Goal: Task Accomplishment & Management: Manage account settings

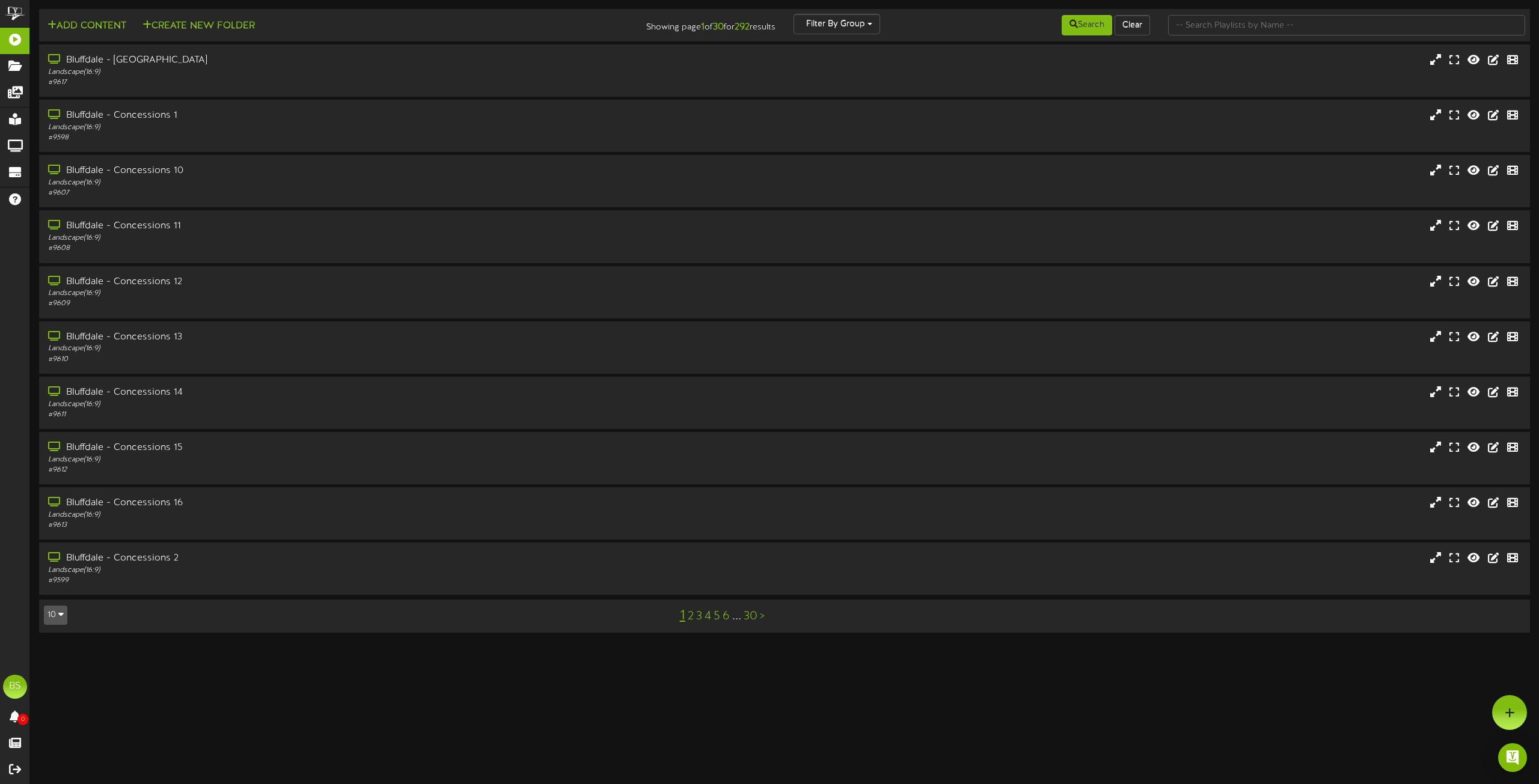
click at [341, 645] on html "ChannelValet Playlists Folders Messages My Library Groups Devices Help BS [PERS…" at bounding box center [770, 322] width 1539 height 645
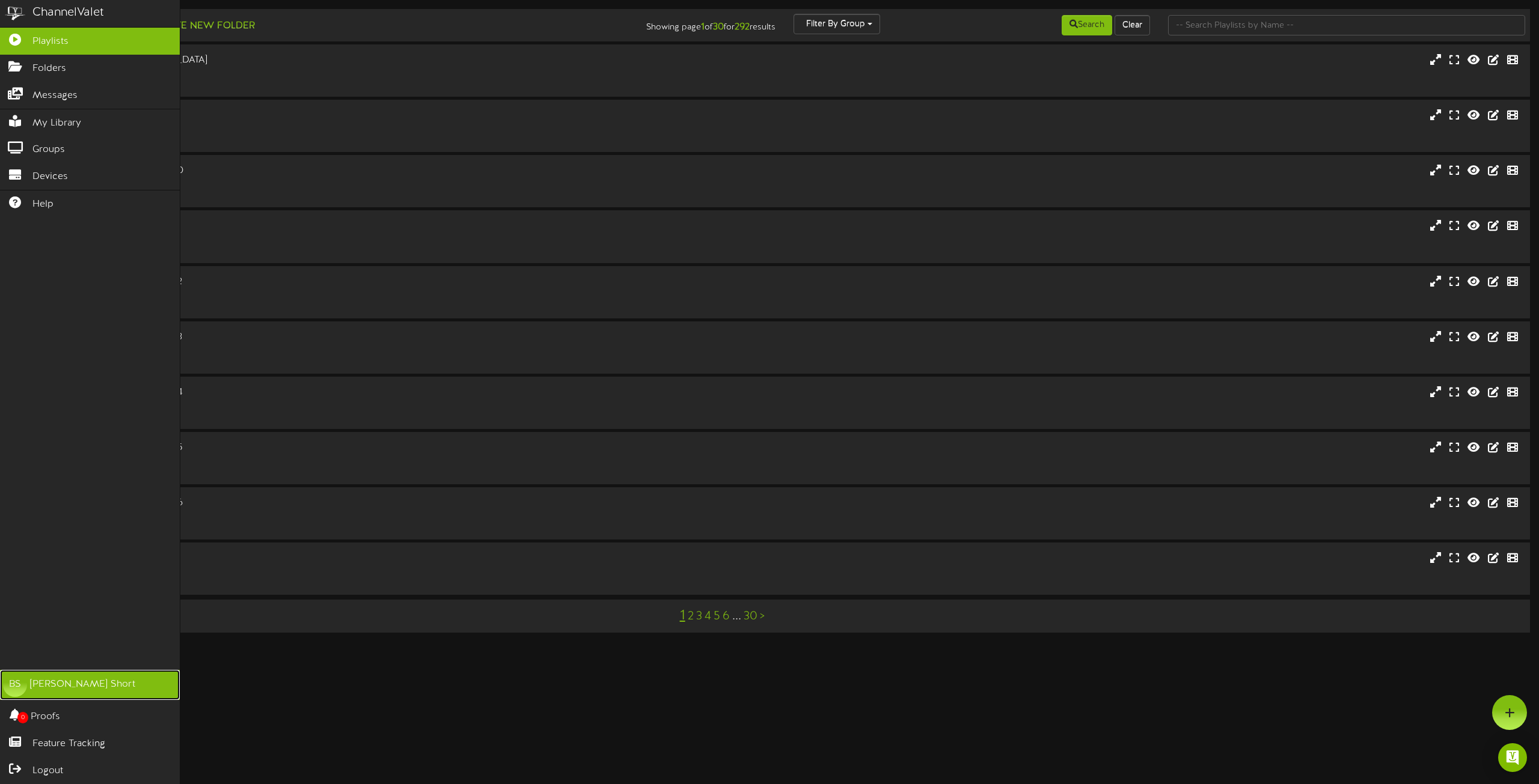
click at [14, 687] on div "BS" at bounding box center [15, 685] width 24 height 24
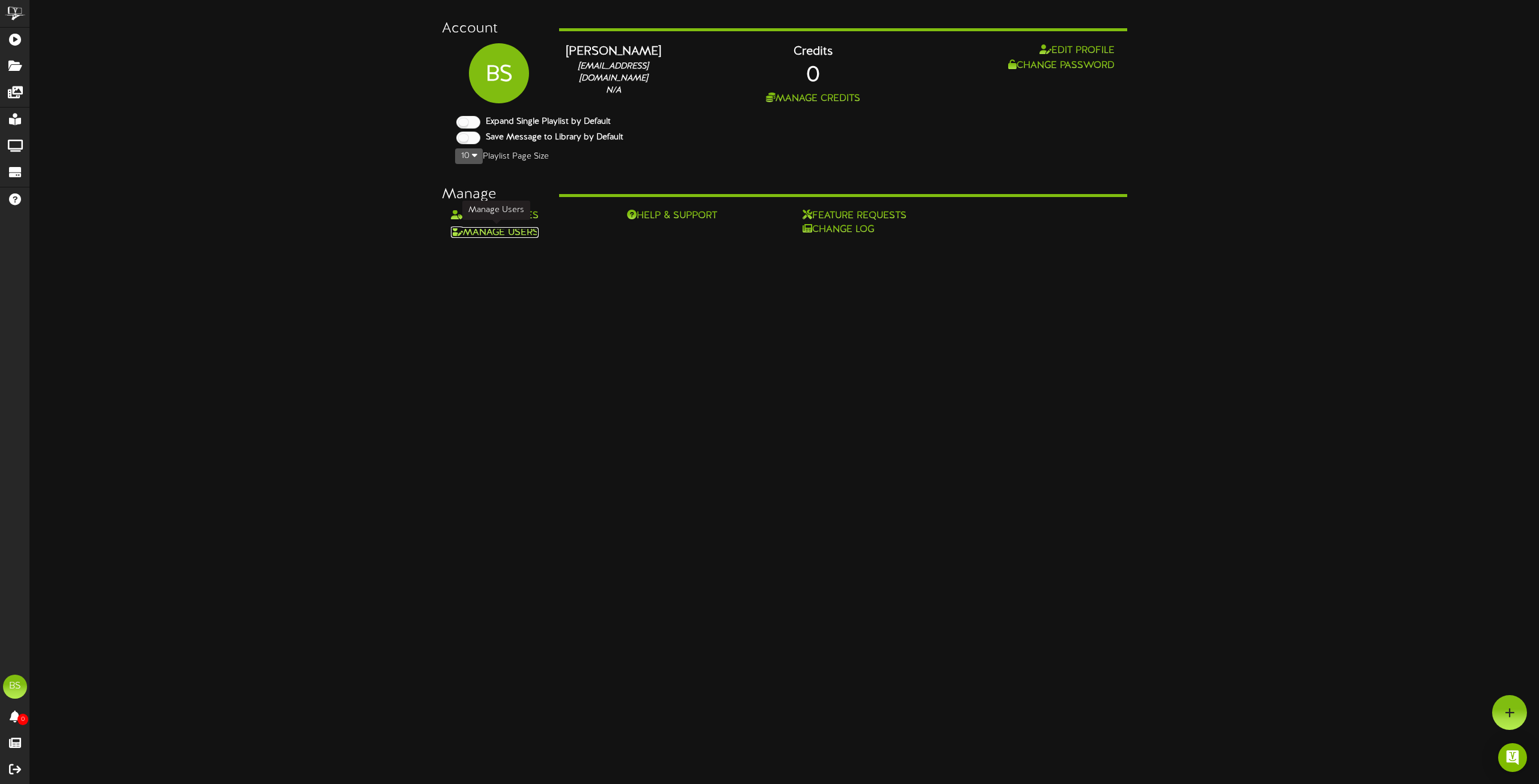
click at [510, 234] on link "Manage Users" at bounding box center [494, 232] width 87 height 11
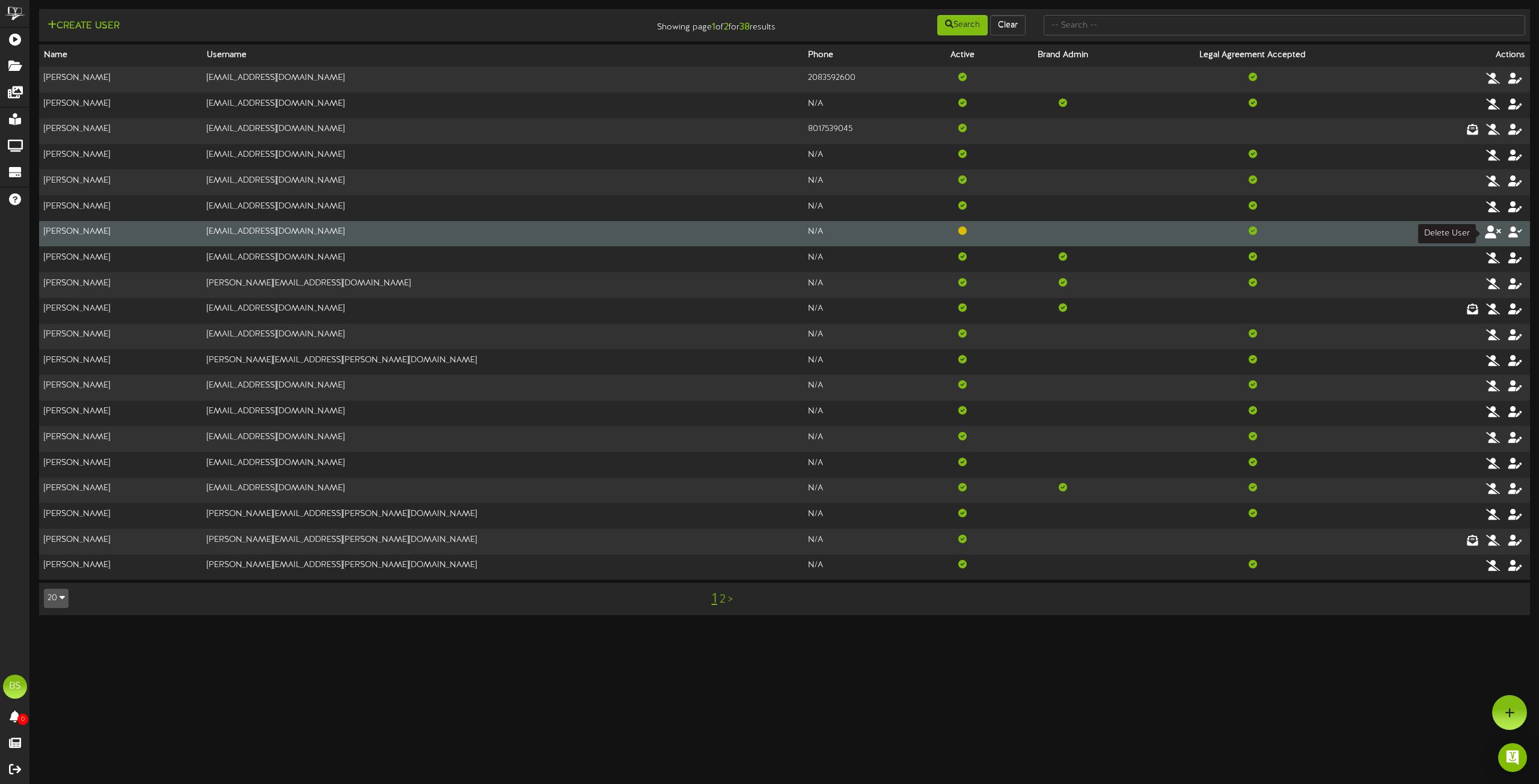
click at [1489, 234] on icon at bounding box center [1493, 232] width 16 height 14
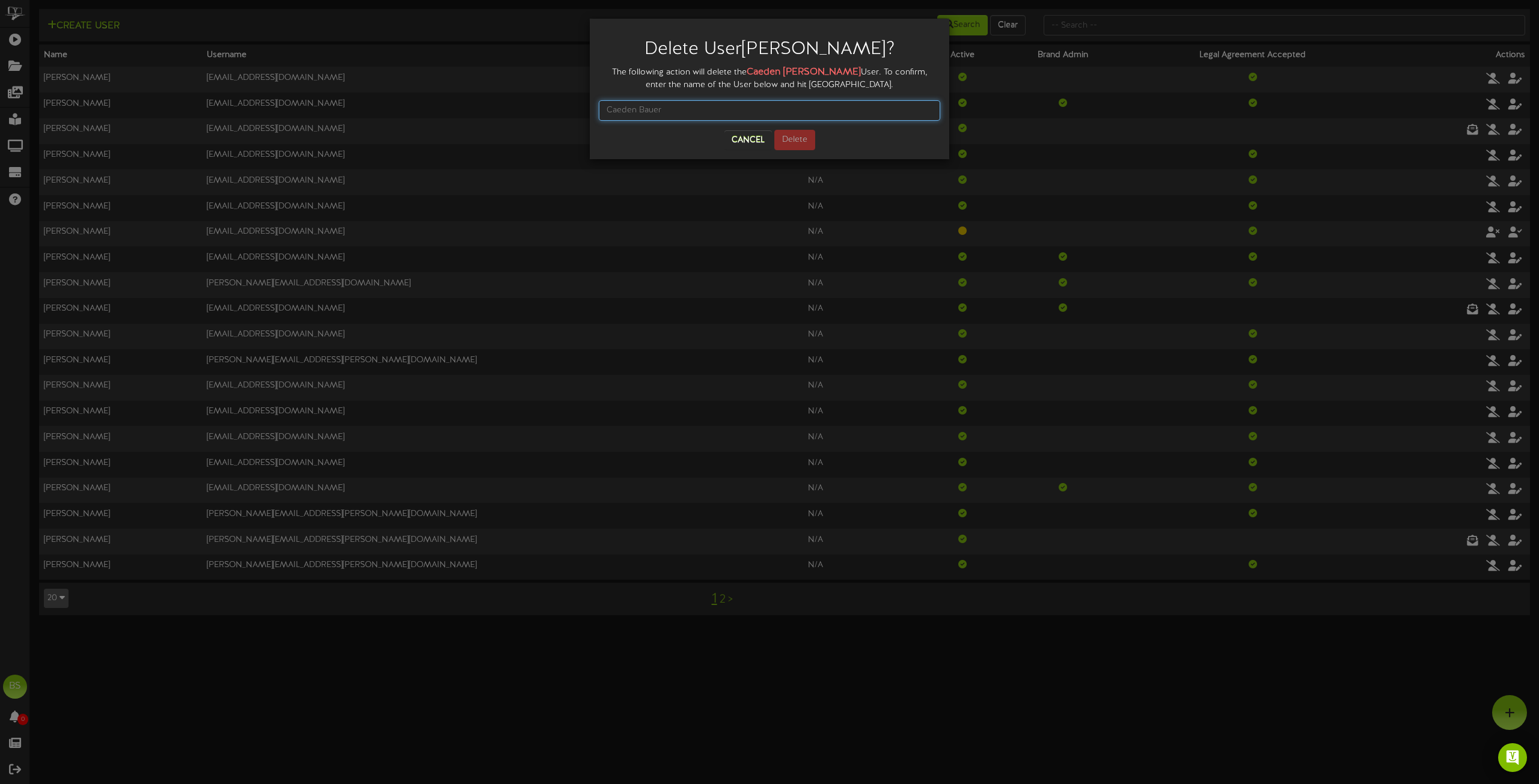
click at [668, 106] on input "text" at bounding box center [769, 110] width 341 height 20
type input "[PERSON_NAME]"
click at [790, 142] on button "Delete" at bounding box center [794, 140] width 41 height 20
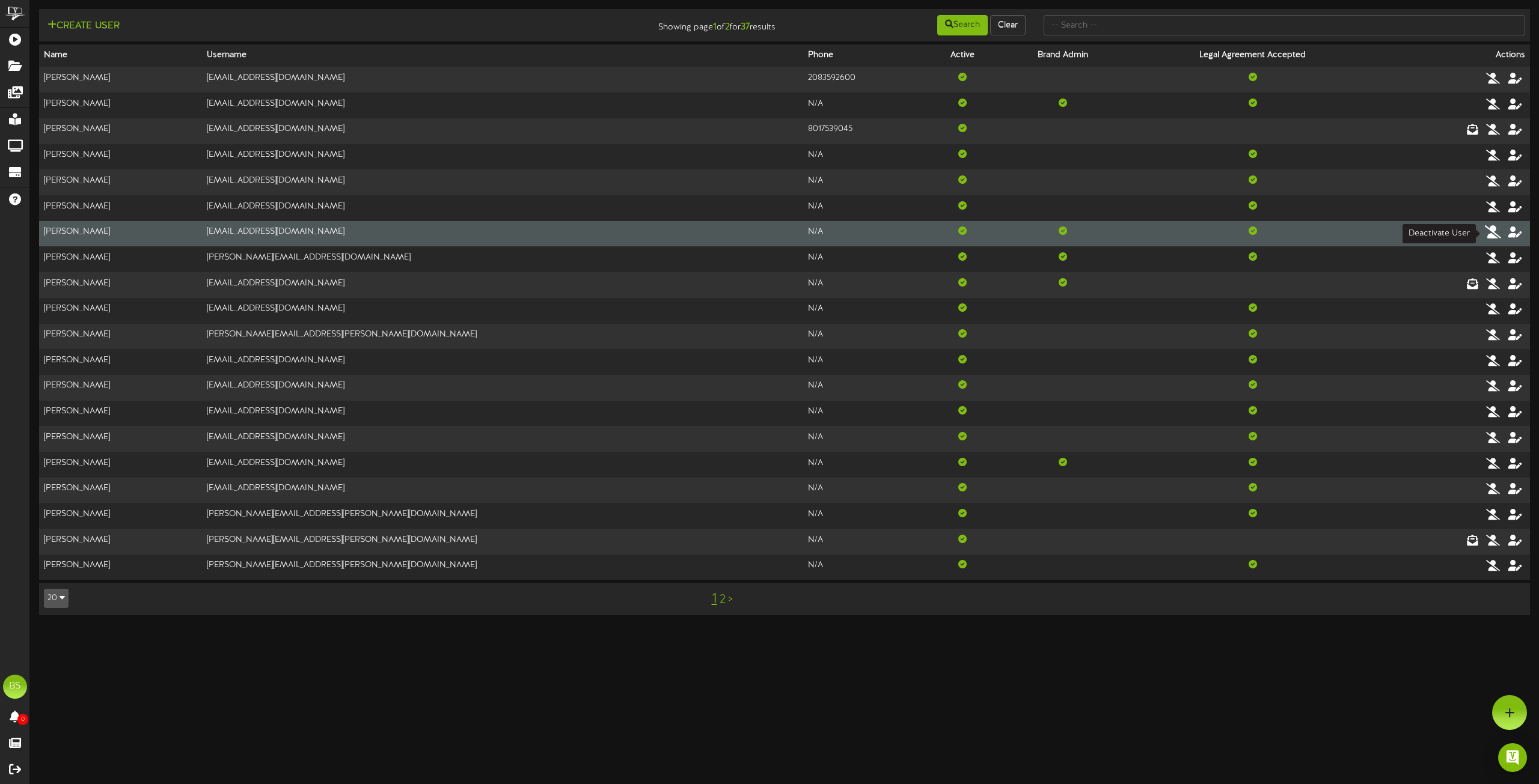
click at [1493, 229] on icon at bounding box center [1493, 232] width 16 height 14
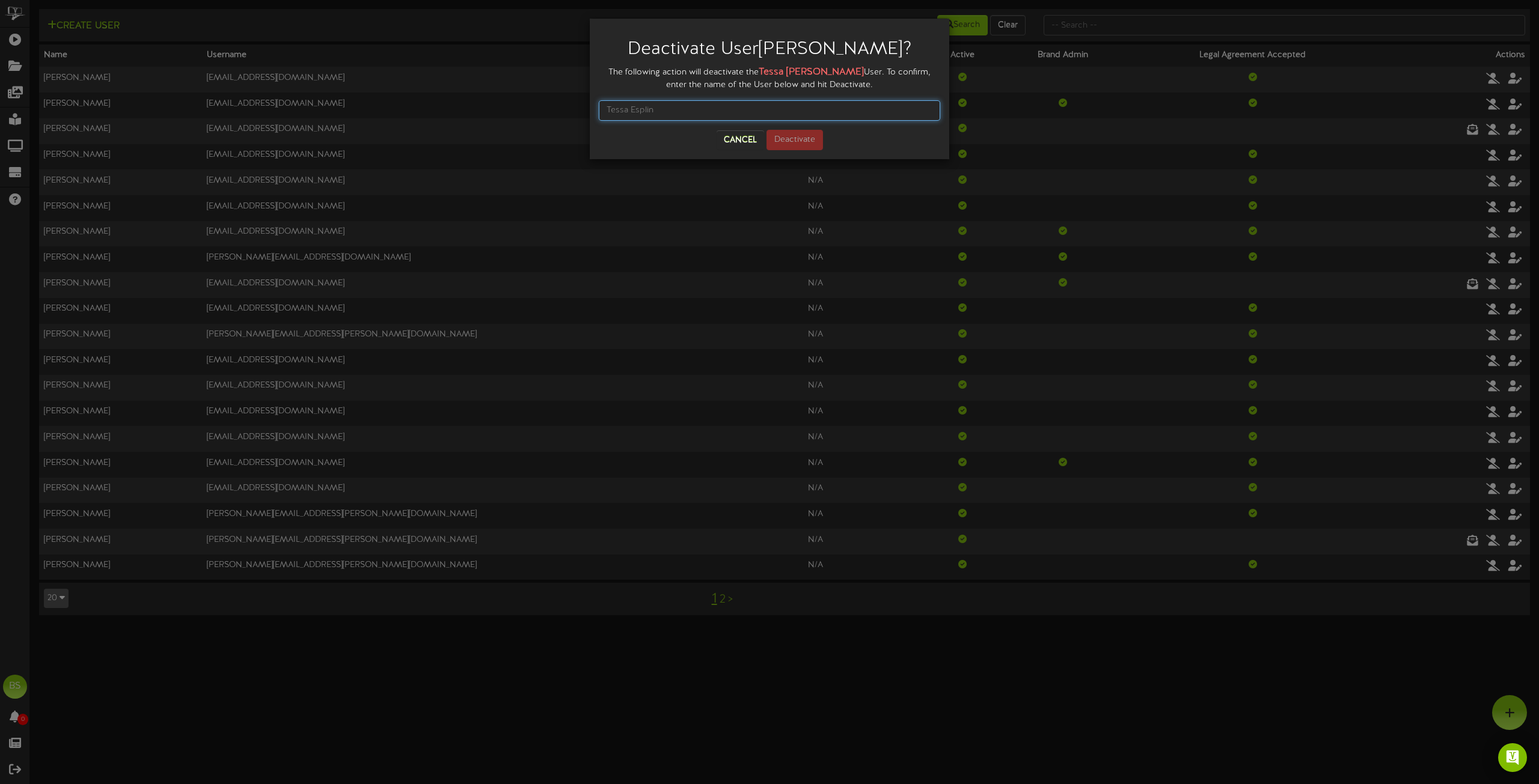
click at [674, 114] on input "text" at bounding box center [769, 110] width 341 height 20
type input "[PERSON_NAME]"
click at [809, 136] on button "Deactivate" at bounding box center [795, 140] width 56 height 20
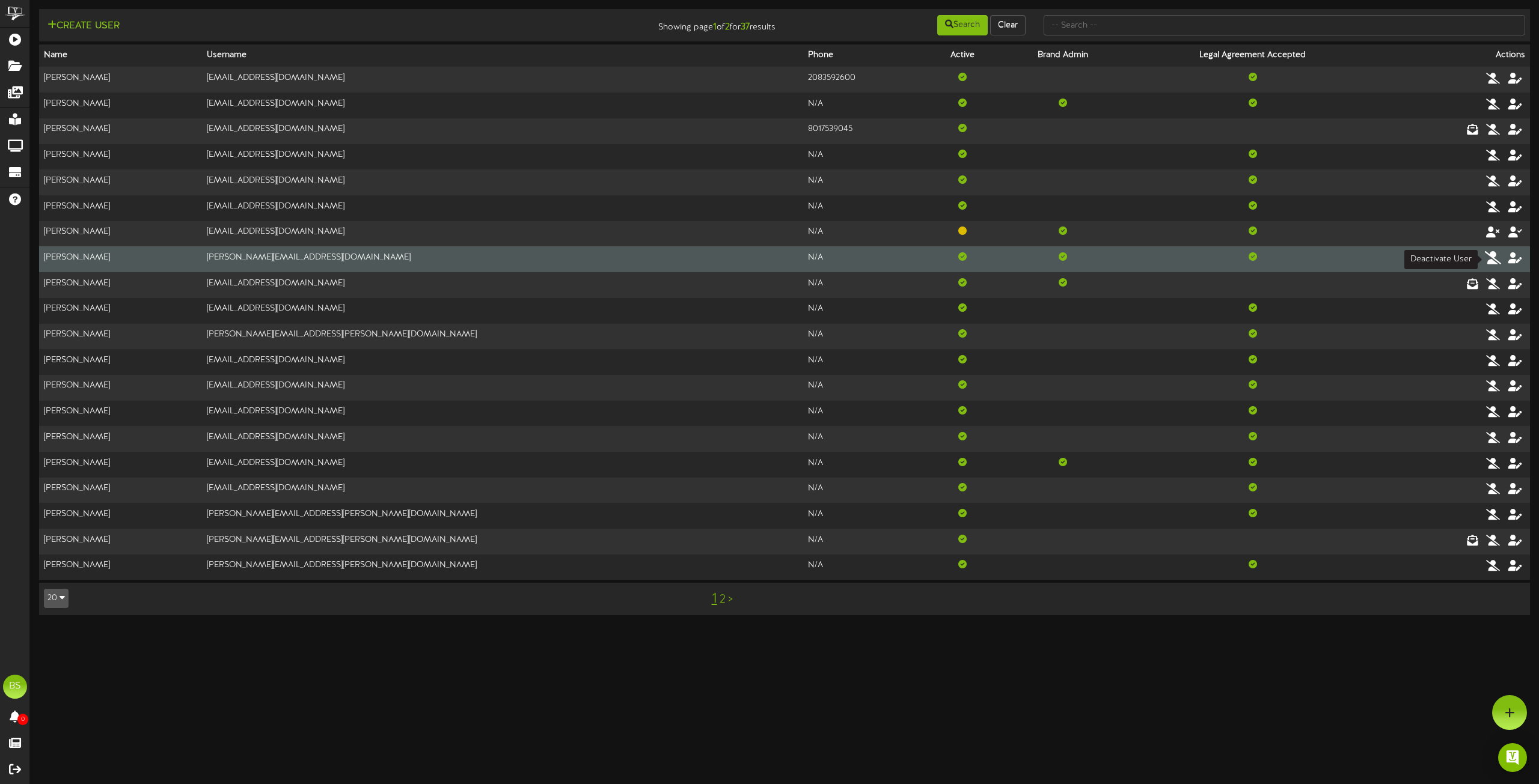
click at [1495, 258] on icon at bounding box center [1493, 258] width 16 height 14
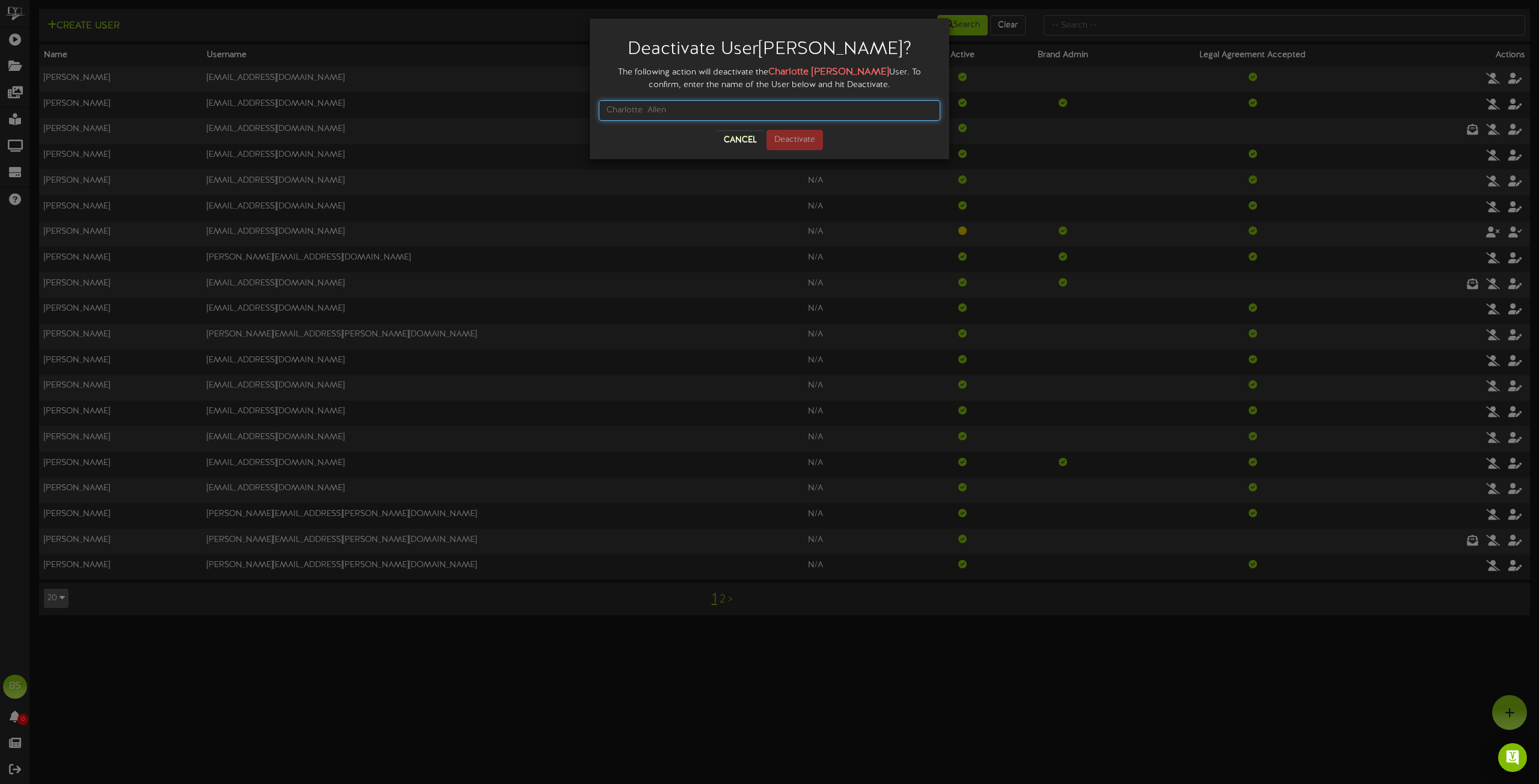
drag, startPoint x: 675, startPoint y: 112, endPoint x: 515, endPoint y: 114, distance: 160.0
click at [513, 117] on div "Deactivate User [PERSON_NAME] ? The following action will deactivate the [PERSO…" at bounding box center [770, 392] width 1539 height 784
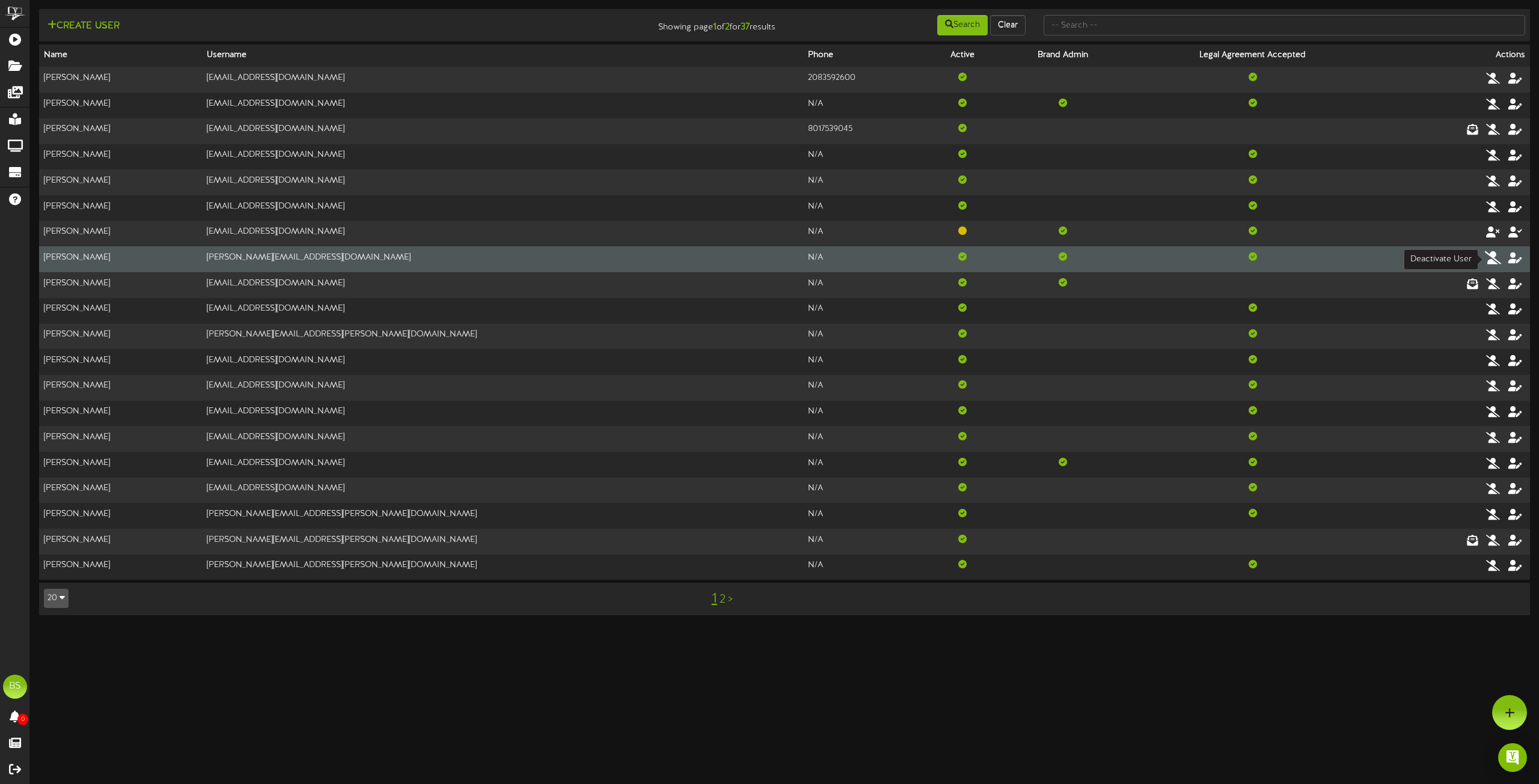
click at [1492, 259] on icon at bounding box center [1493, 258] width 16 height 14
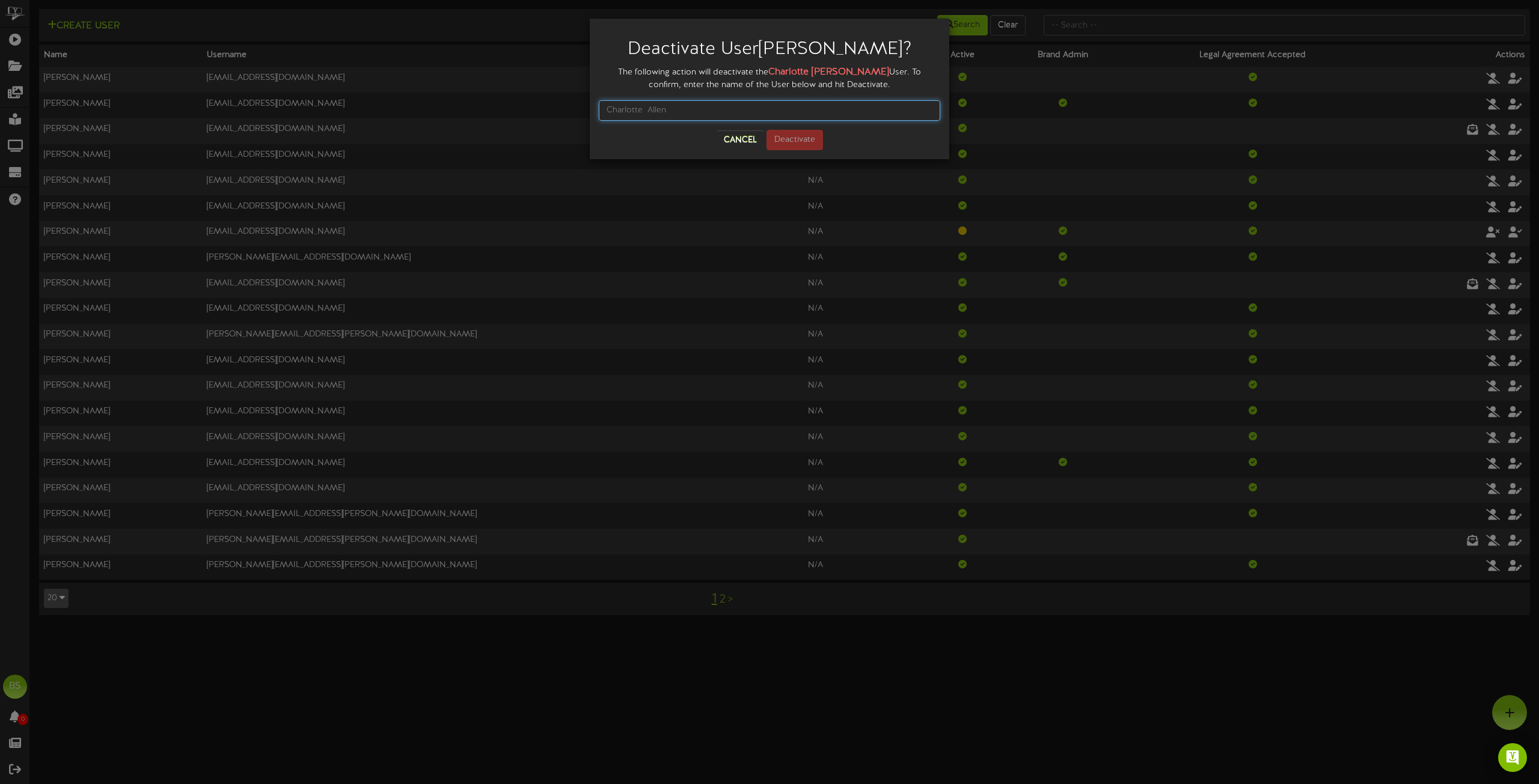
click at [601, 106] on input "text" at bounding box center [769, 110] width 341 height 20
type input "[PERSON_NAME]"
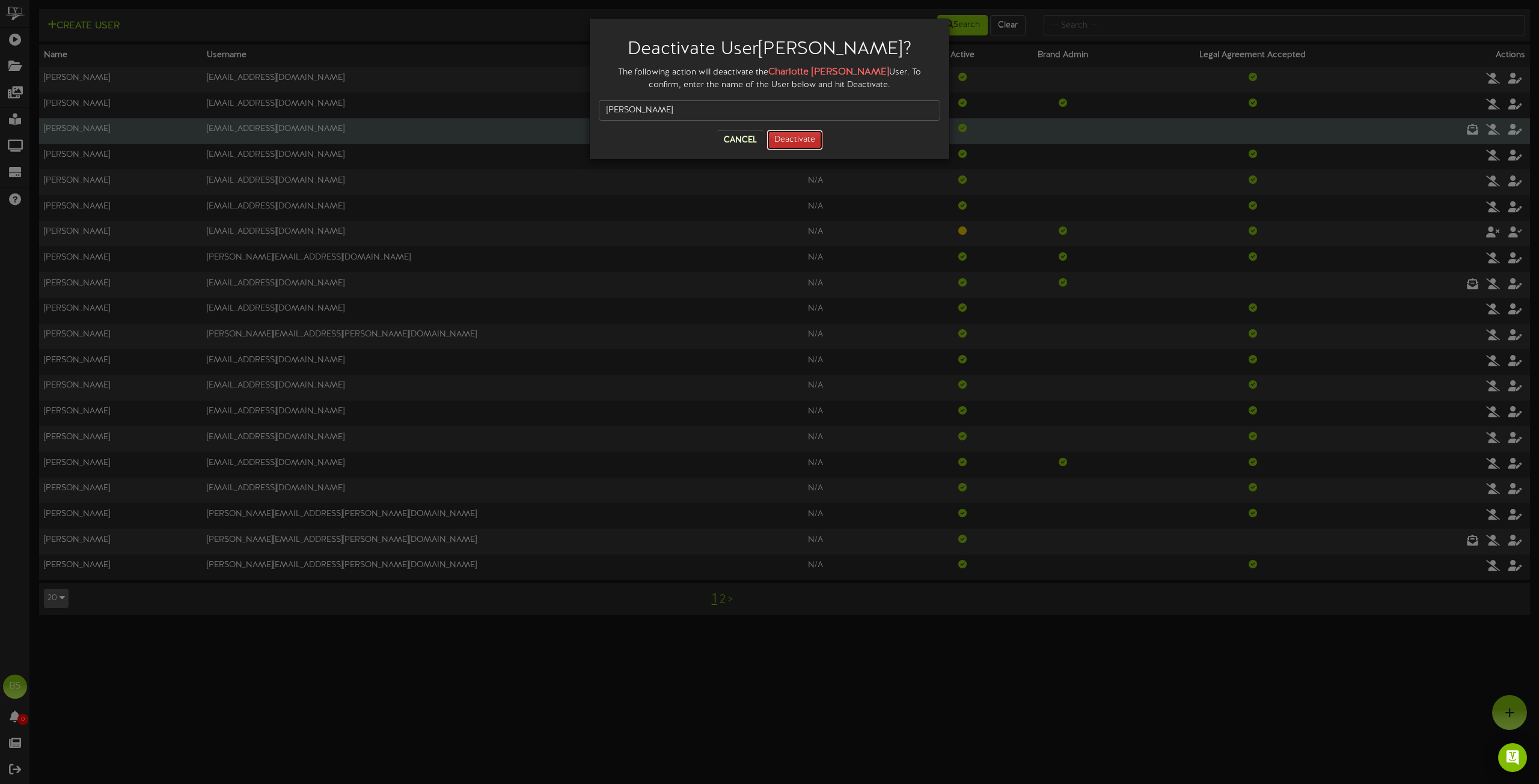
click at [791, 138] on button "Deactivate" at bounding box center [795, 140] width 56 height 20
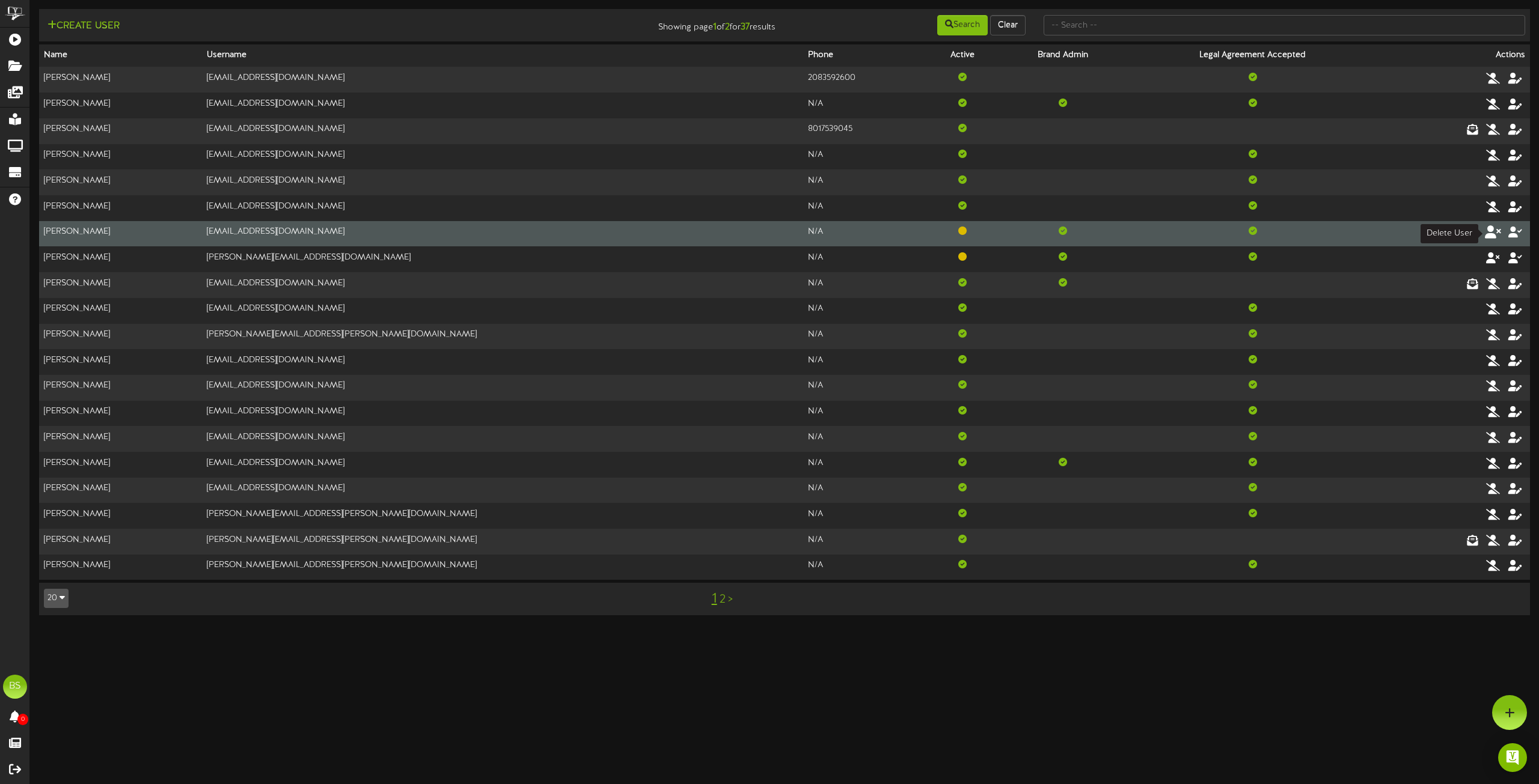
click at [1492, 236] on icon at bounding box center [1493, 232] width 16 height 14
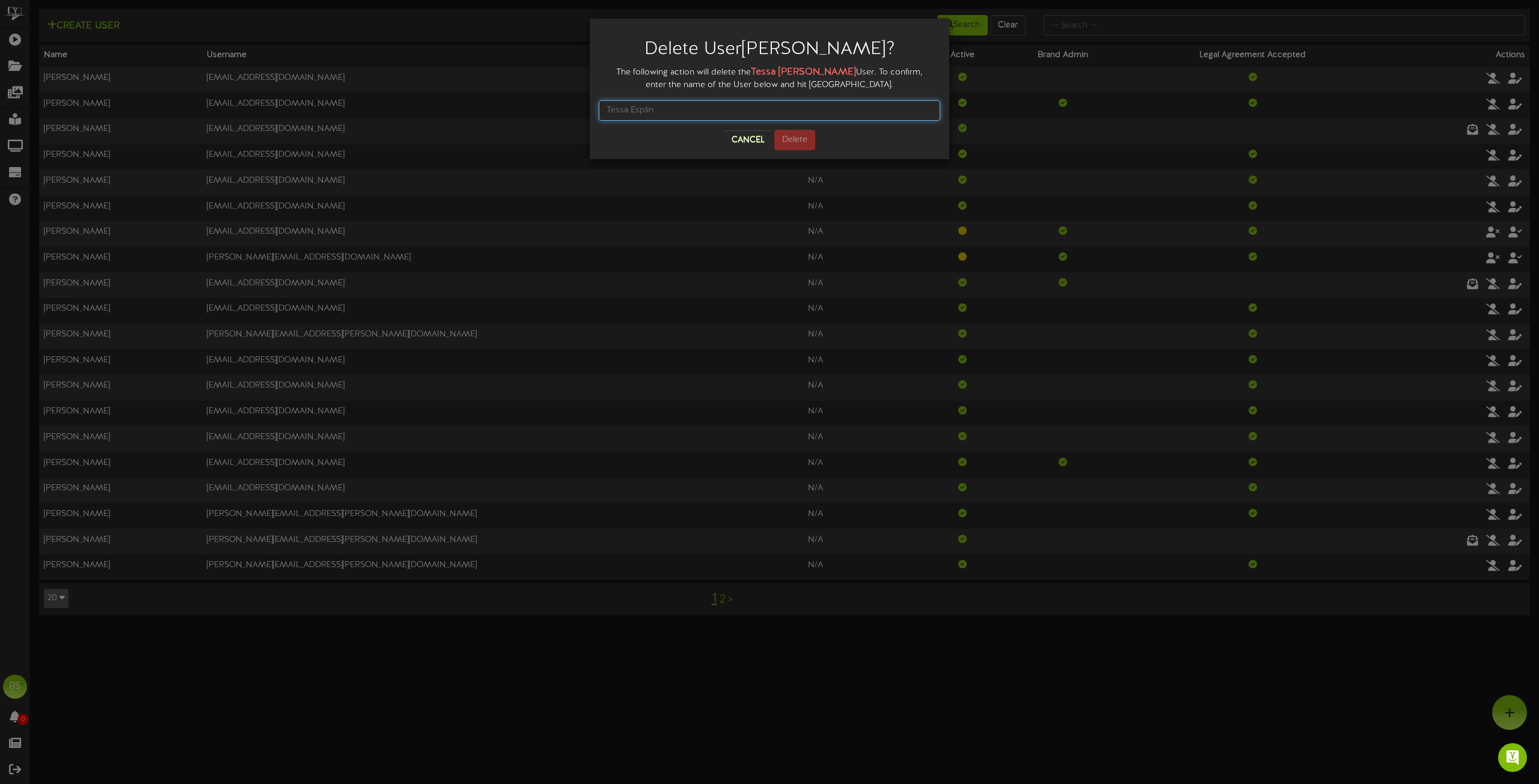
click at [668, 110] on input "text" at bounding box center [769, 110] width 341 height 20
type input "[PERSON_NAME]"
click at [787, 146] on button "Delete" at bounding box center [794, 140] width 41 height 20
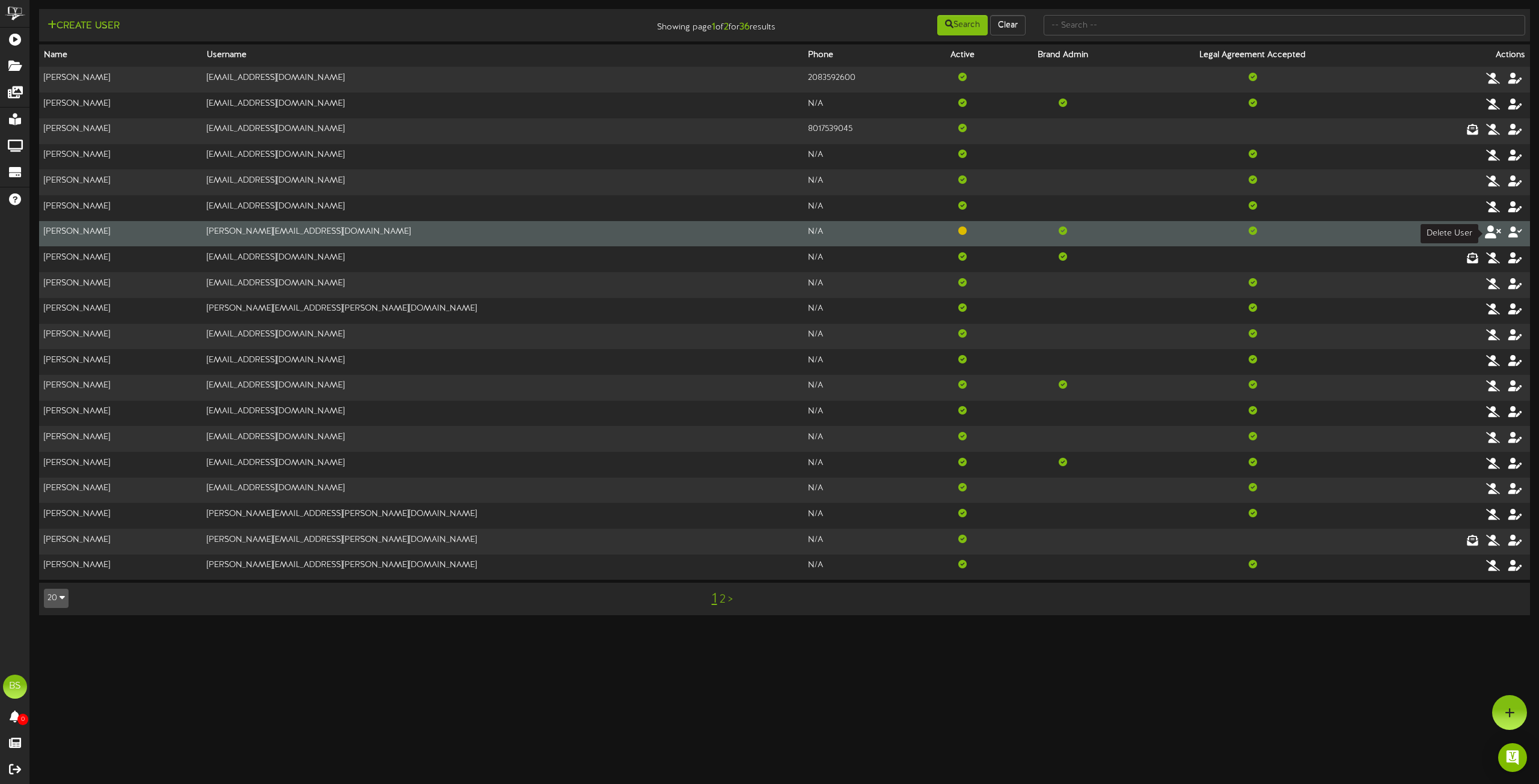
click at [1490, 229] on icon at bounding box center [1493, 232] width 16 height 14
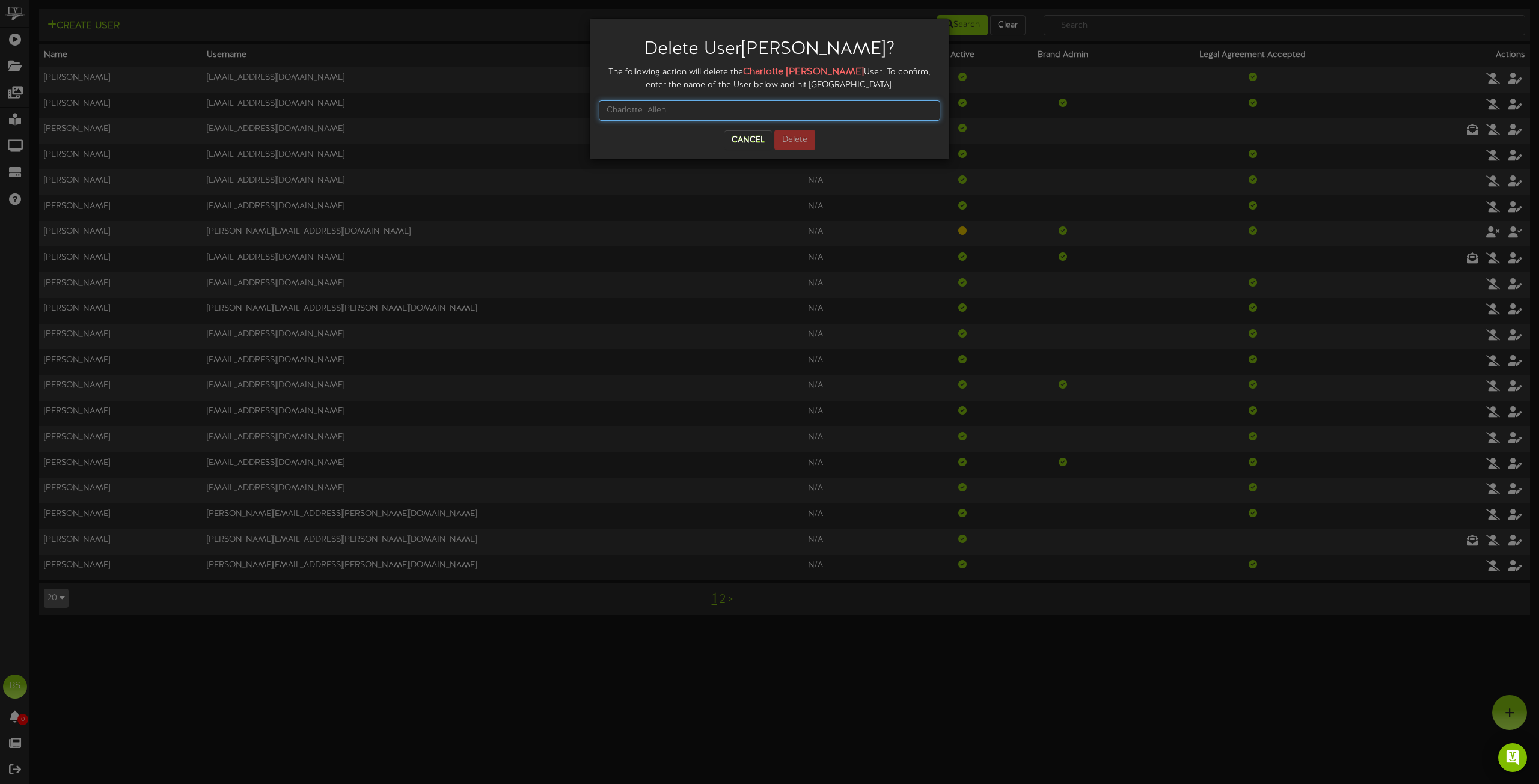
click at [667, 111] on input "text" at bounding box center [769, 110] width 341 height 20
type input "[PERSON_NAME]"
click at [796, 134] on button "Delete" at bounding box center [794, 140] width 41 height 20
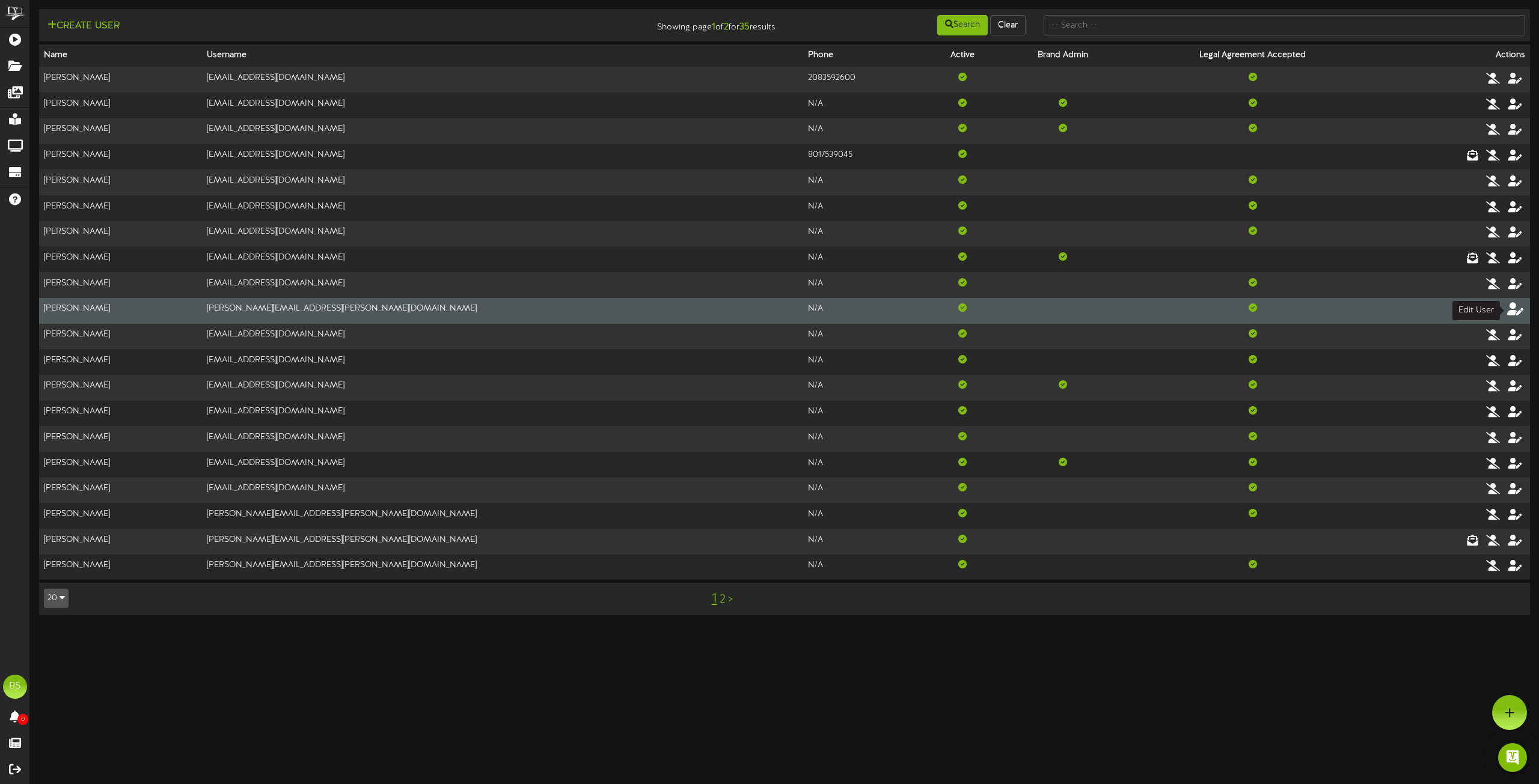
click at [1514, 309] on icon at bounding box center [1515, 309] width 16 height 14
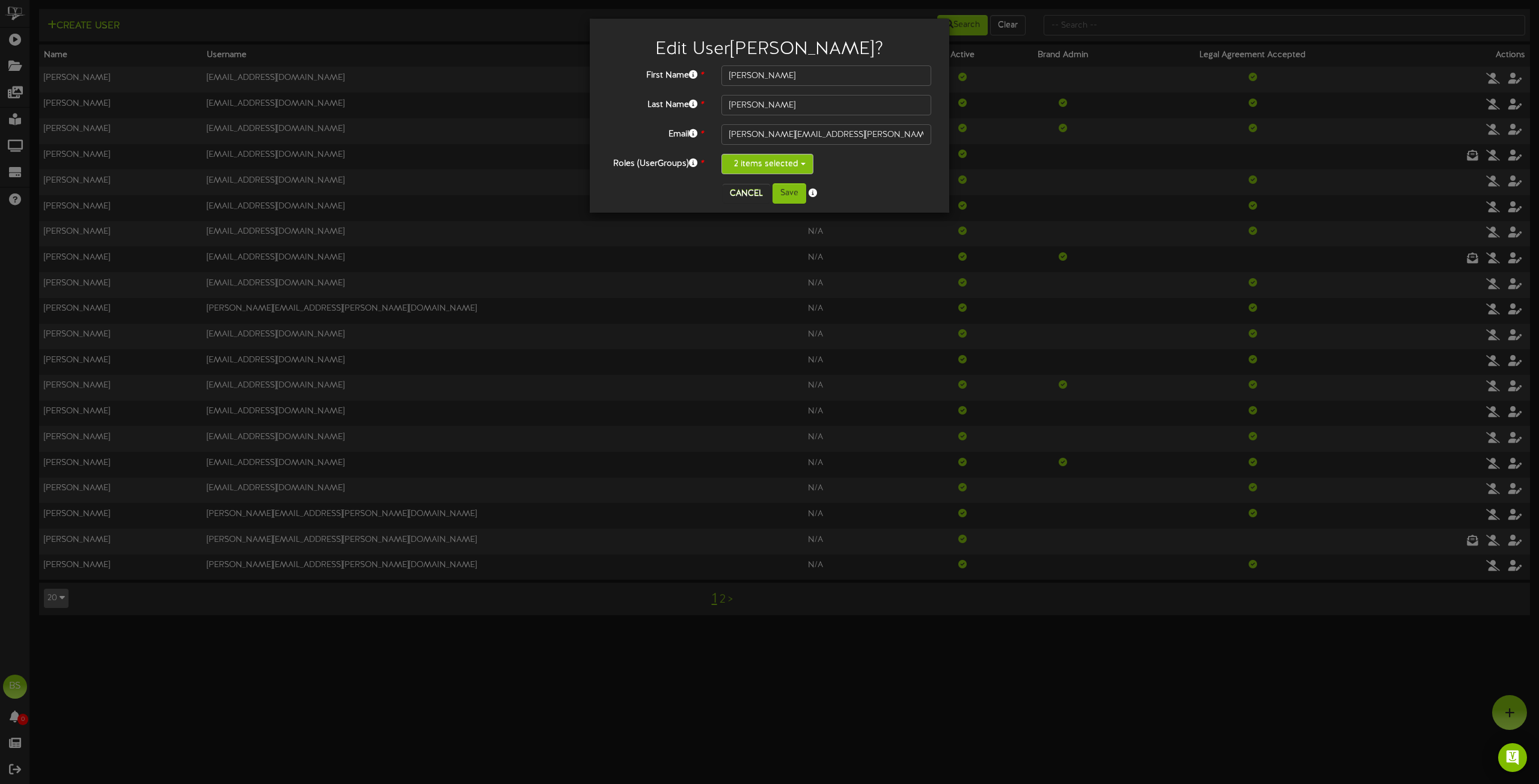
click at [800, 167] on button "2 items selected" at bounding box center [767, 164] width 92 height 20
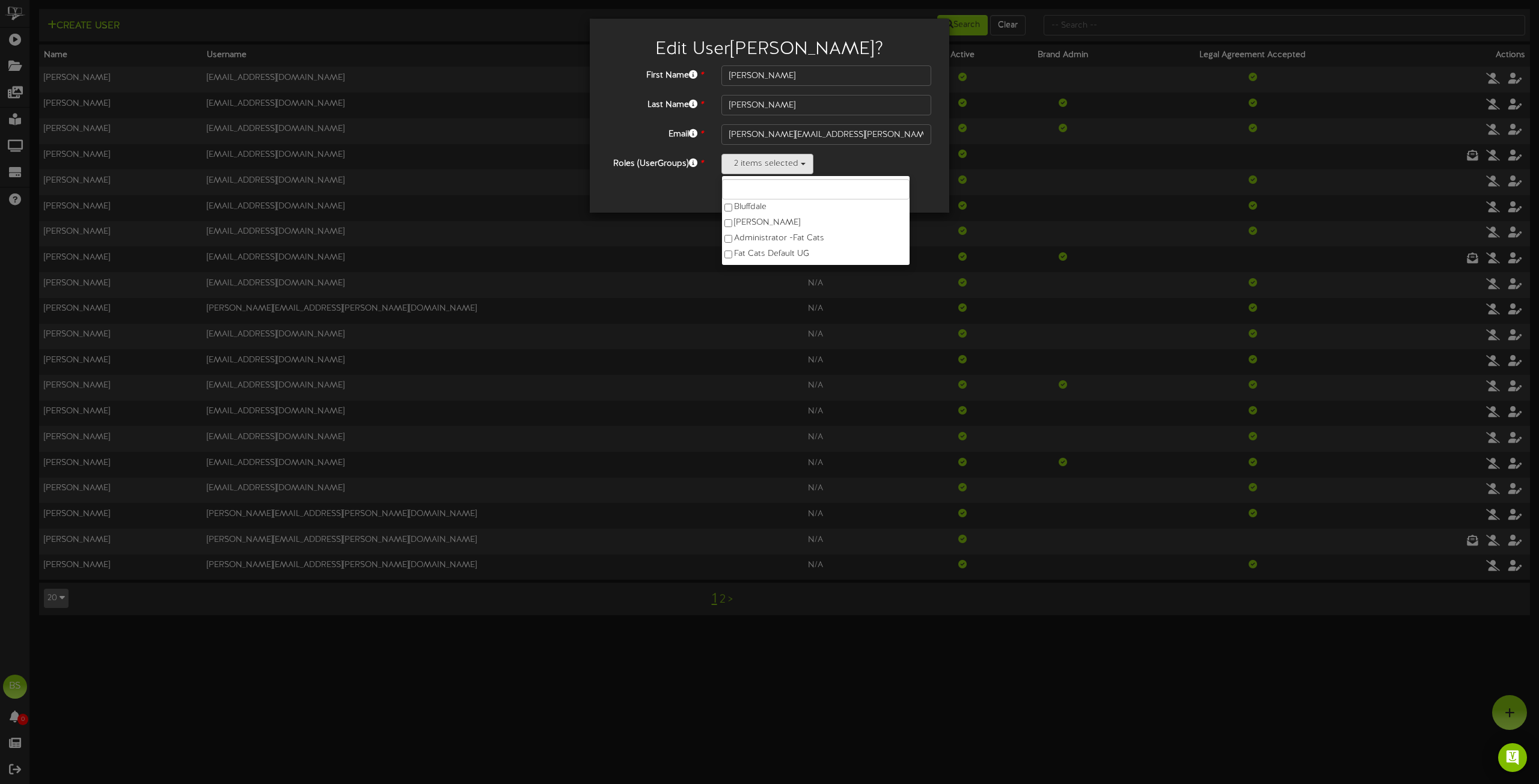
click at [922, 149] on div "First Name * [PERSON_NAME] Last Name * [GEOGRAPHIC_DATA] Email * [PERSON_NAME][…" at bounding box center [769, 119] width 323 height 108
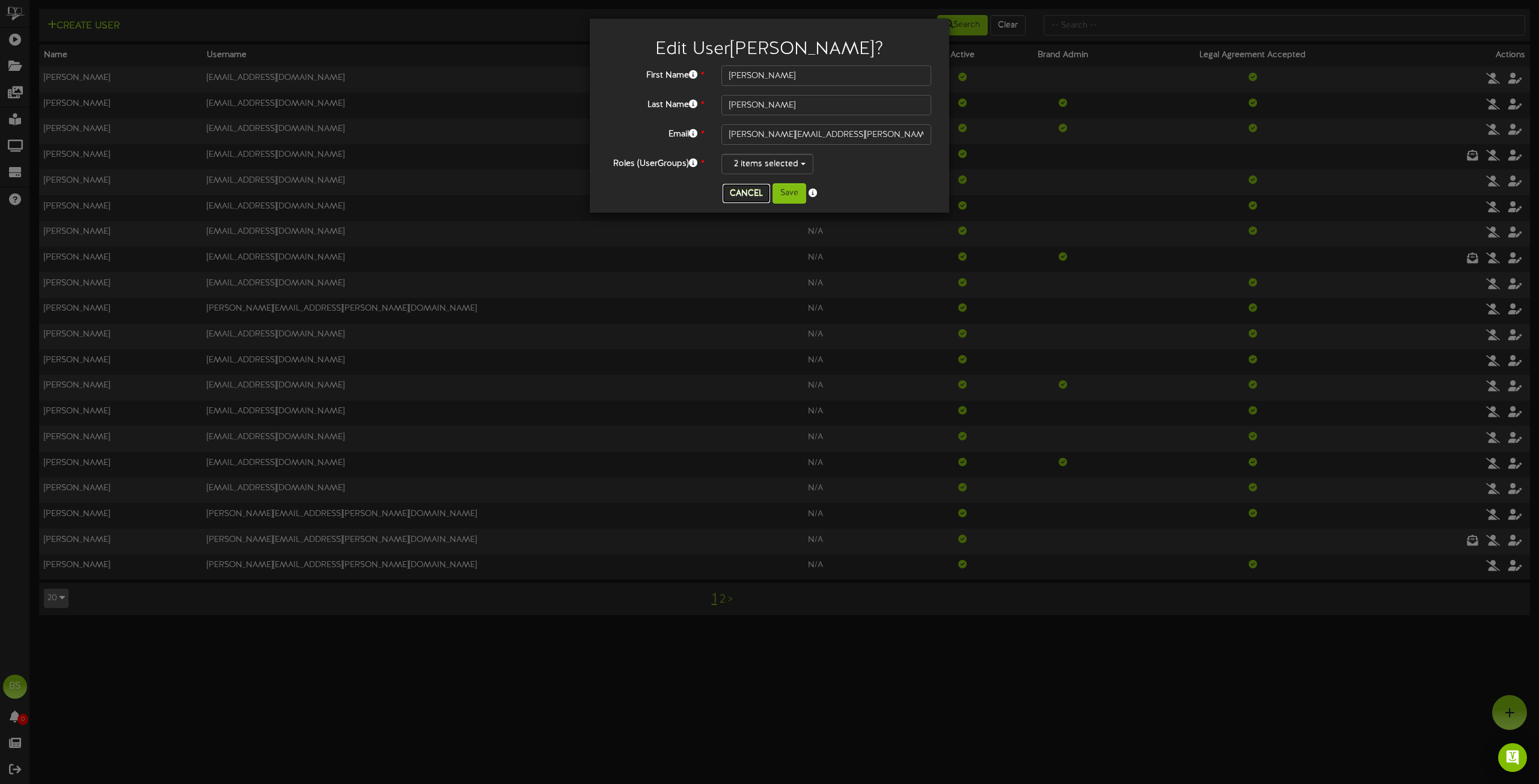
click at [739, 194] on button "Cancel" at bounding box center [746, 193] width 47 height 19
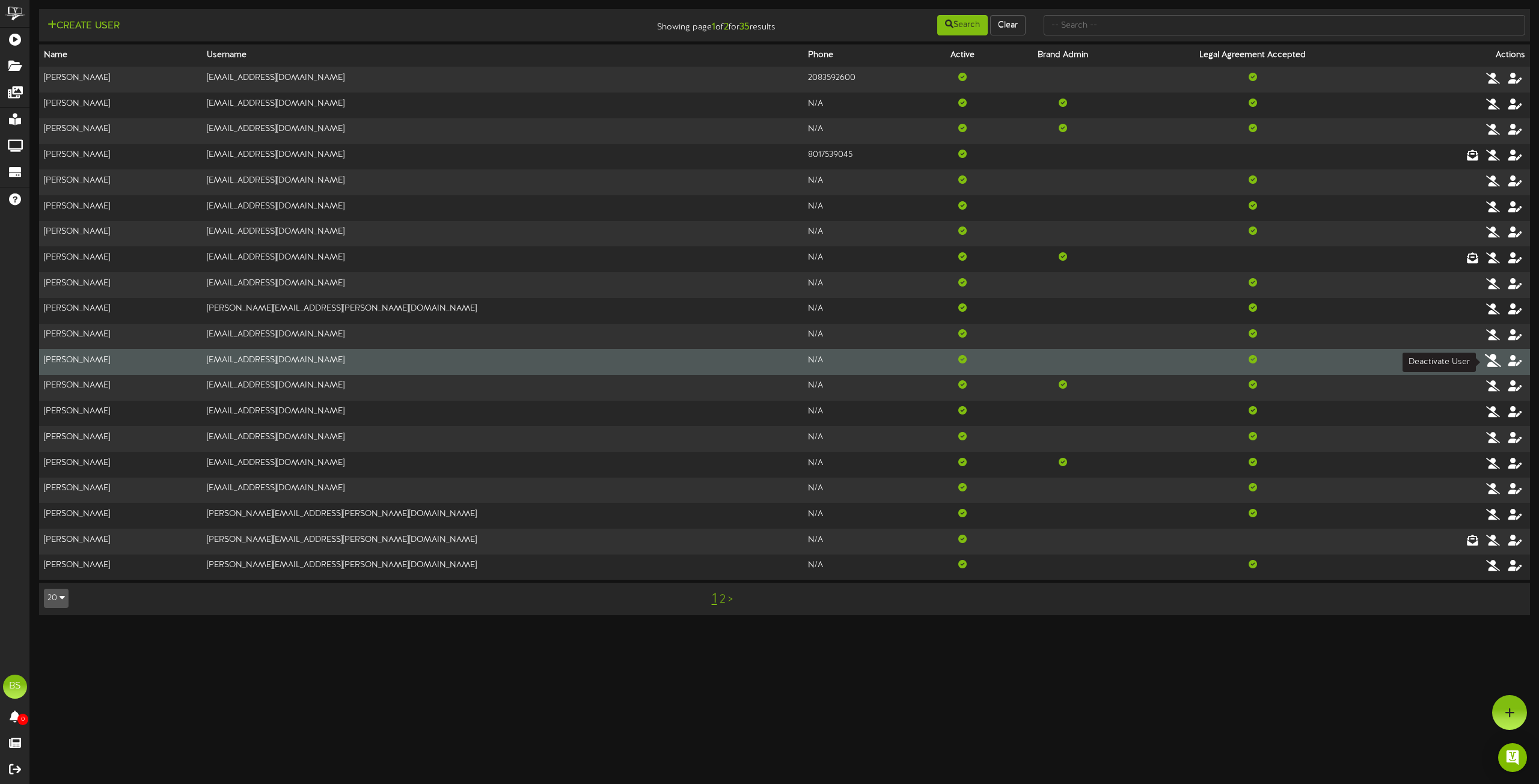
click at [1498, 362] on icon at bounding box center [1493, 360] width 16 height 14
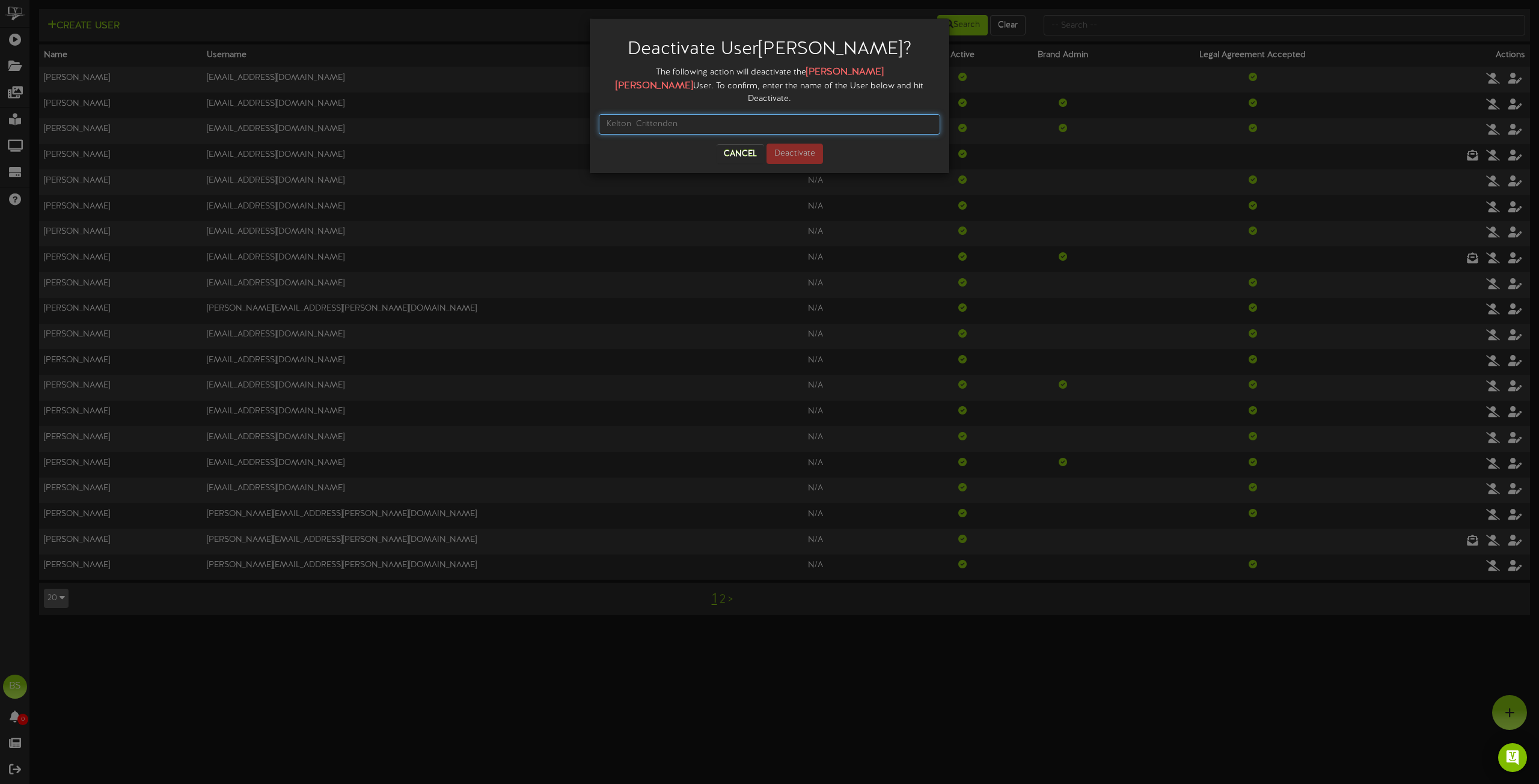
drag, startPoint x: 686, startPoint y: 113, endPoint x: 544, endPoint y: 121, distance: 142.2
click at [544, 121] on div "Deactivate User [PERSON_NAME] ? The following action will deactivate the [PERSO…" at bounding box center [770, 392] width 1539 height 784
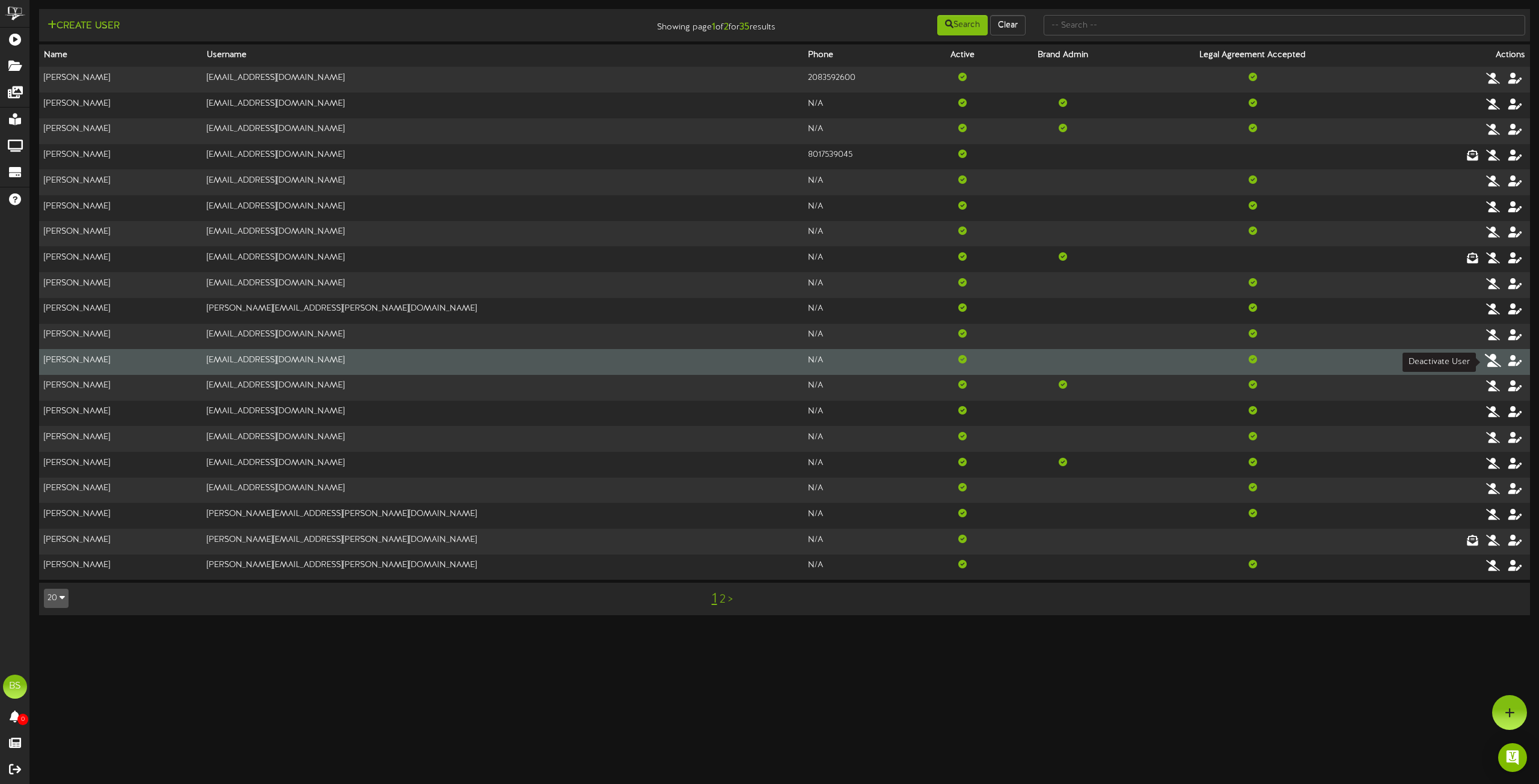
click at [1493, 361] on icon at bounding box center [1493, 360] width 16 height 14
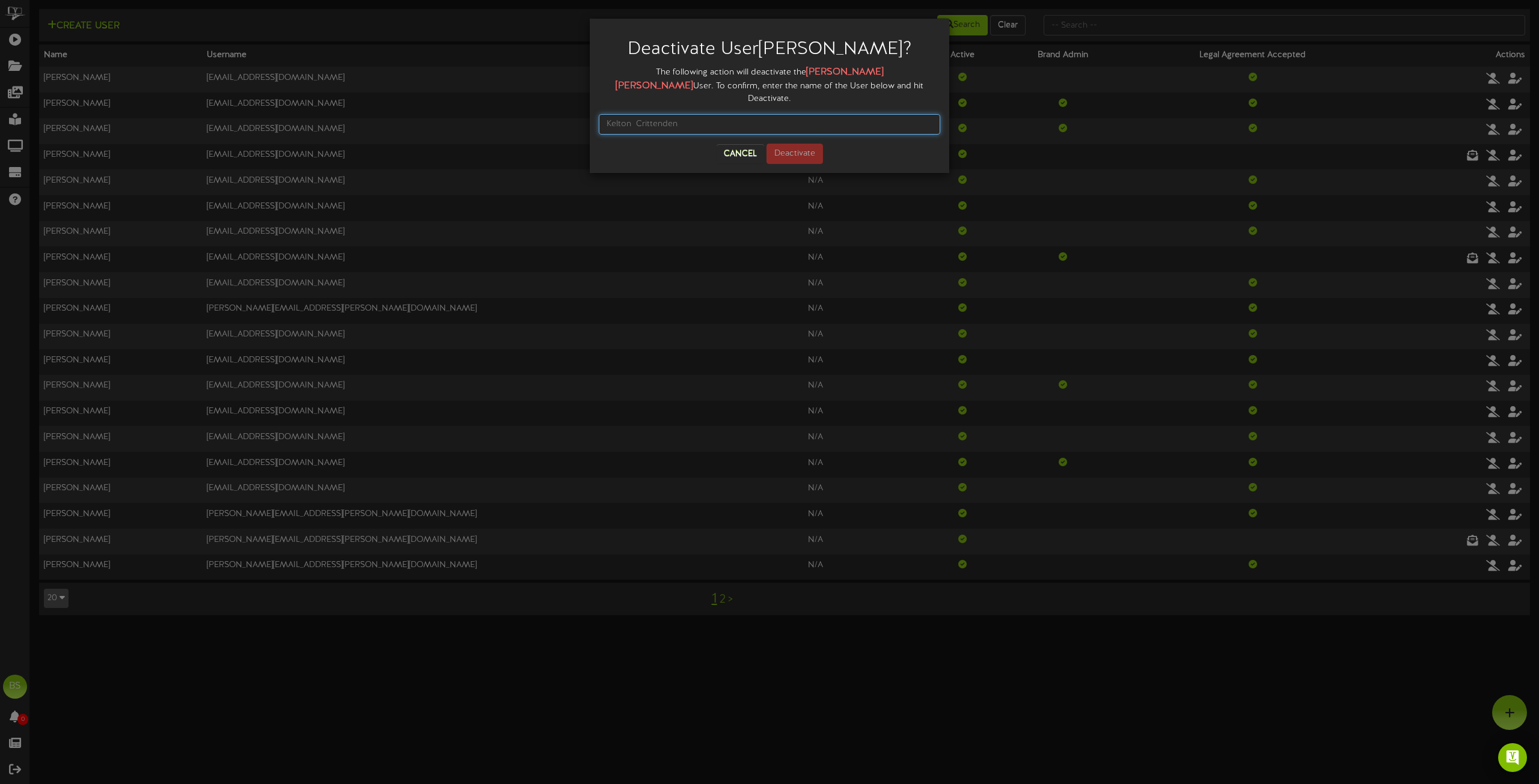
click at [682, 114] on input "text" at bounding box center [769, 124] width 341 height 20
type input "[PERSON_NAME]"
click at [800, 144] on button "Deactivate" at bounding box center [795, 154] width 56 height 20
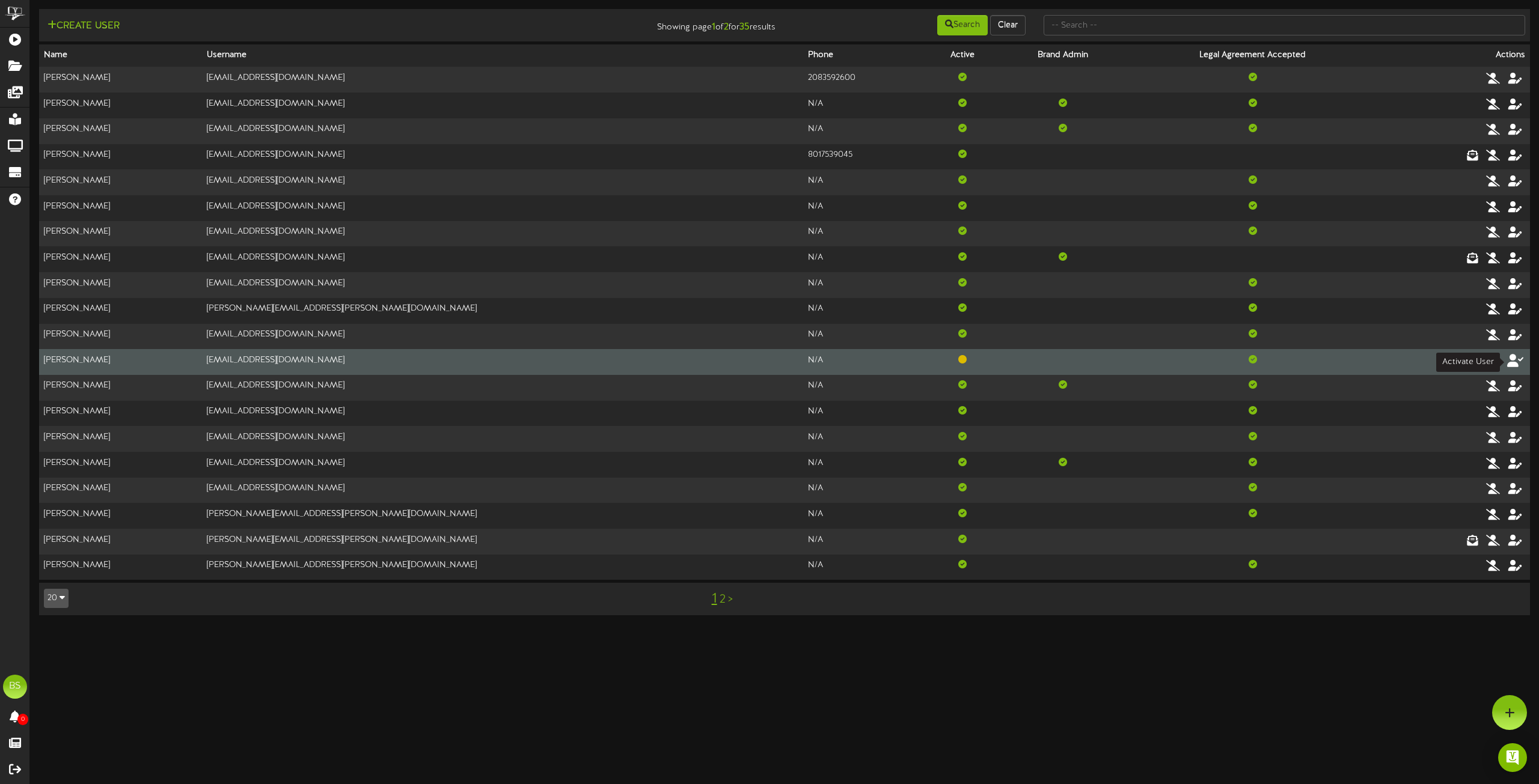
click at [1514, 361] on icon at bounding box center [1515, 360] width 16 height 14
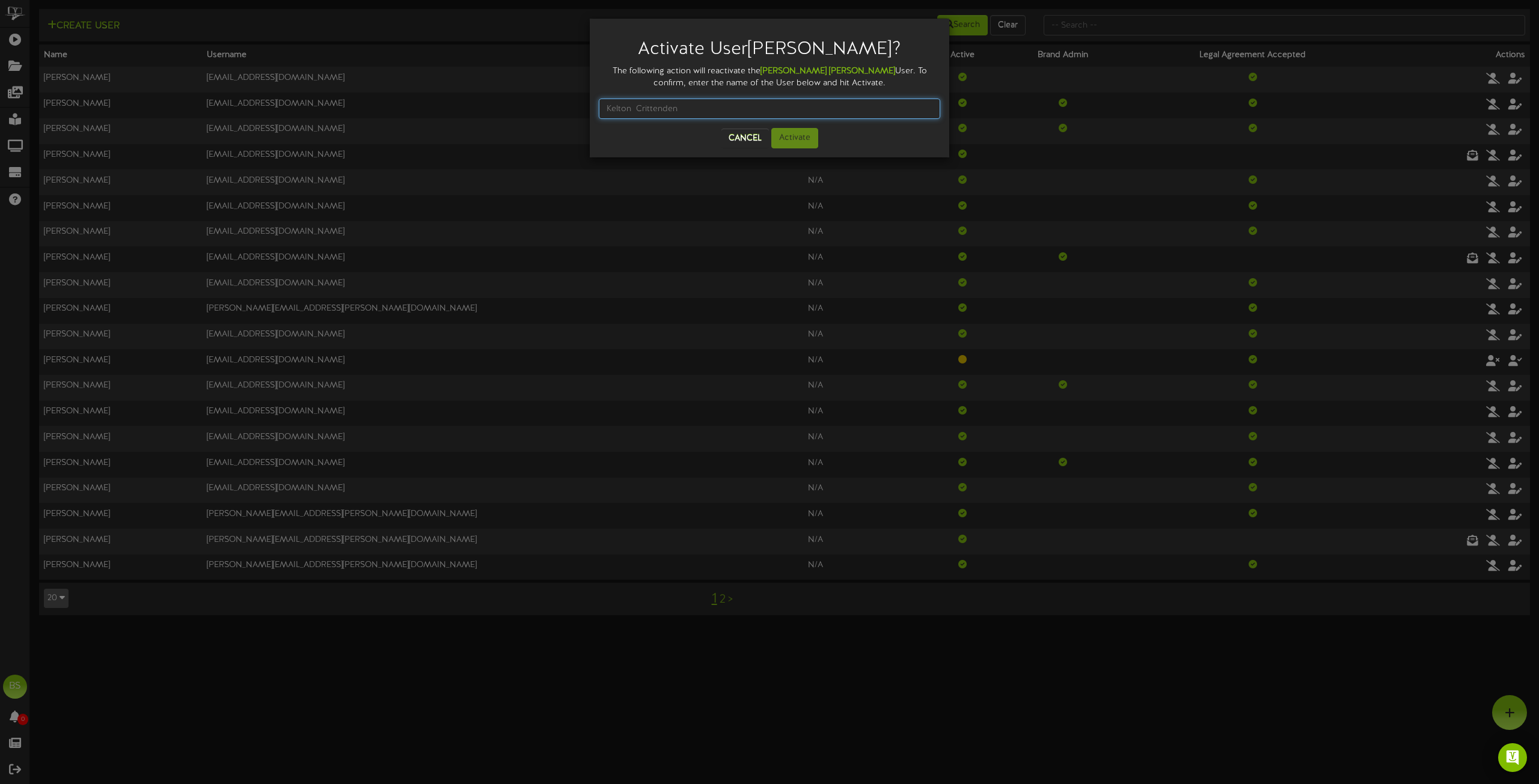
click at [705, 111] on input "text" at bounding box center [769, 108] width 341 height 20
type input "[PERSON_NAME]"
click at [800, 139] on button "Activate" at bounding box center [794, 138] width 46 height 20
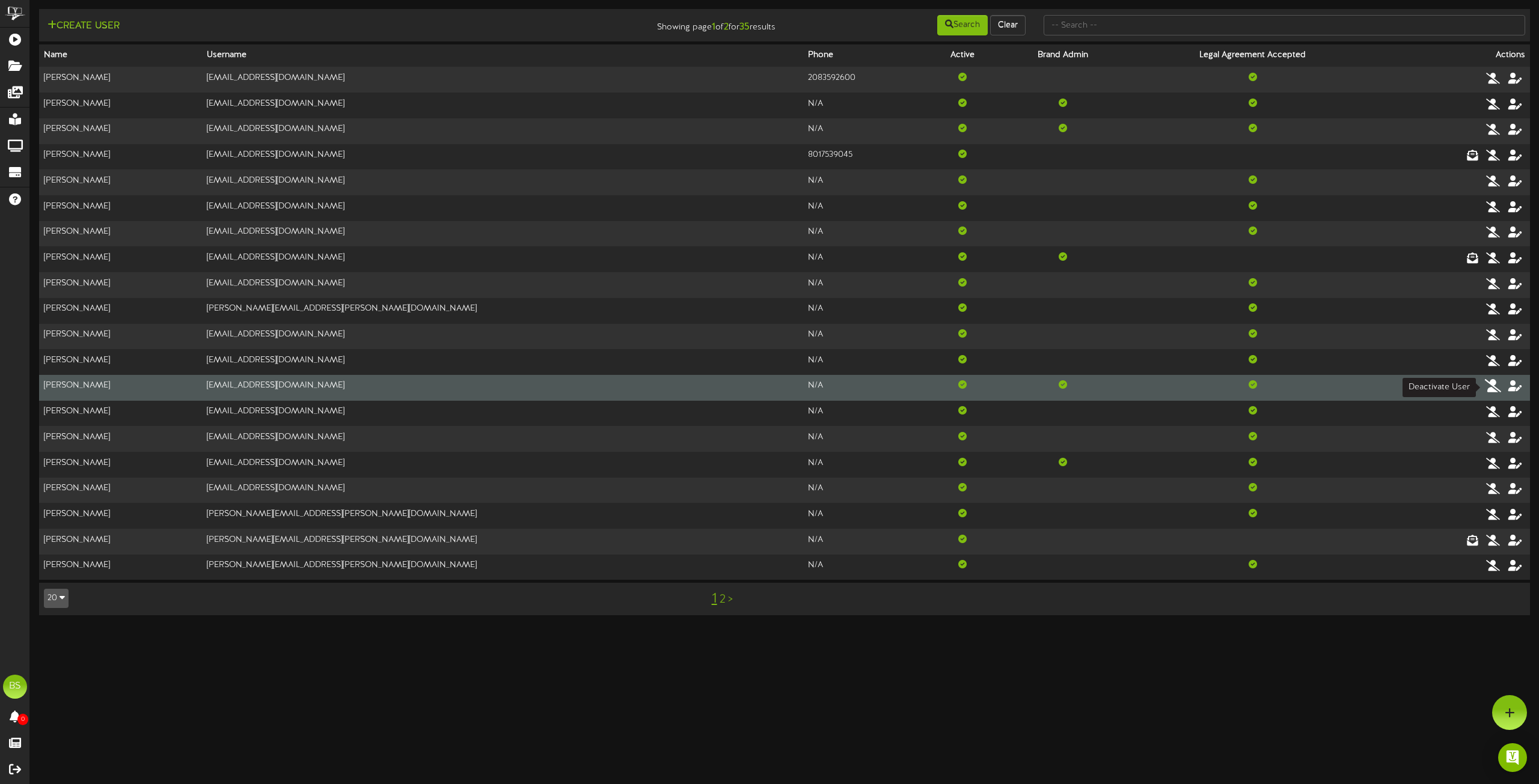
click at [1498, 390] on icon at bounding box center [1493, 385] width 16 height 14
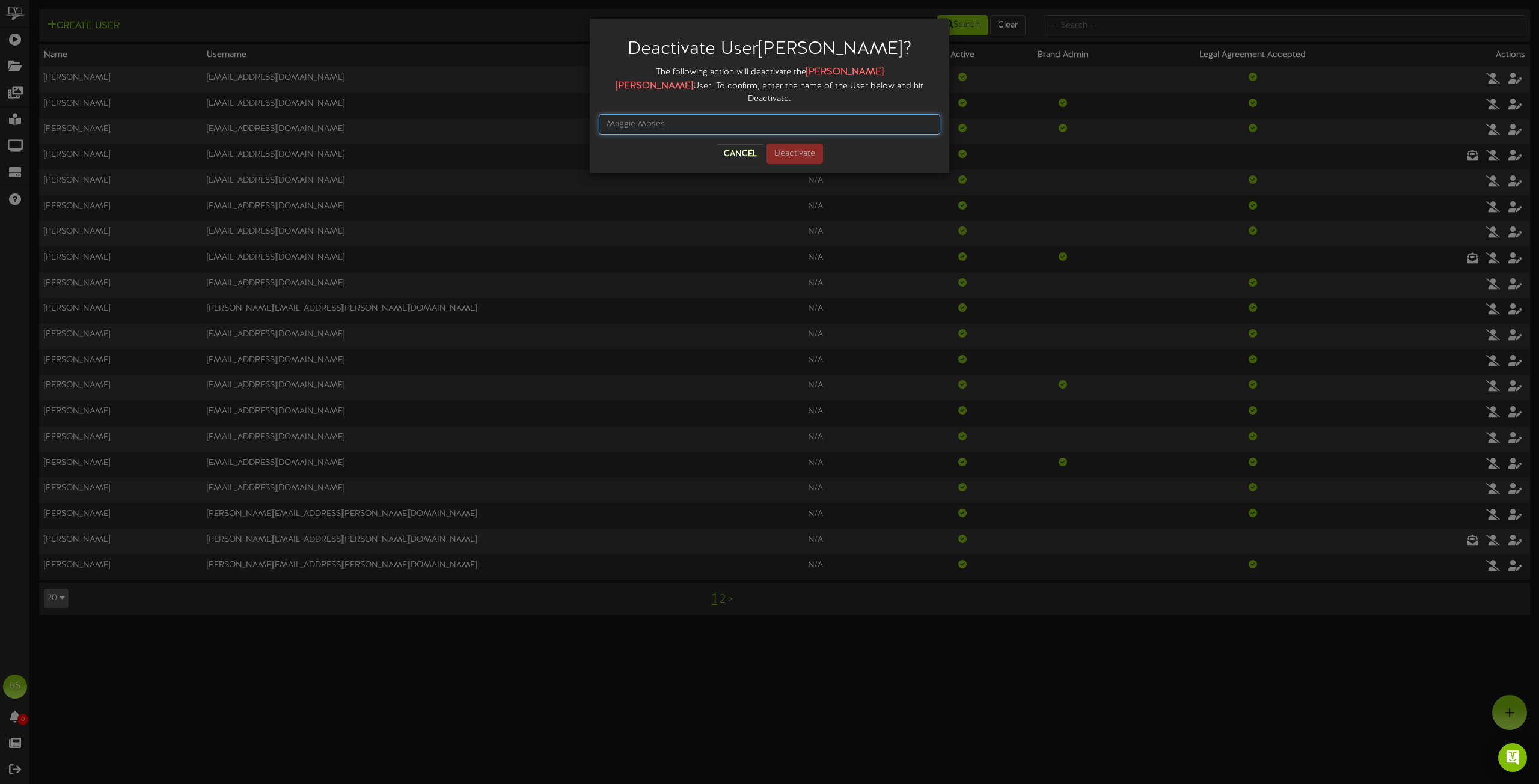
click at [677, 114] on input "text" at bounding box center [769, 124] width 341 height 20
type input "[PERSON_NAME]"
click at [783, 144] on button "Deactivate" at bounding box center [795, 154] width 56 height 20
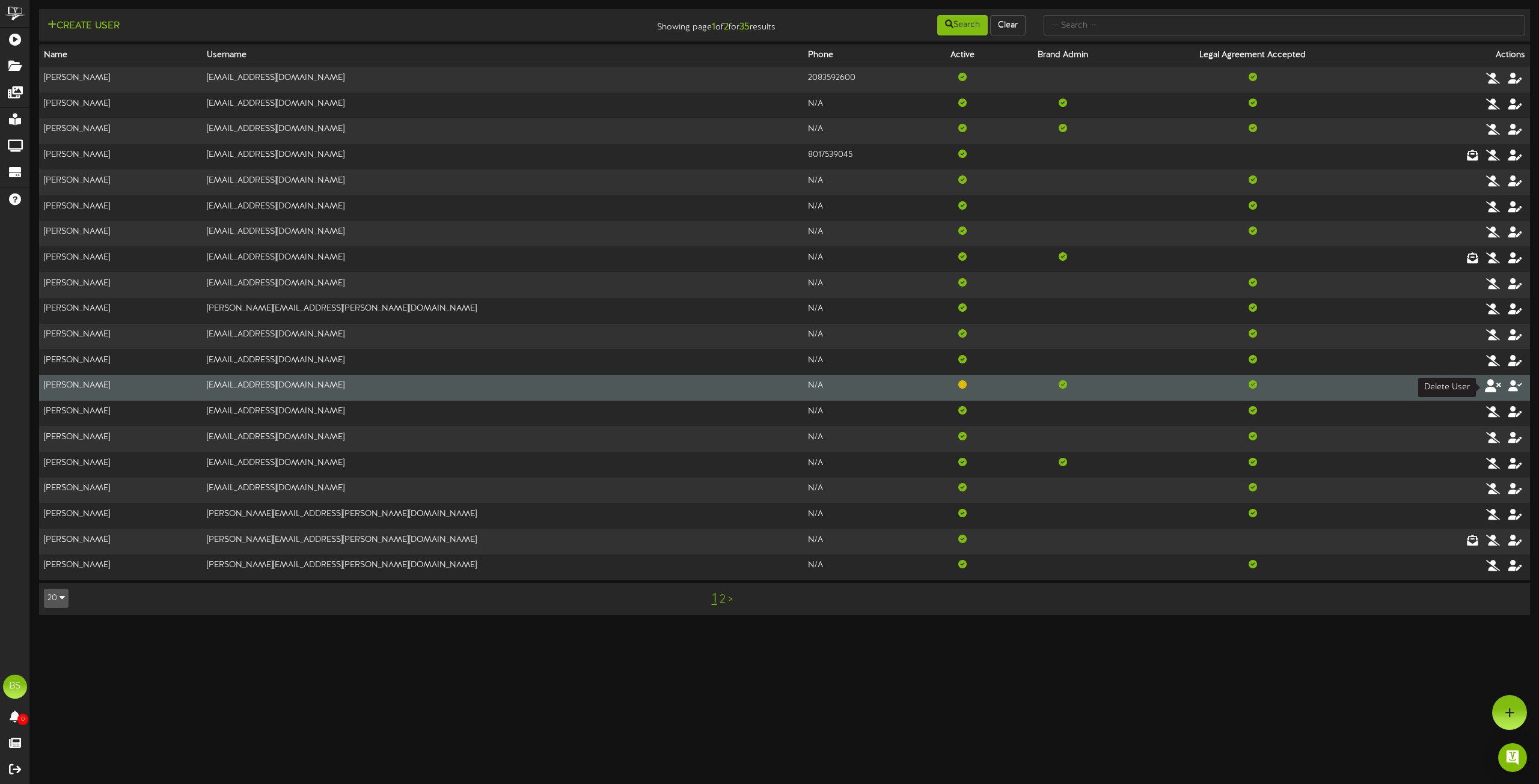
click at [1500, 388] on icon at bounding box center [1493, 385] width 16 height 14
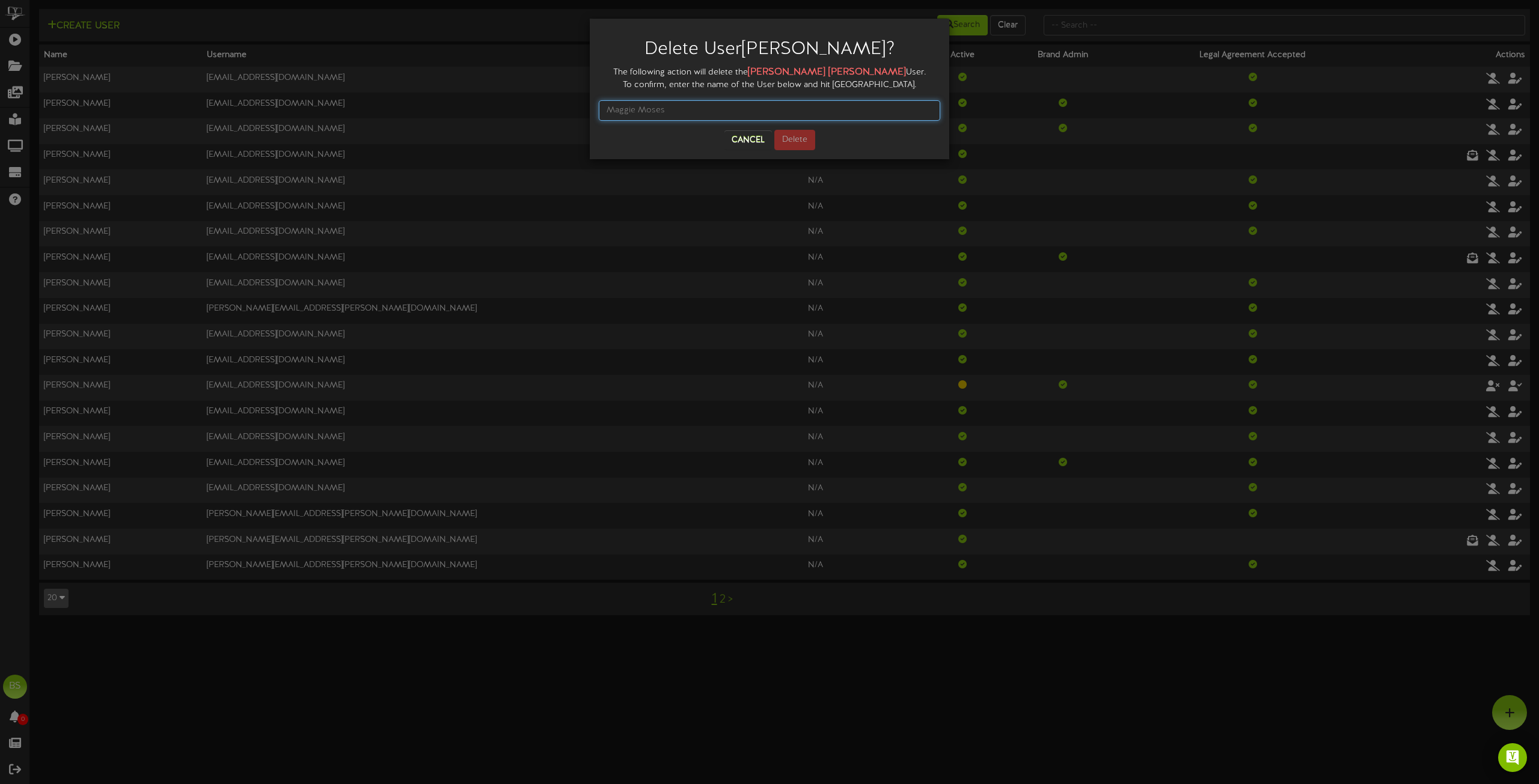
click at [695, 110] on input "text" at bounding box center [769, 110] width 341 height 20
type input "[PERSON_NAME]"
click at [800, 137] on button "Delete" at bounding box center [794, 140] width 41 height 20
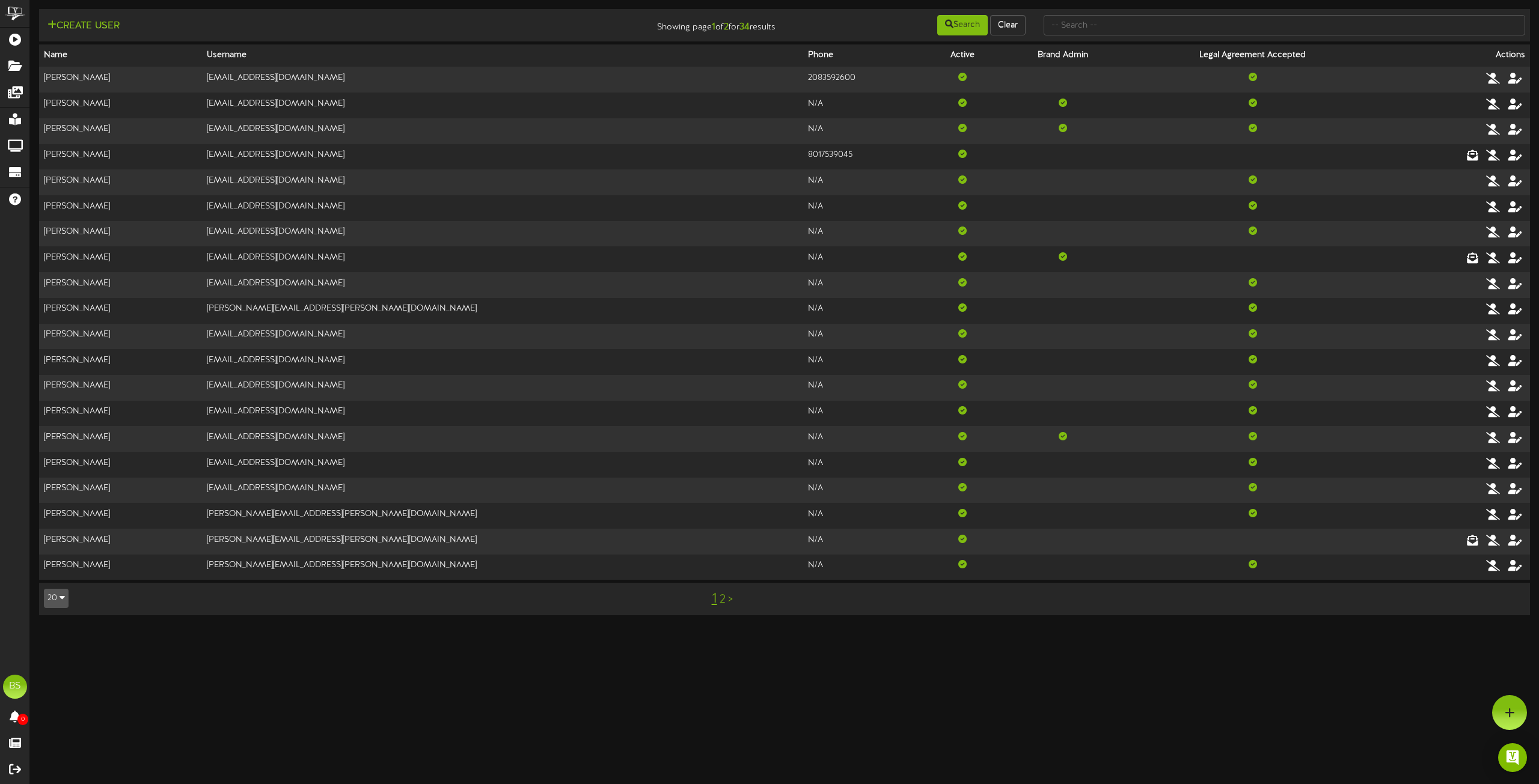
click at [721, 600] on link "2" at bounding box center [722, 599] width 6 height 14
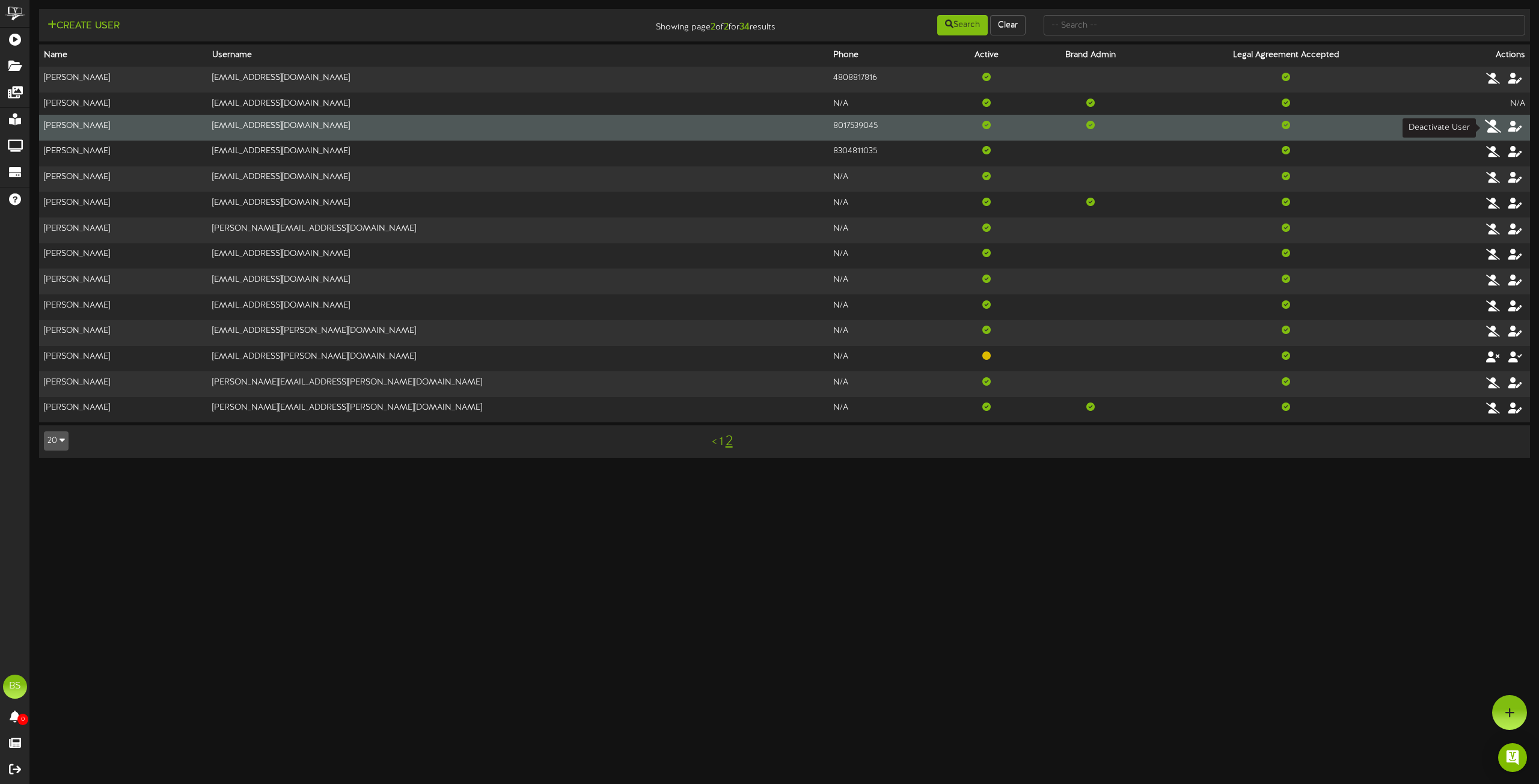
click at [1491, 127] on icon at bounding box center [1493, 126] width 16 height 14
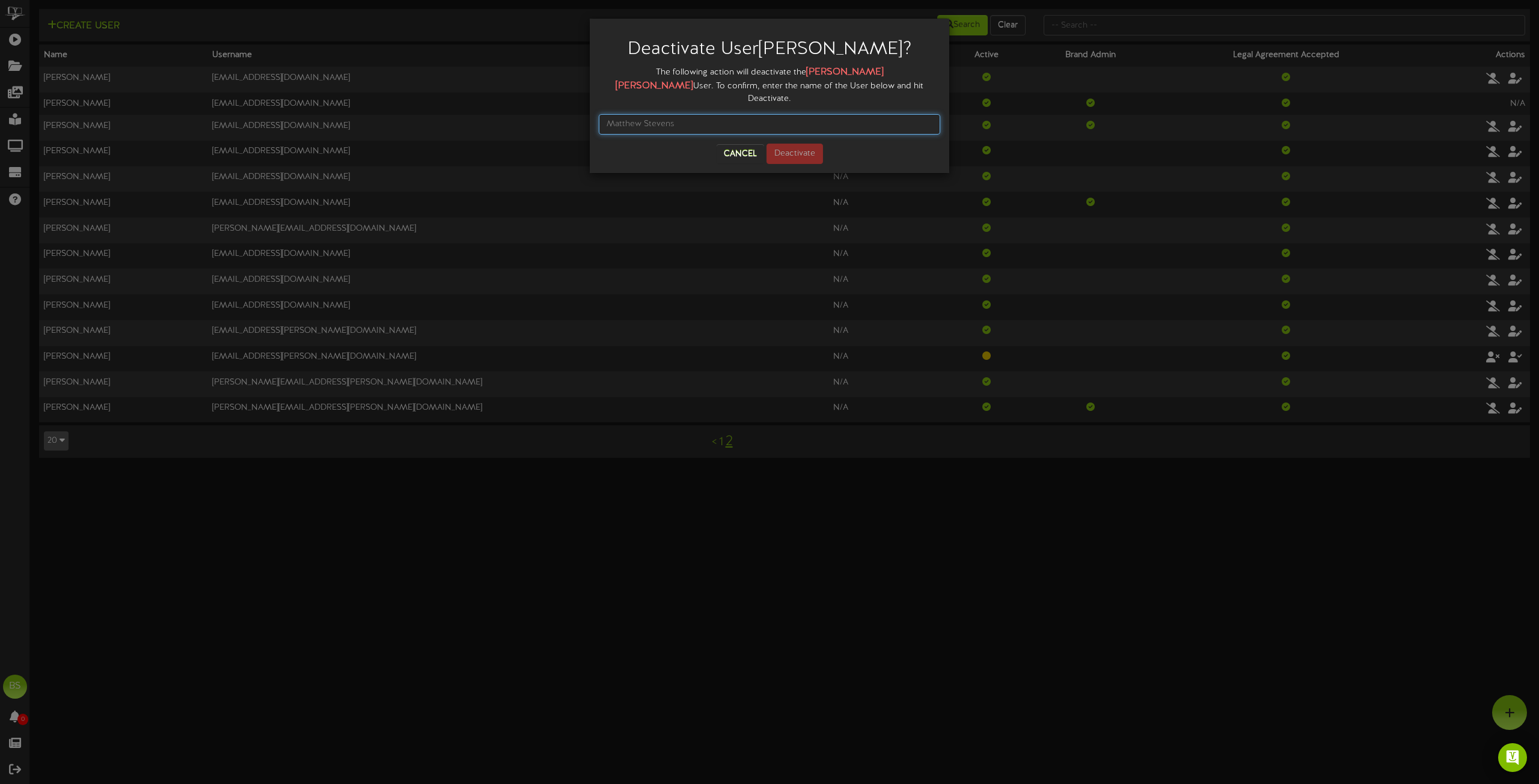
click at [678, 114] on input "text" at bounding box center [769, 124] width 341 height 20
type input "[PERSON_NAME]"
click at [809, 144] on button "Deactivate" at bounding box center [795, 154] width 56 height 20
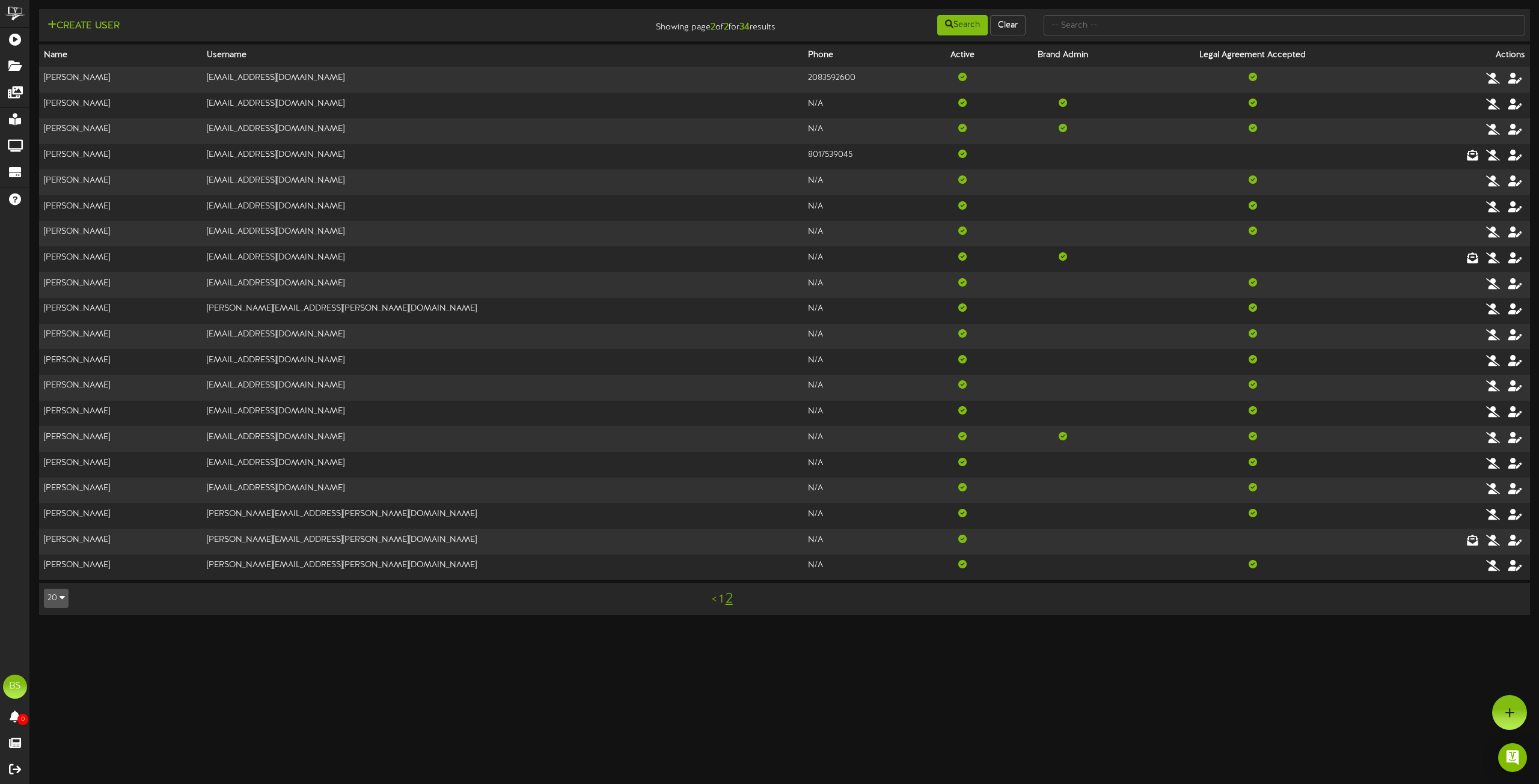
click at [729, 598] on link "2" at bounding box center [729, 598] width 7 height 15
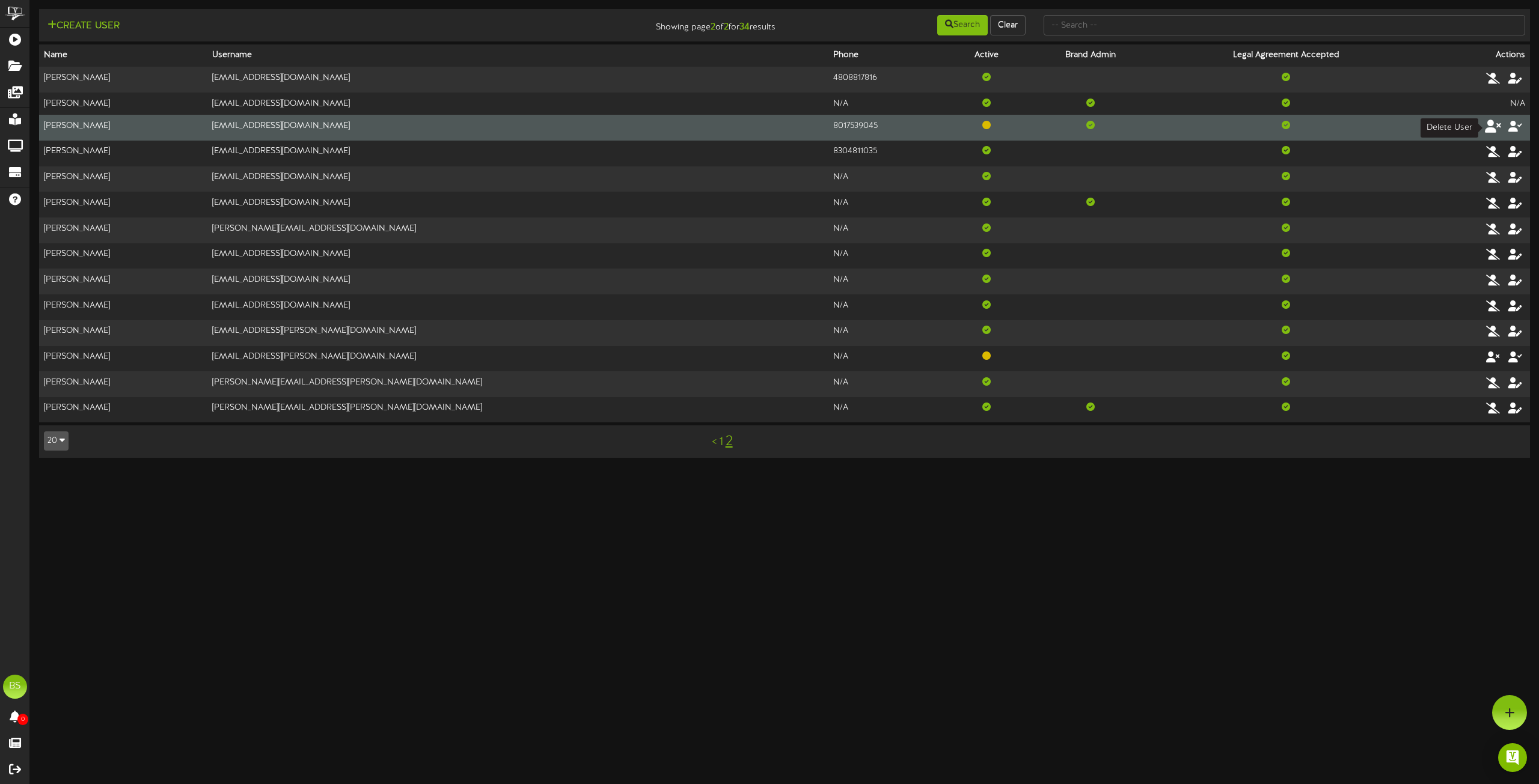
click at [1497, 127] on icon at bounding box center [1493, 126] width 16 height 14
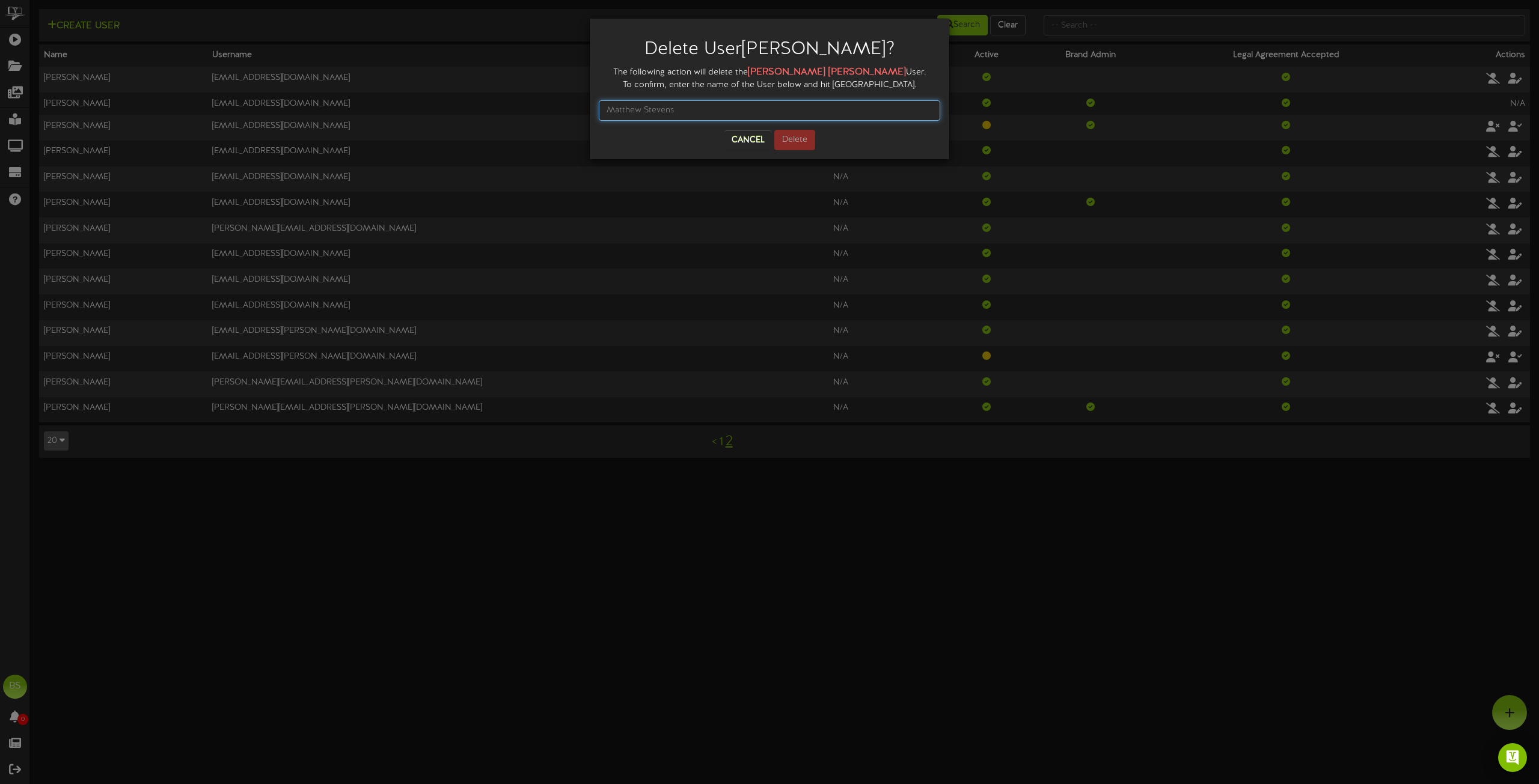
click at [678, 107] on input "text" at bounding box center [769, 110] width 341 height 20
type input "[PERSON_NAME]"
click at [787, 137] on button "Delete" at bounding box center [794, 140] width 41 height 20
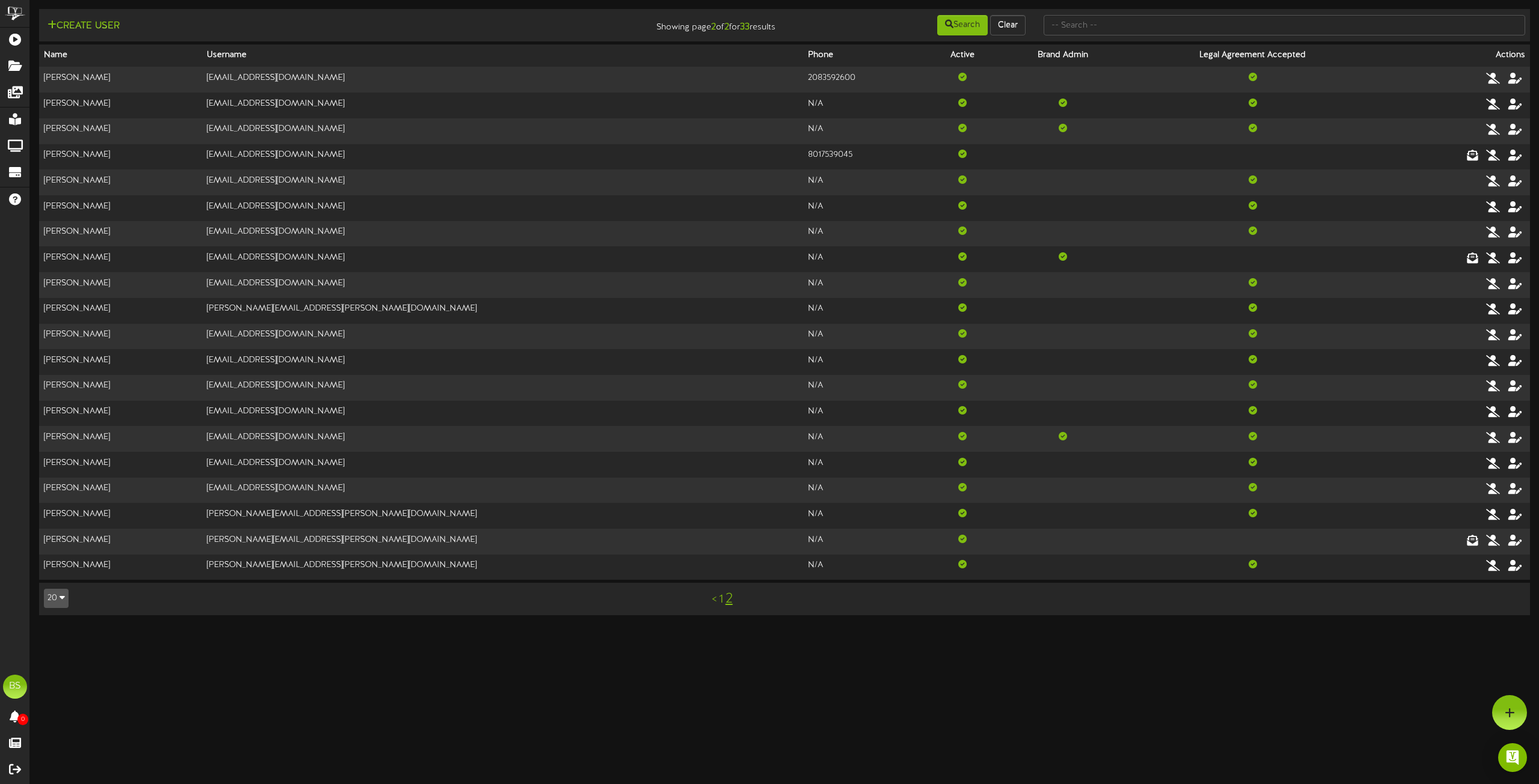
click at [728, 601] on link "2" at bounding box center [729, 598] width 7 height 15
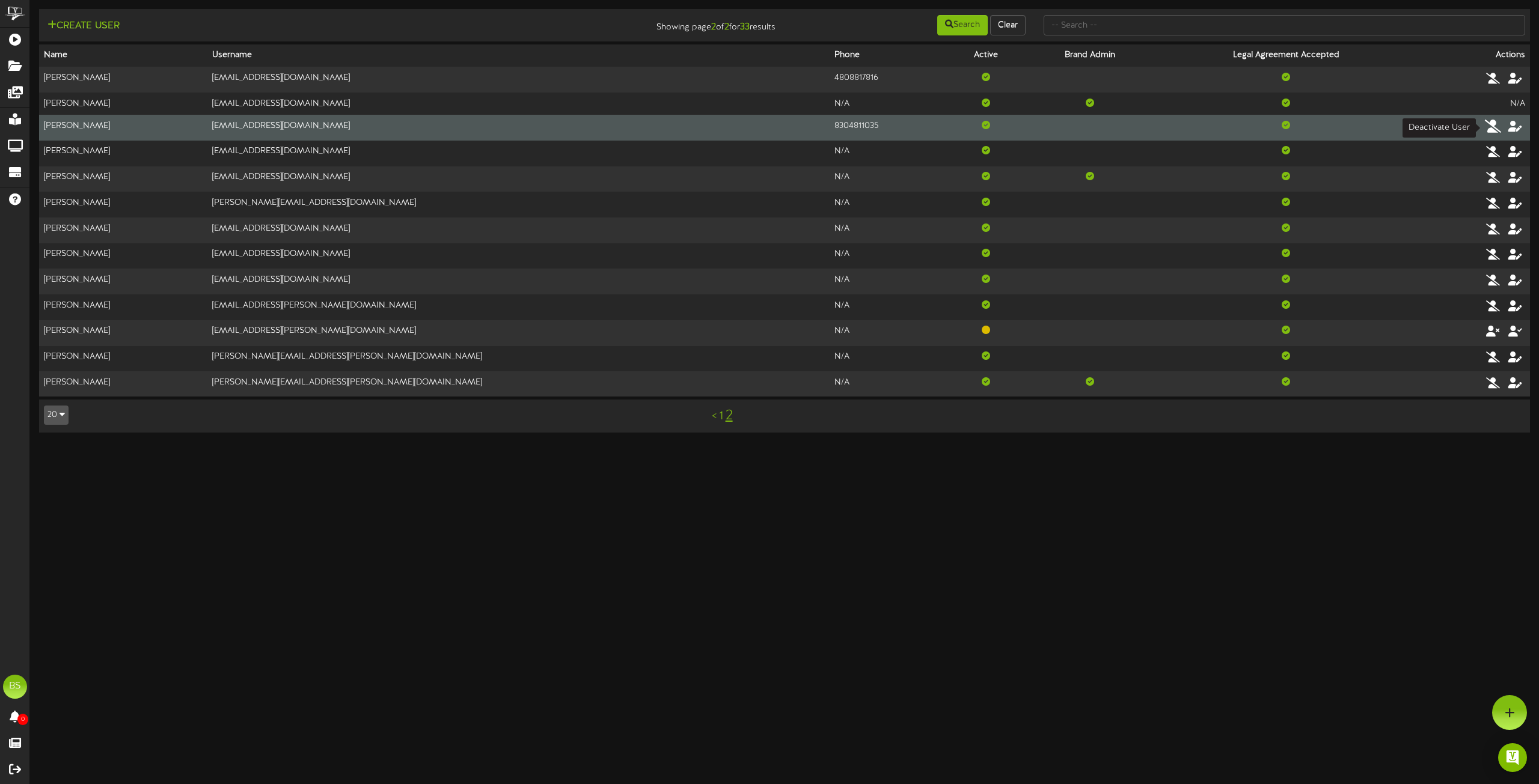
click at [1486, 125] on icon at bounding box center [1493, 126] width 16 height 14
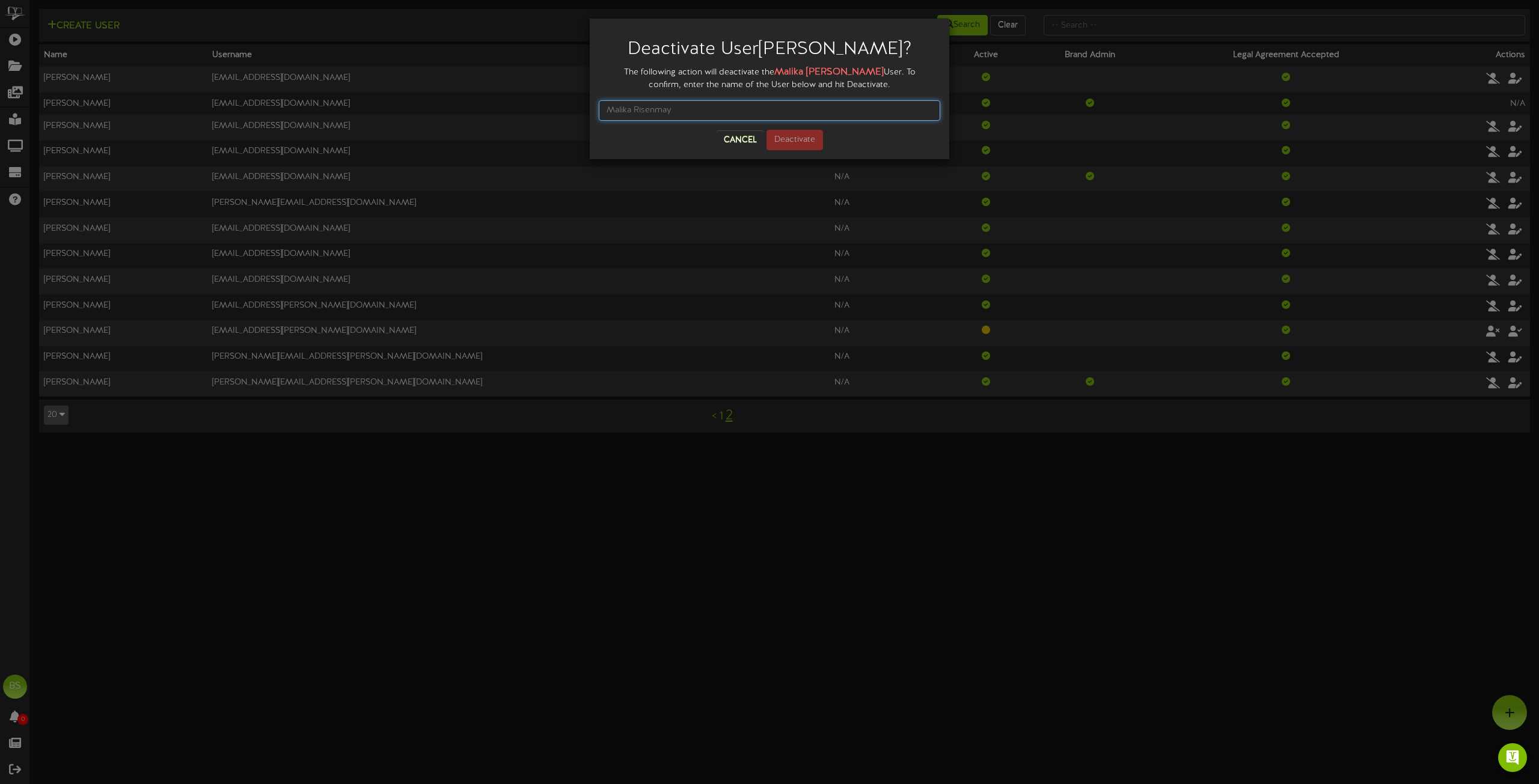
click at [693, 112] on input "text" at bounding box center [769, 110] width 341 height 20
type input "[PERSON_NAME]"
drag, startPoint x: 657, startPoint y: 108, endPoint x: 563, endPoint y: 126, distance: 95.7
click at [563, 127] on div "Deactivate User [PERSON_NAME] ? The following action will deactivate the [PERSO…" at bounding box center [770, 392] width 1539 height 784
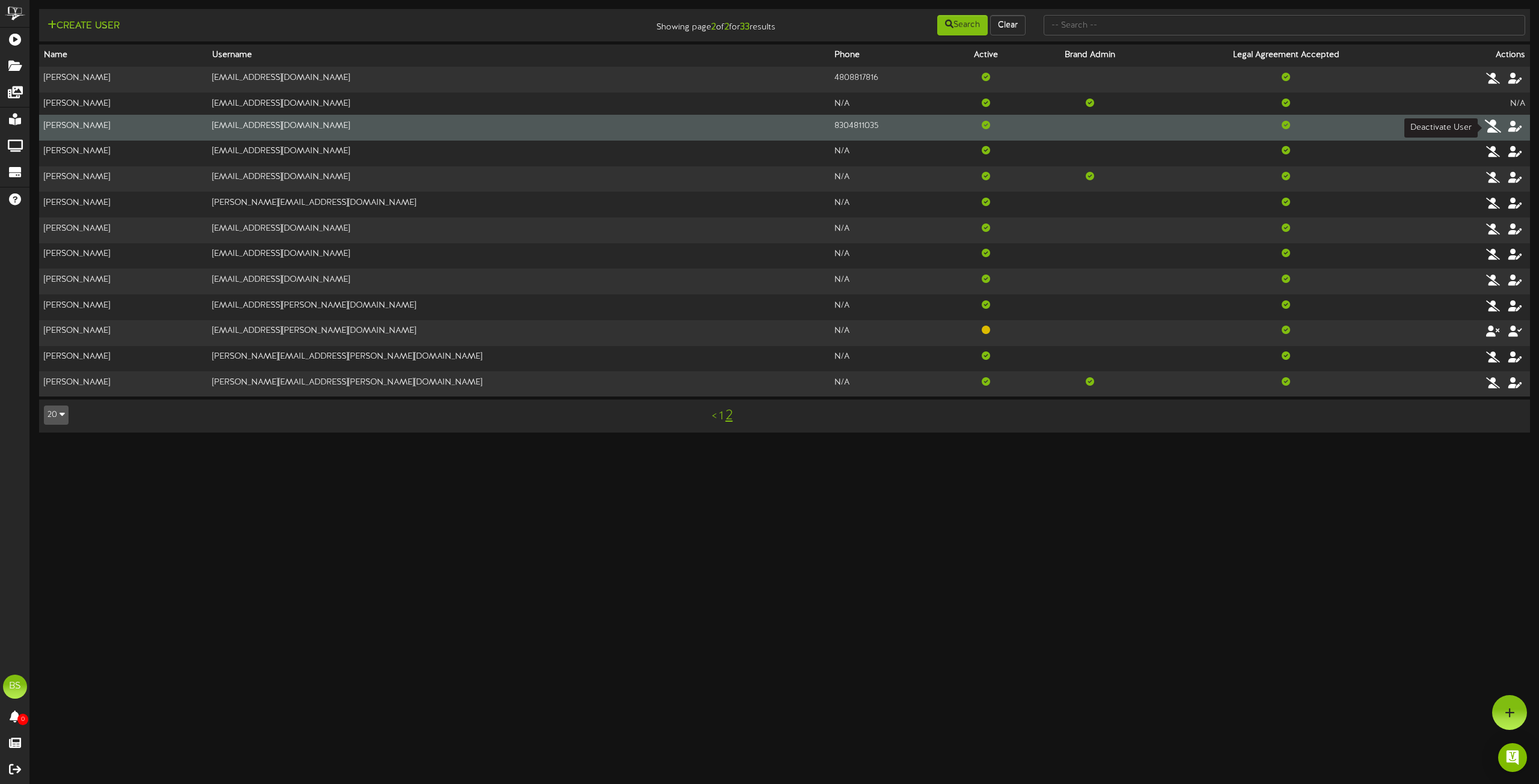
click at [1486, 127] on icon at bounding box center [1493, 126] width 16 height 14
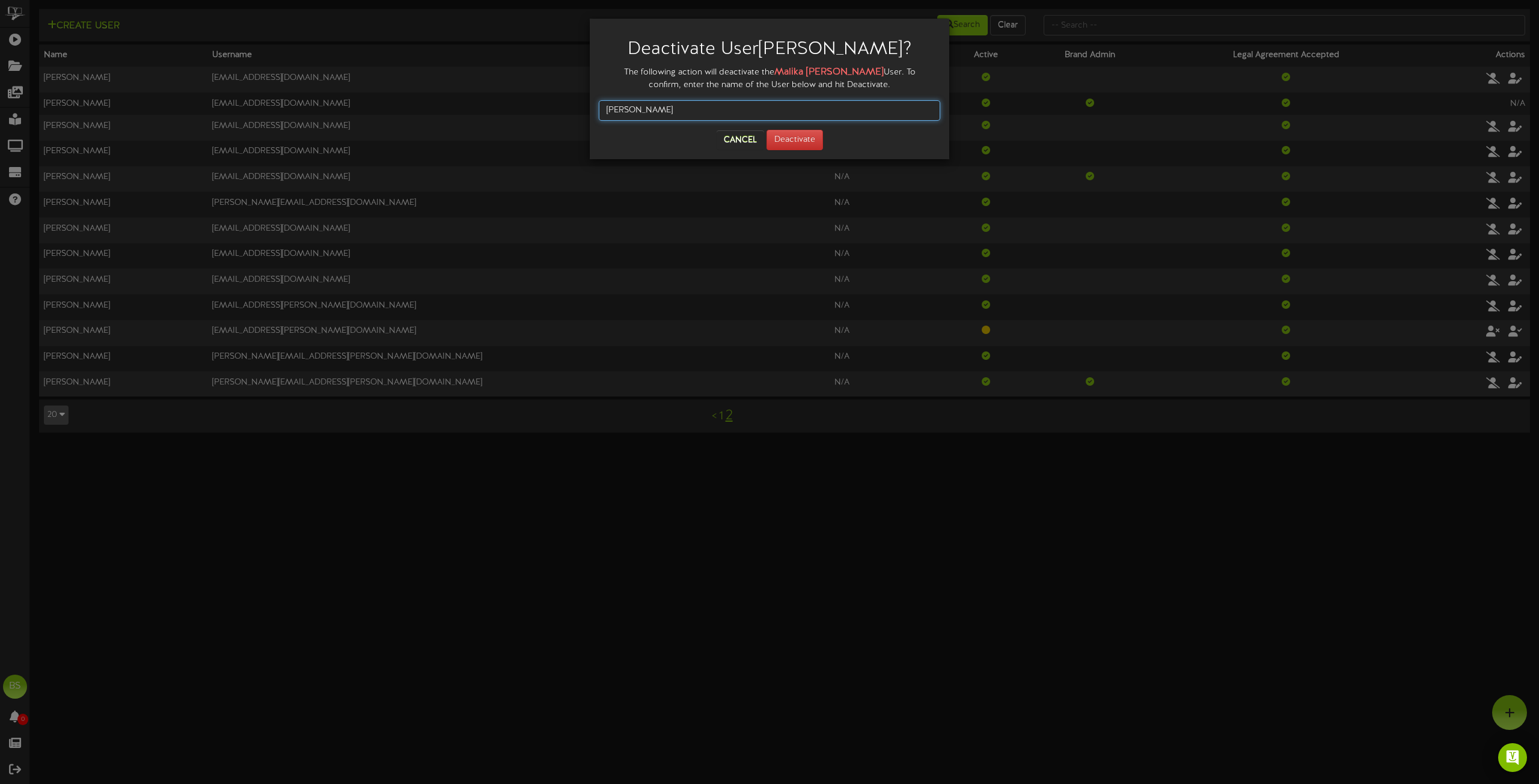
drag, startPoint x: 675, startPoint y: 107, endPoint x: 624, endPoint y: 100, distance: 51.5
click at [606, 110] on input "[PERSON_NAME]" at bounding box center [769, 110] width 341 height 20
click at [740, 140] on button "Cancel" at bounding box center [740, 139] width 47 height 19
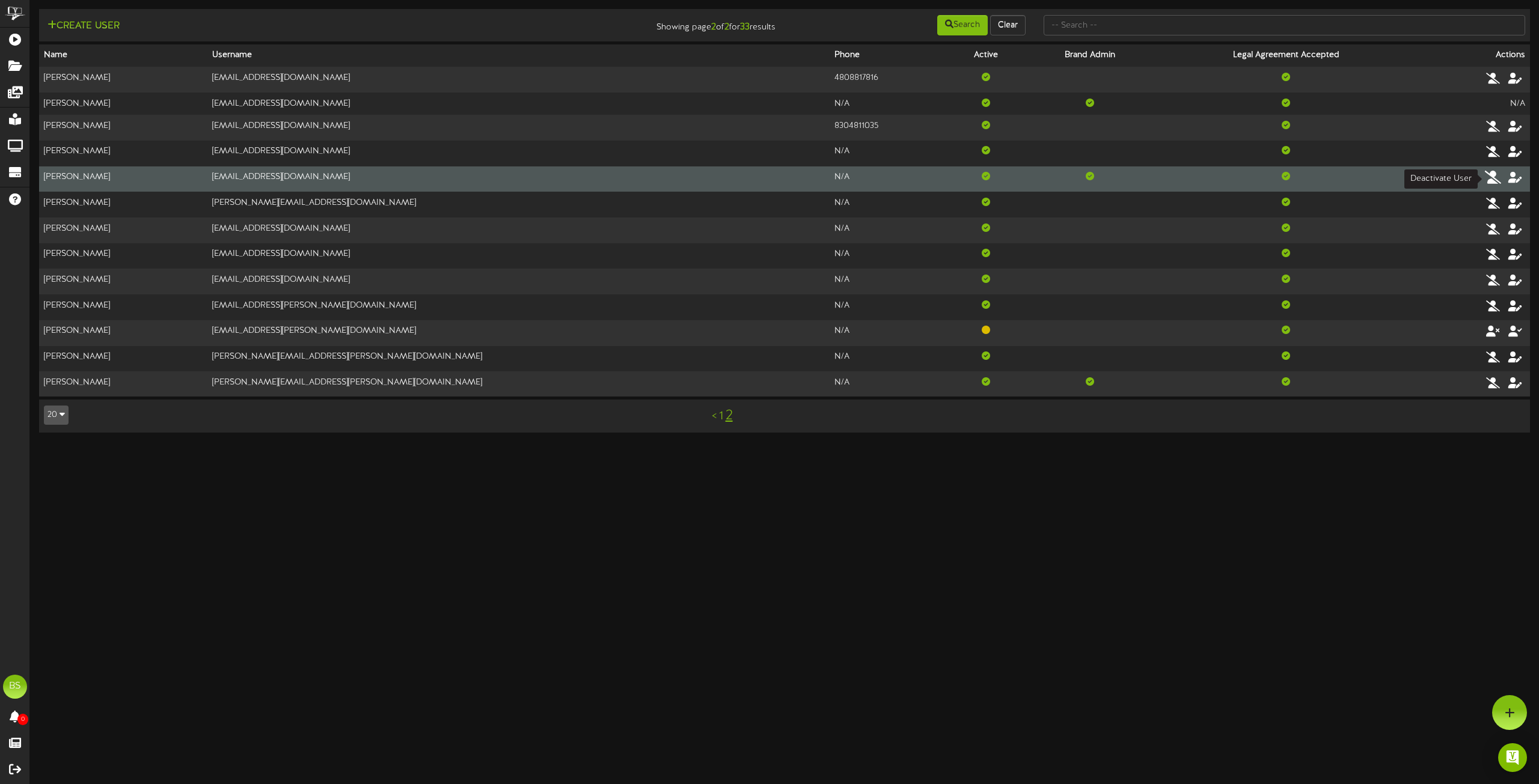
click at [1495, 178] on icon at bounding box center [1493, 177] width 16 height 14
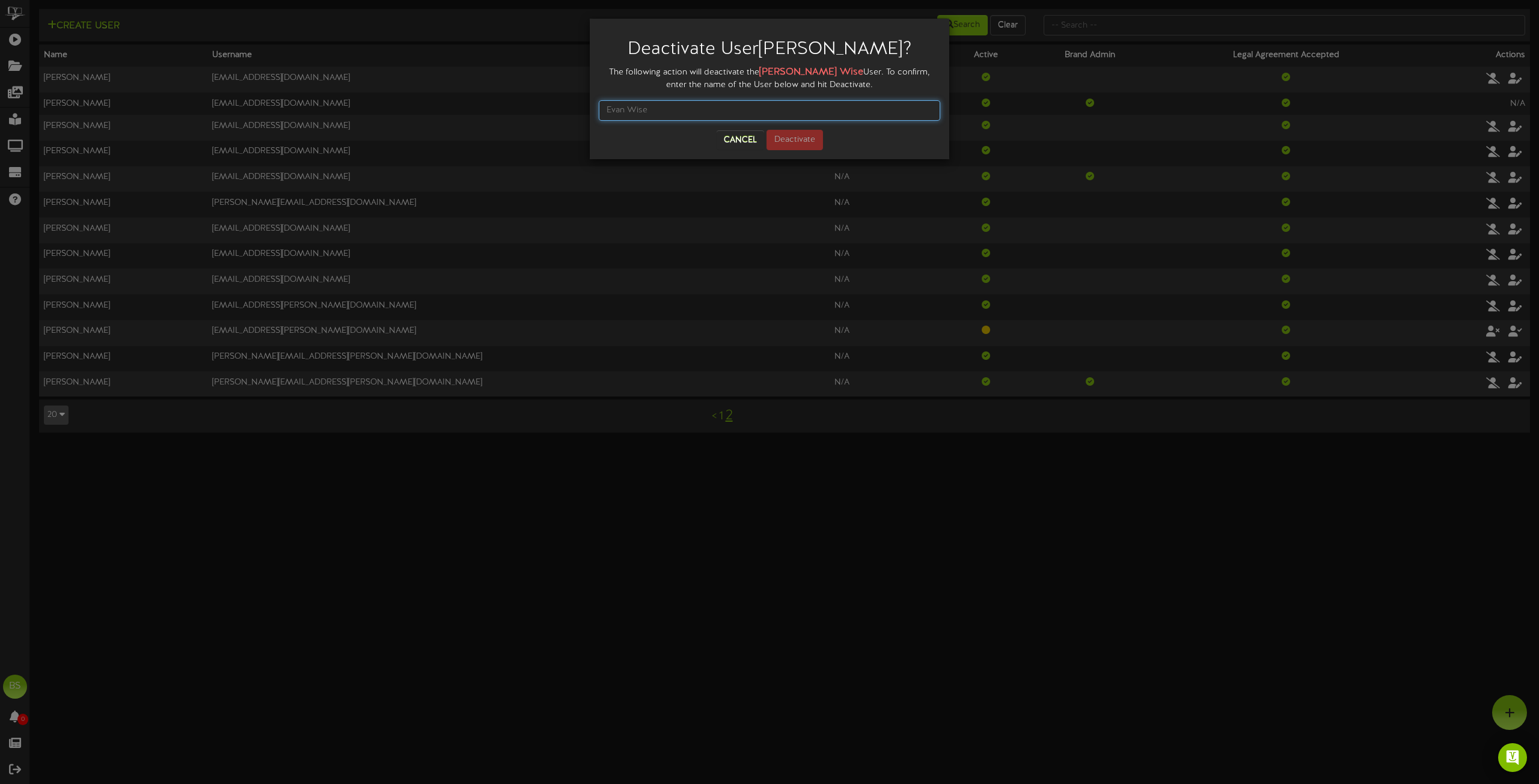
click at [660, 114] on input "text" at bounding box center [769, 110] width 341 height 20
type input "[PERSON_NAME]"
click at [795, 134] on button "Deactivate" at bounding box center [795, 140] width 56 height 20
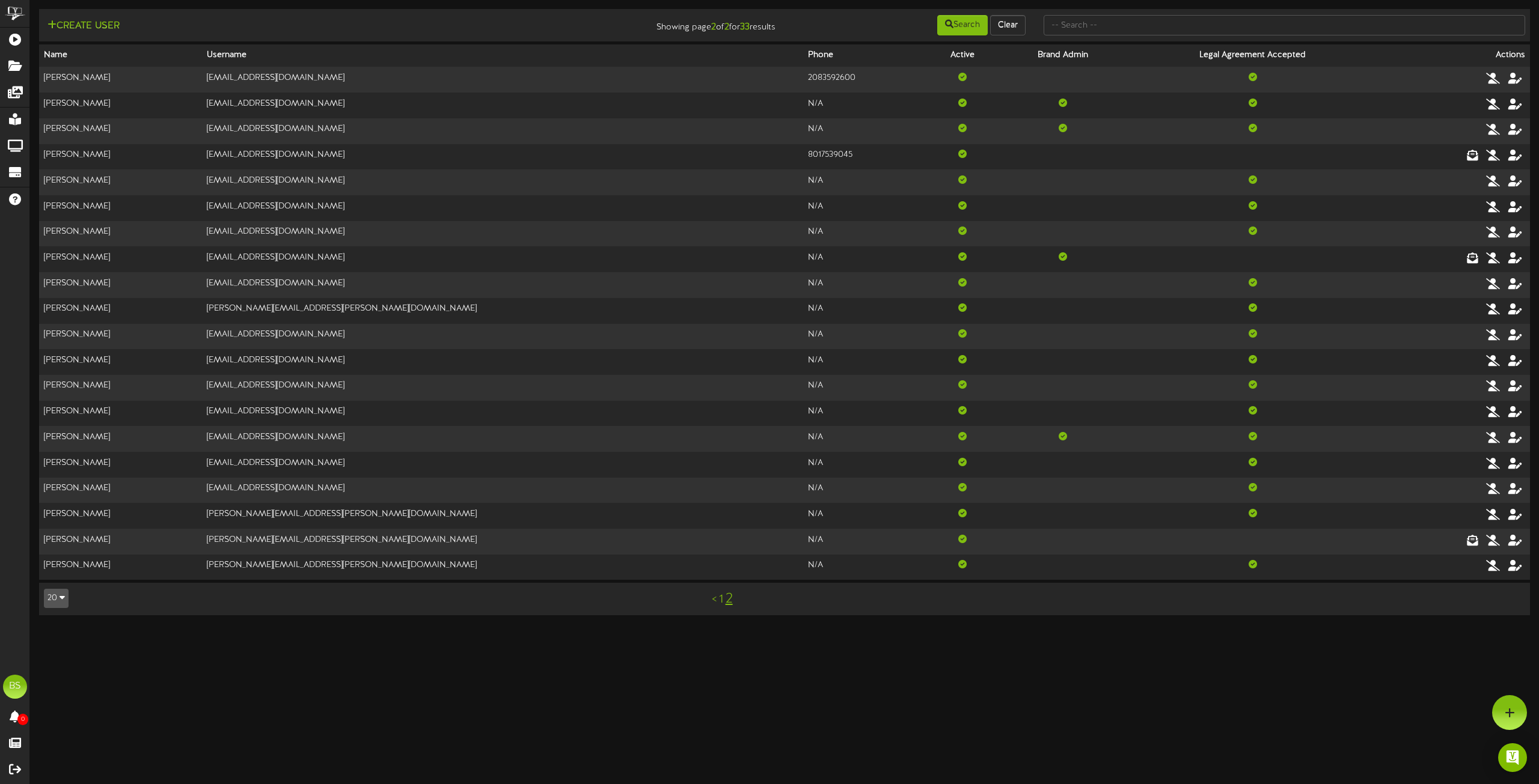
click at [731, 600] on link "2" at bounding box center [729, 598] width 7 height 15
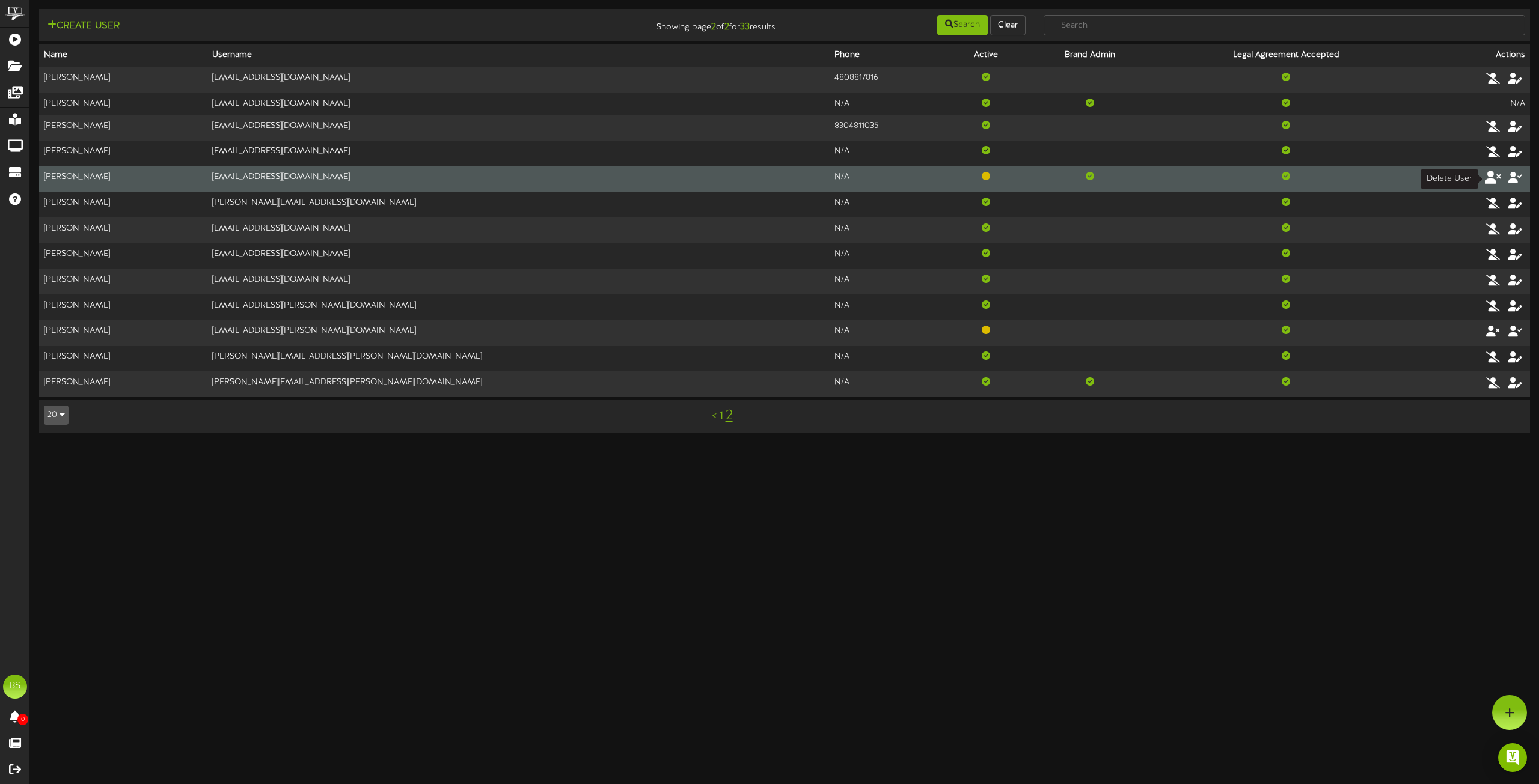
click at [1491, 179] on icon at bounding box center [1493, 177] width 16 height 14
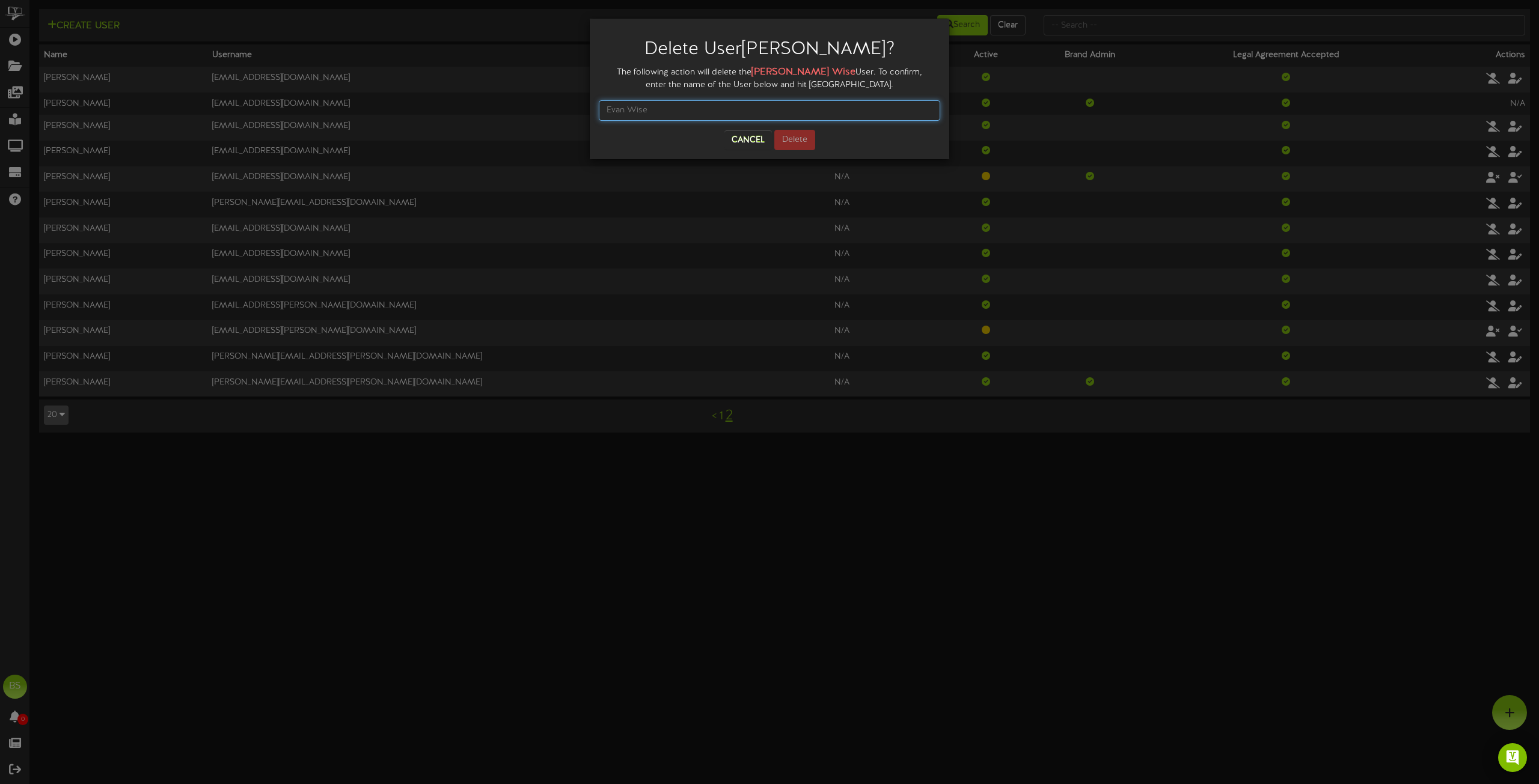
click at [666, 115] on input "text" at bounding box center [769, 110] width 341 height 20
type input "[PERSON_NAME]"
click at [800, 137] on button "Delete" at bounding box center [794, 140] width 41 height 20
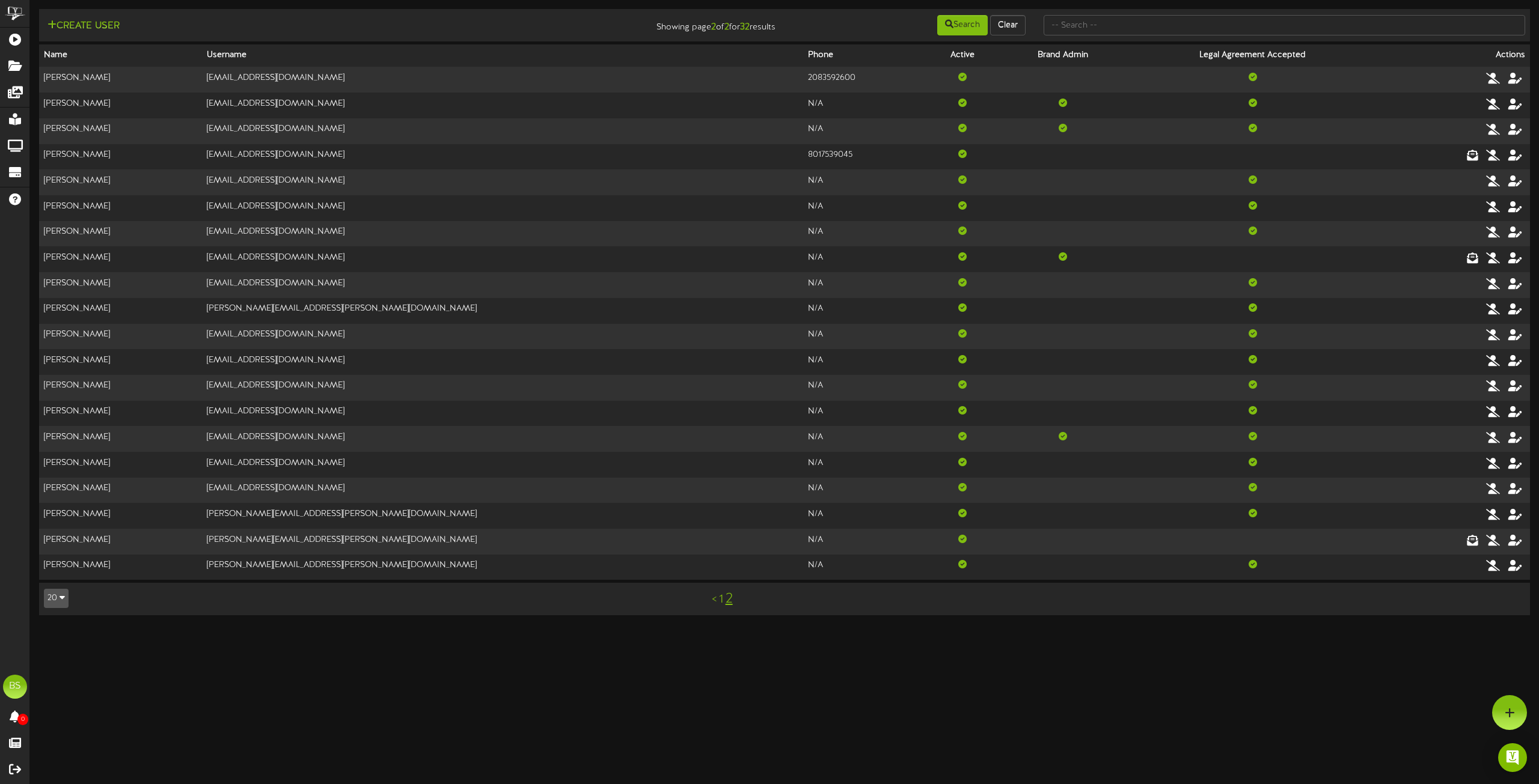
click at [730, 598] on link "2" at bounding box center [729, 598] width 7 height 15
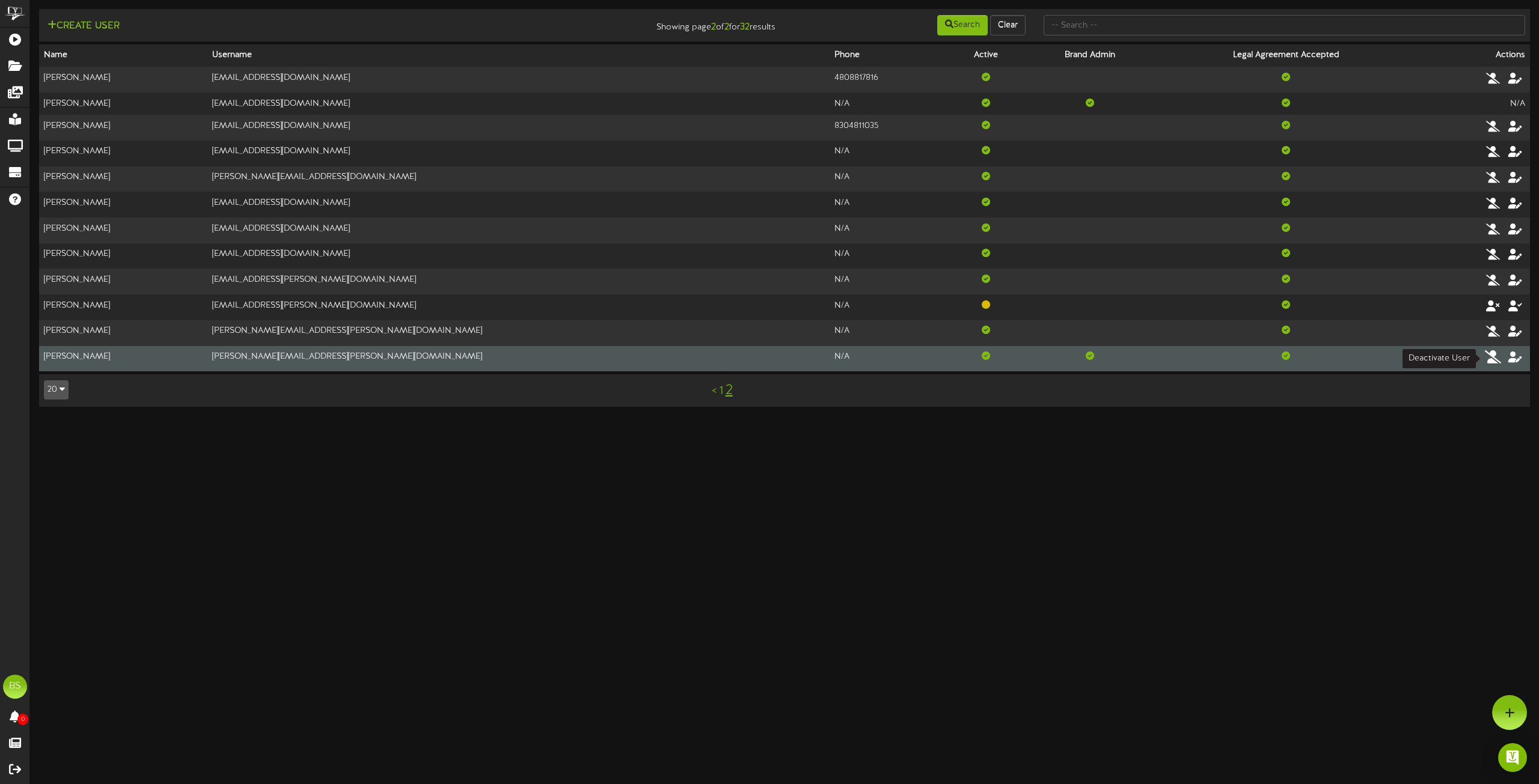
click at [1495, 358] on icon at bounding box center [1493, 357] width 16 height 14
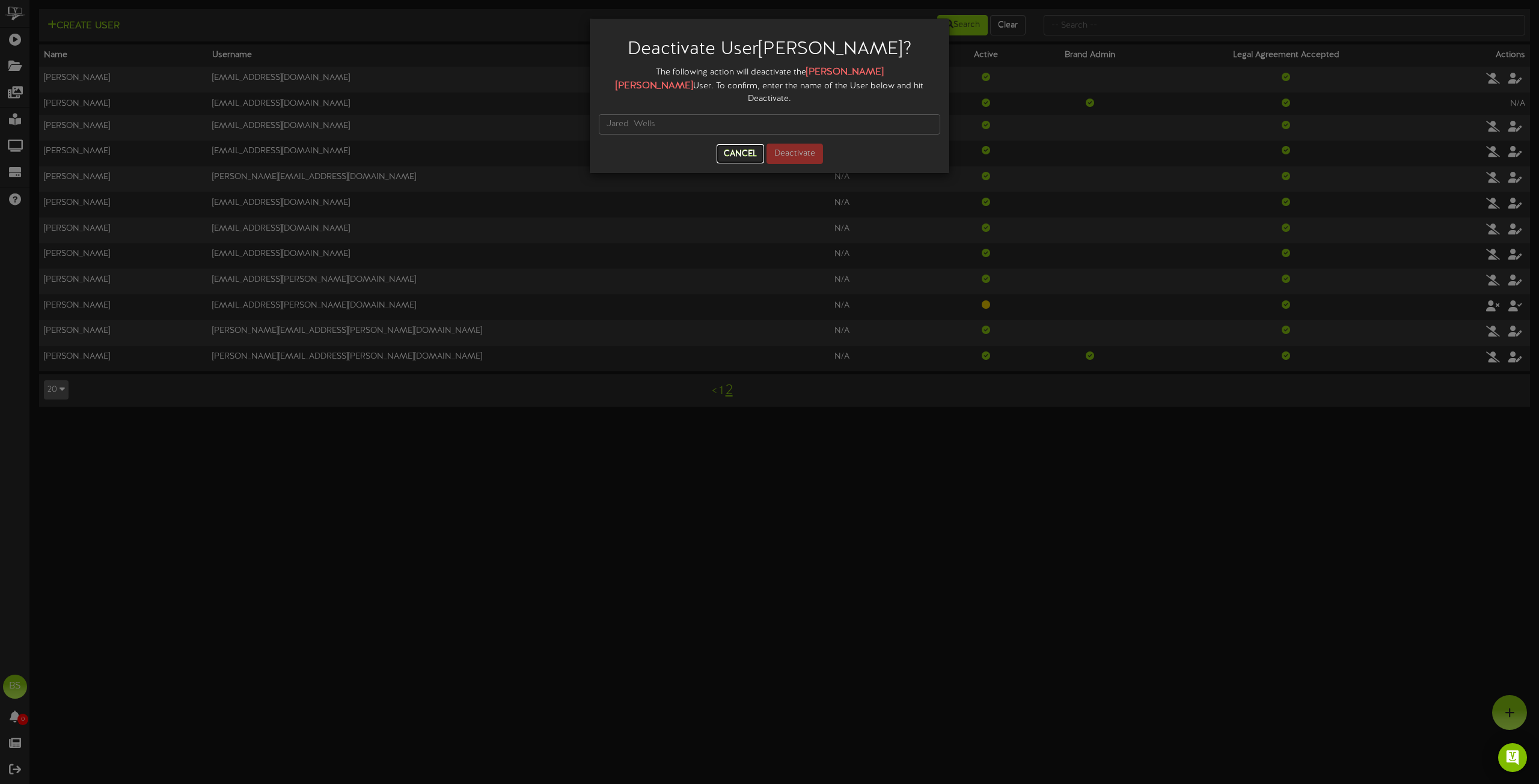
drag, startPoint x: 739, startPoint y: 140, endPoint x: 784, endPoint y: 164, distance: 51.0
click at [739, 144] on button "Cancel" at bounding box center [740, 153] width 47 height 19
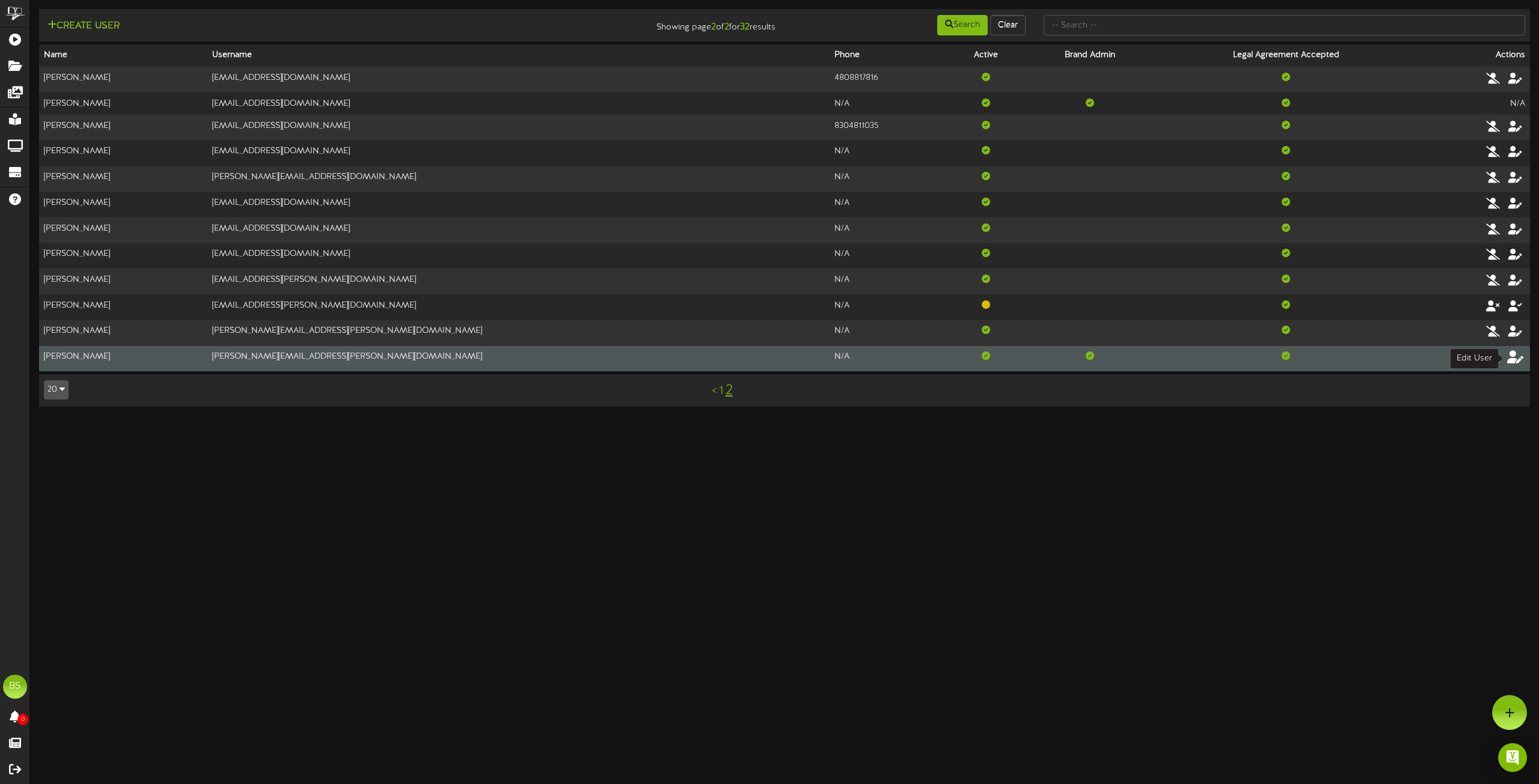
click at [1514, 361] on icon at bounding box center [1515, 357] width 16 height 14
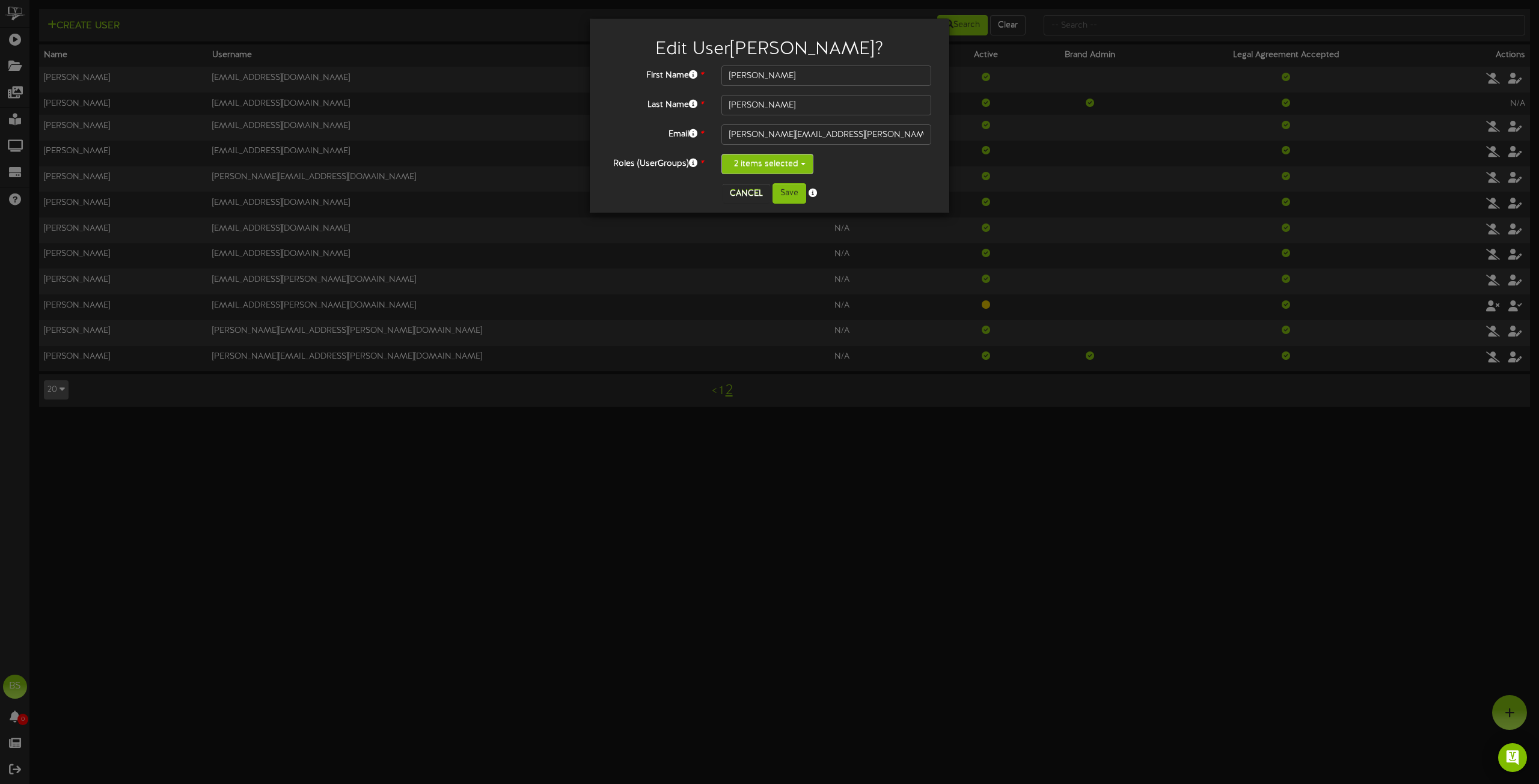
click at [800, 163] on button "2 items selected" at bounding box center [767, 164] width 92 height 20
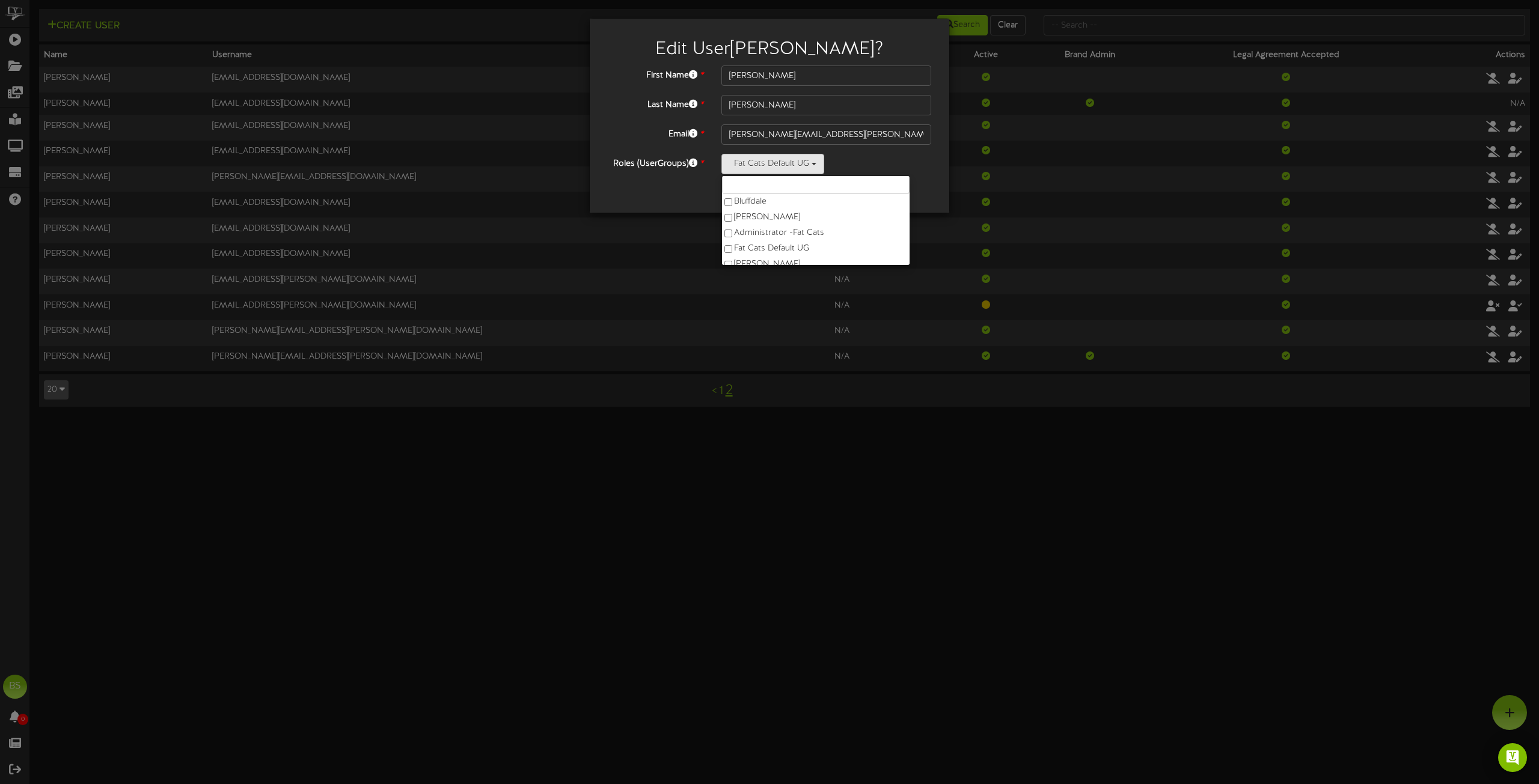
scroll to position [4, 0]
click at [985, 225] on div "Edit User [PERSON_NAME] ? First Name * [PERSON_NAME] Last Name * [GEOGRAPHIC_DA…" at bounding box center [770, 392] width 1539 height 784
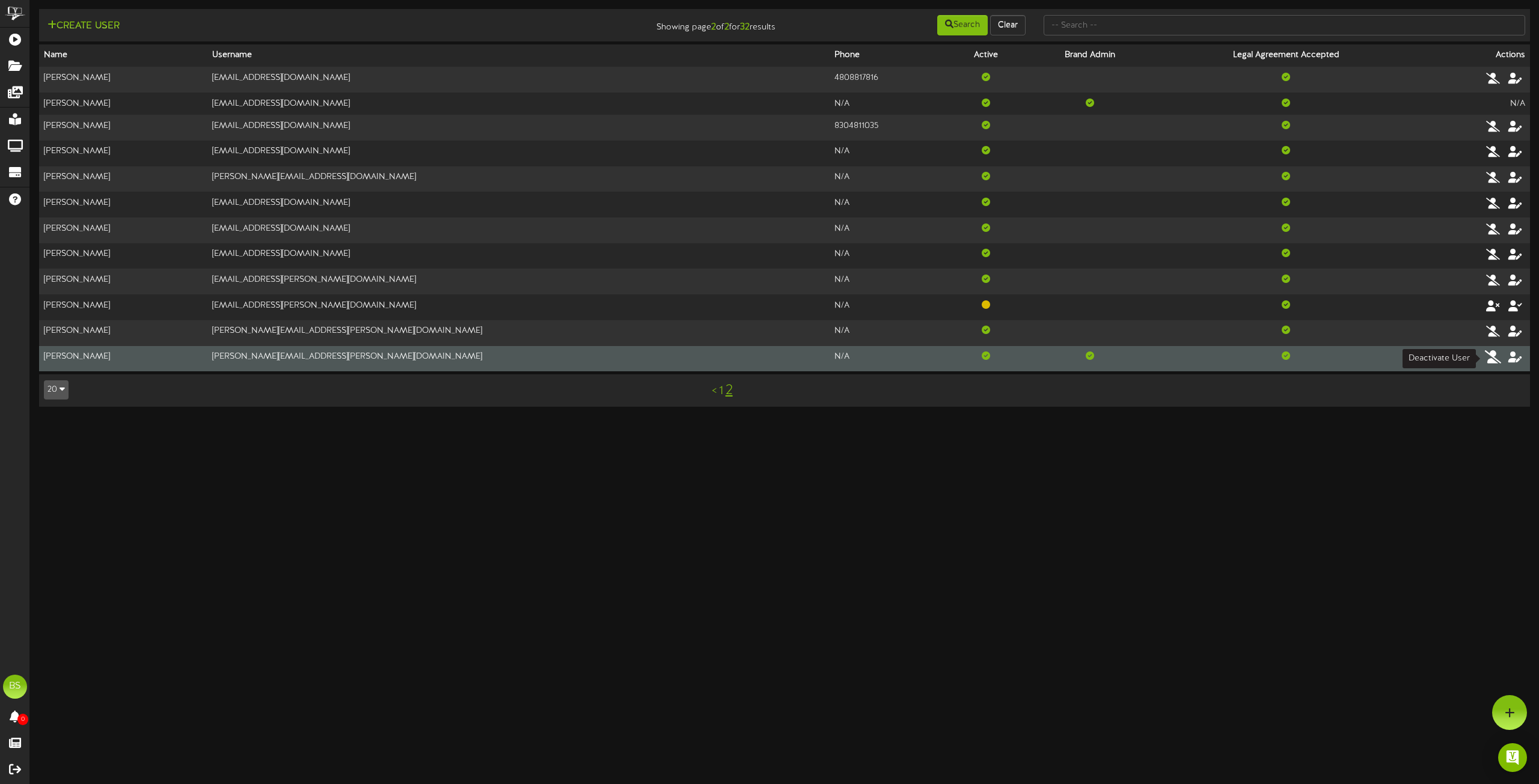
click at [1493, 357] on icon at bounding box center [1493, 357] width 16 height 14
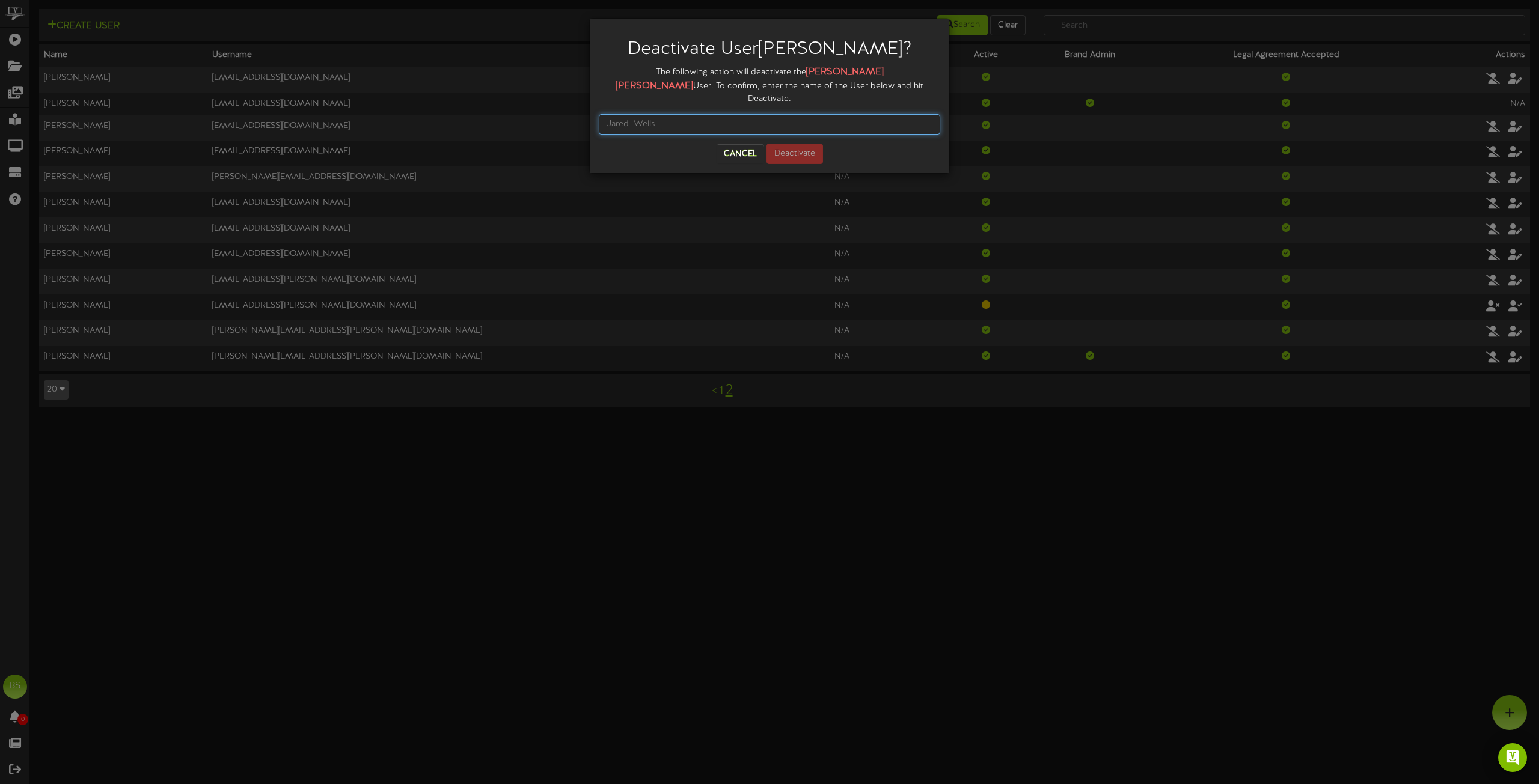
click at [683, 114] on input "text" at bounding box center [769, 124] width 341 height 20
type input "[PERSON_NAME]"
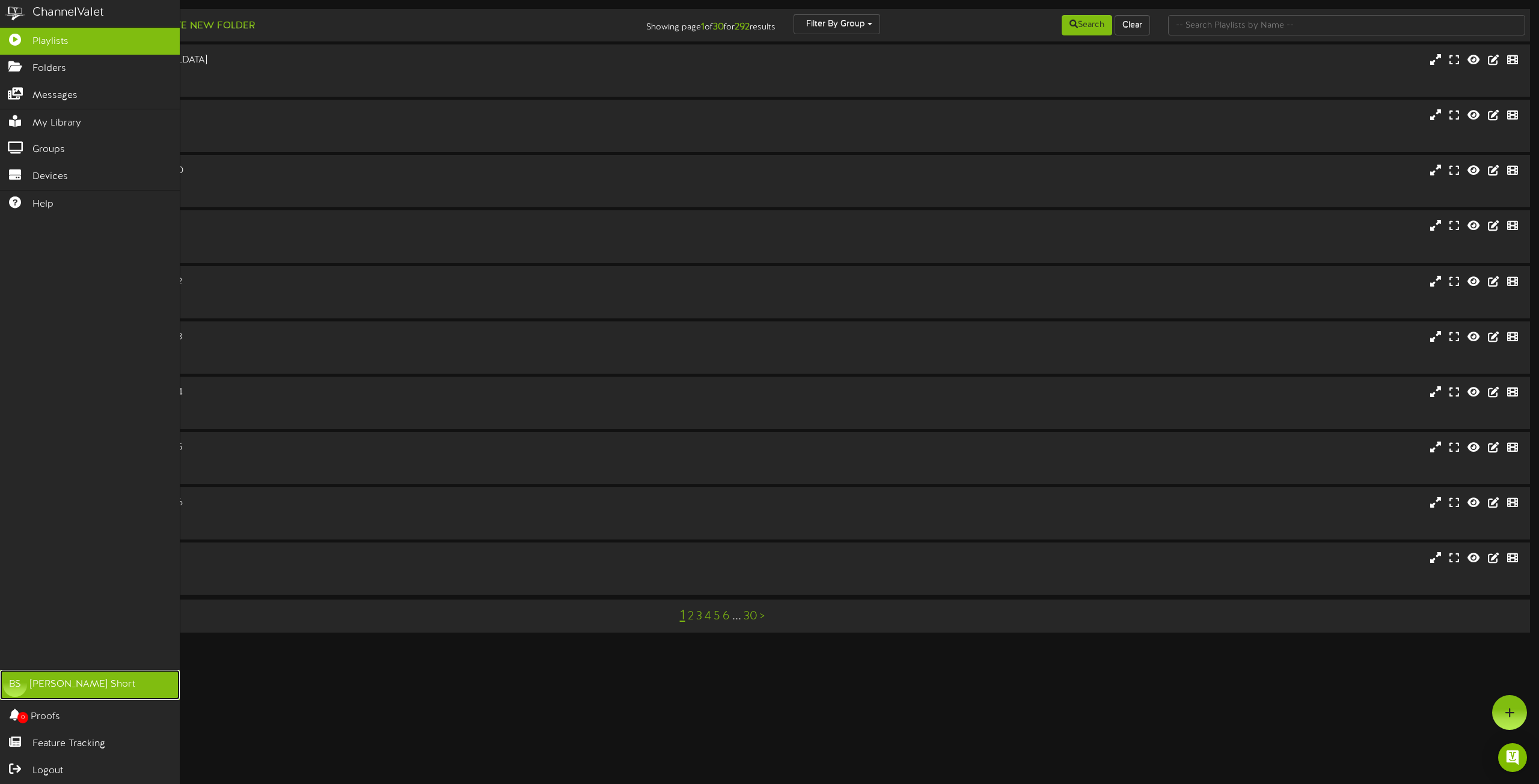
click at [15, 684] on div "BS" at bounding box center [15, 685] width 24 height 24
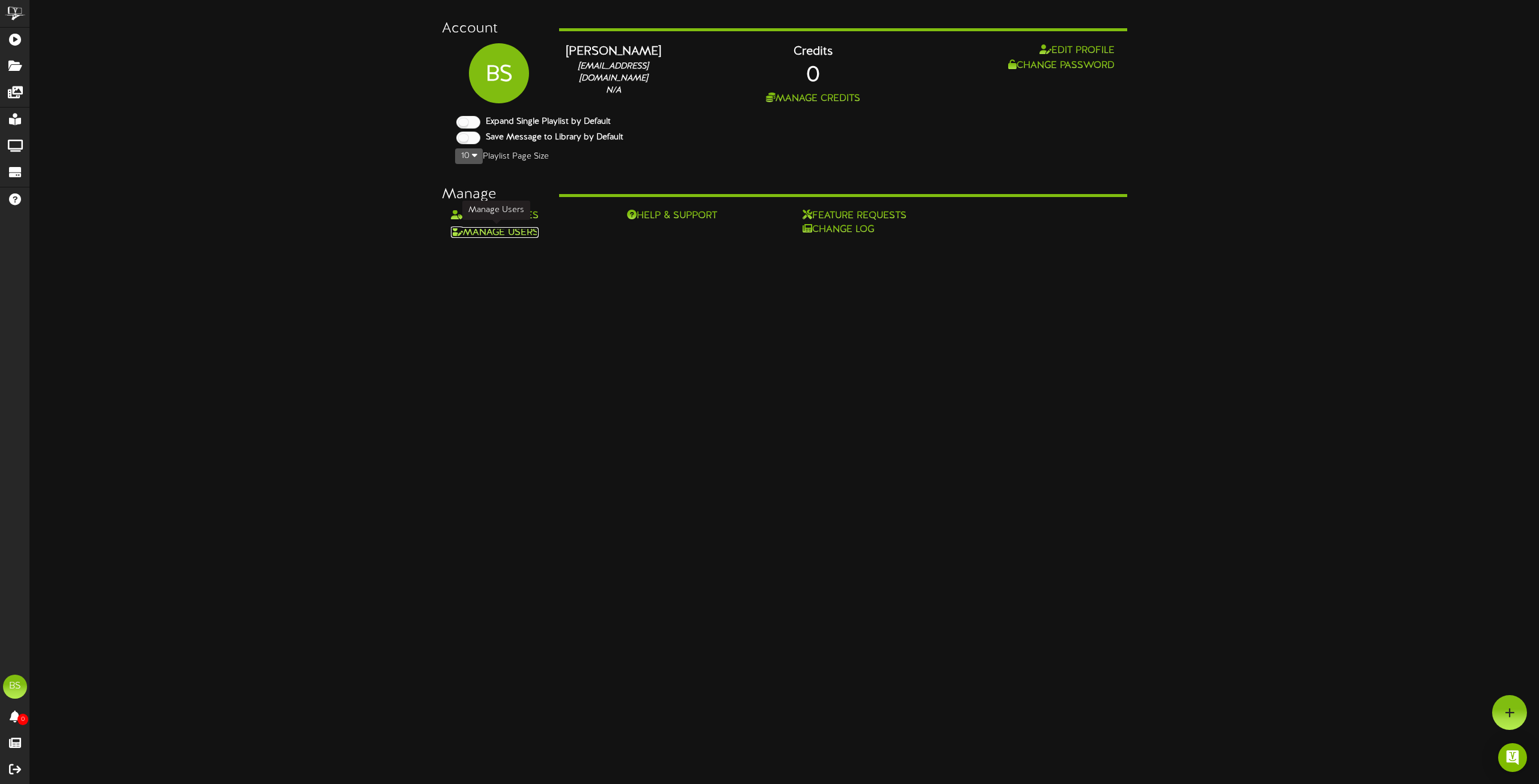
click at [515, 232] on link "Manage Users" at bounding box center [494, 232] width 87 height 11
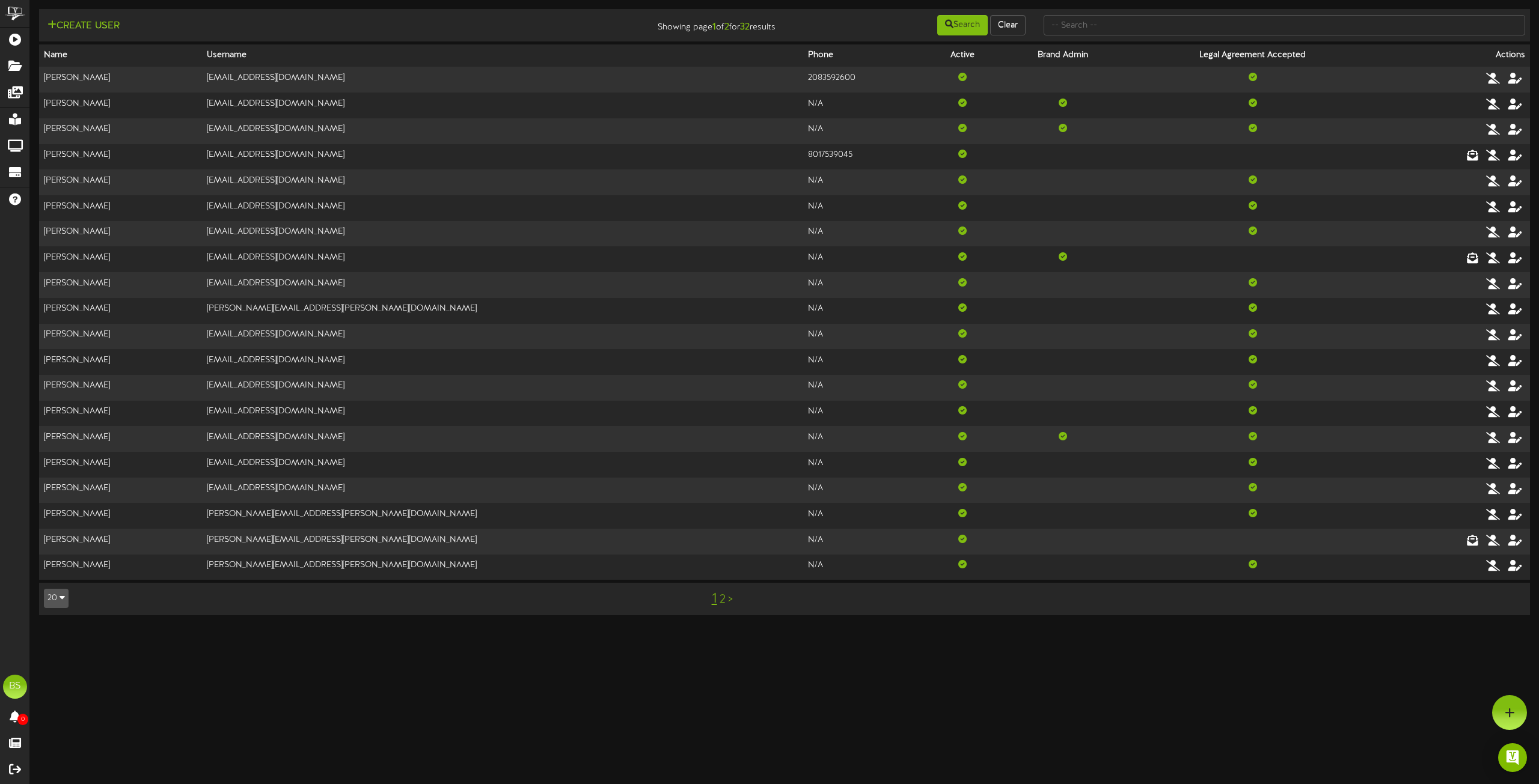
click at [720, 601] on link "2" at bounding box center [722, 599] width 6 height 14
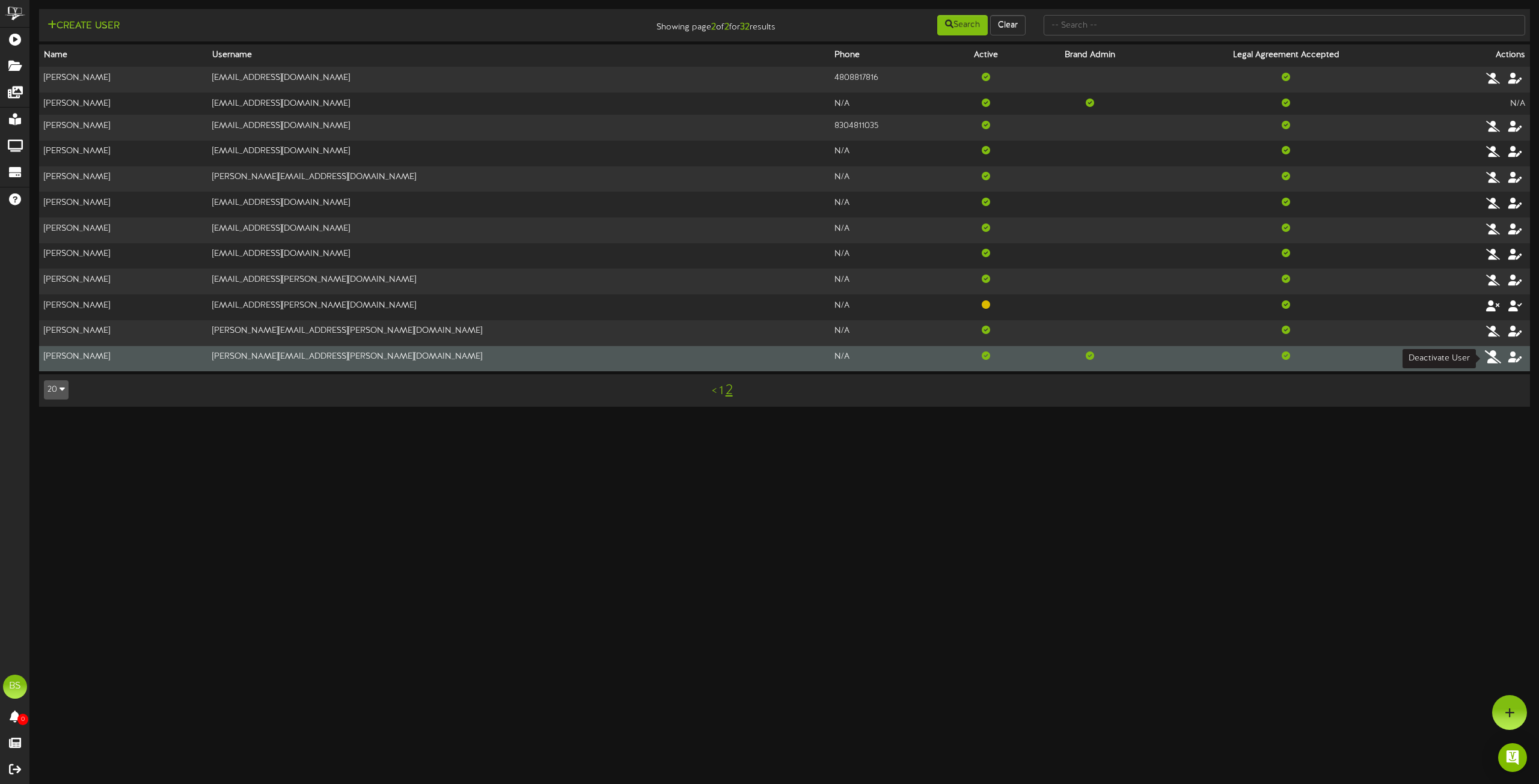
click at [1497, 356] on icon at bounding box center [1493, 357] width 16 height 14
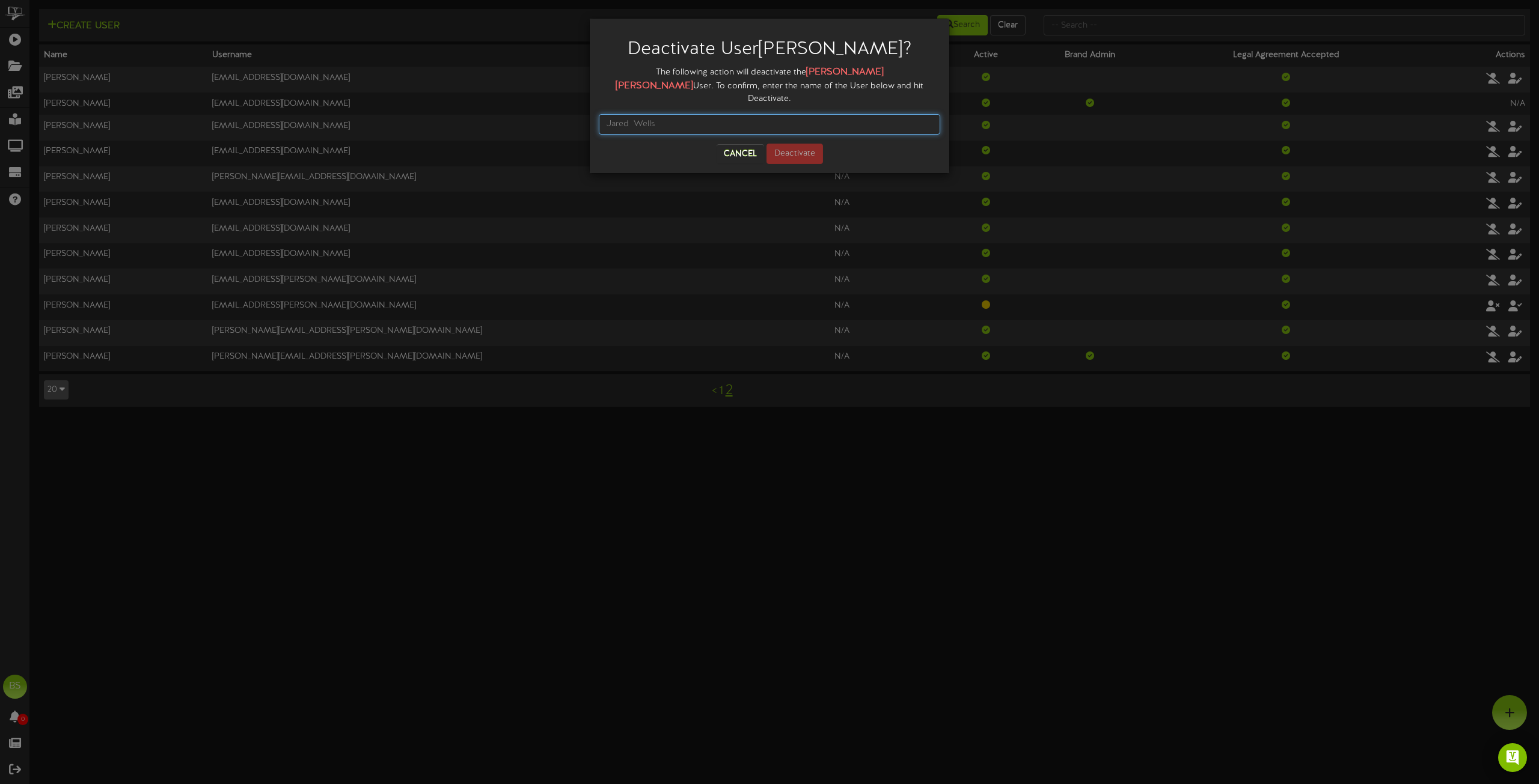
click at [664, 114] on input "text" at bounding box center [769, 124] width 341 height 20
type input "[PERSON_NAME]"
click at [801, 144] on button "Deactivate" at bounding box center [795, 154] width 56 height 20
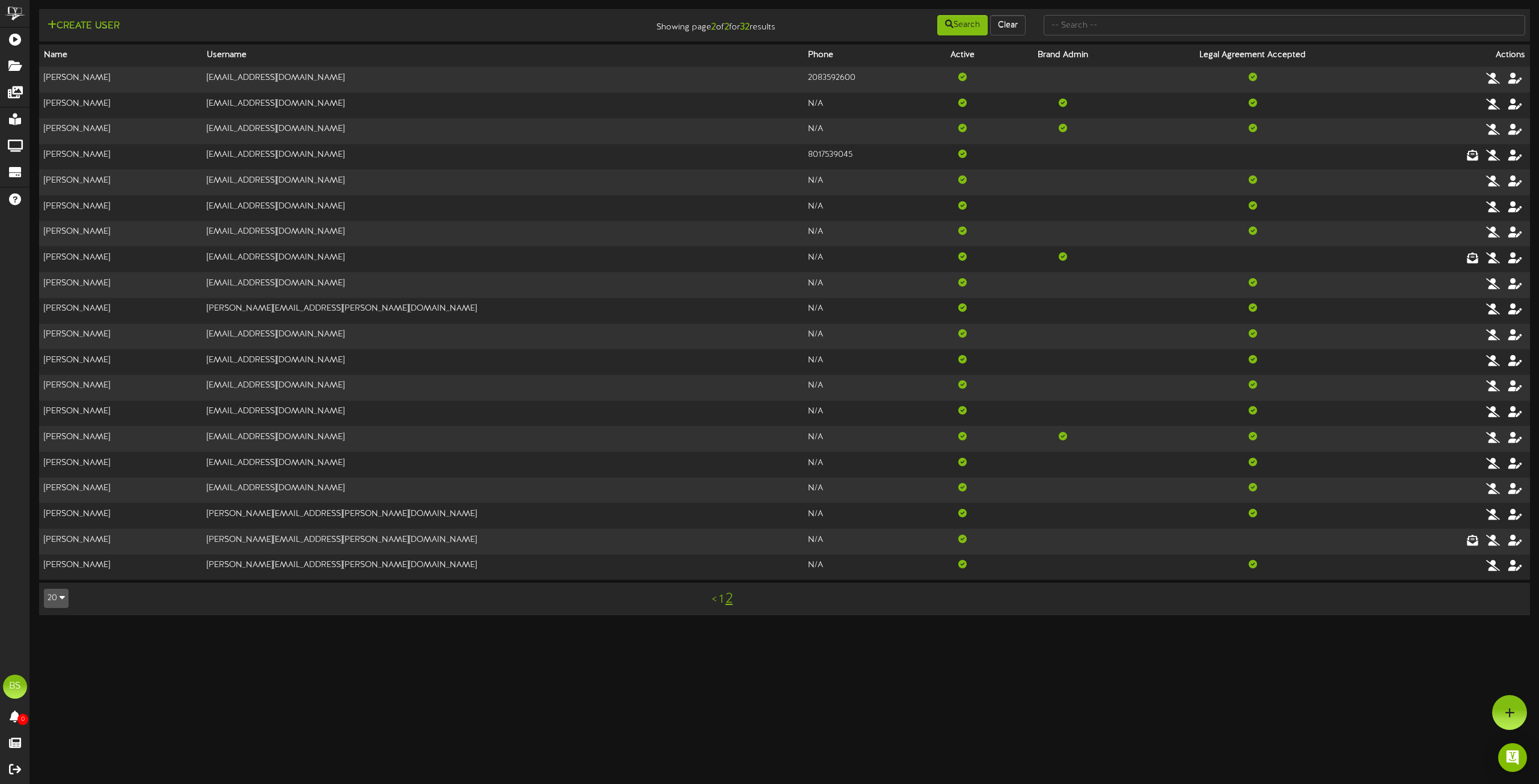
click at [729, 599] on link "2" at bounding box center [729, 598] width 7 height 15
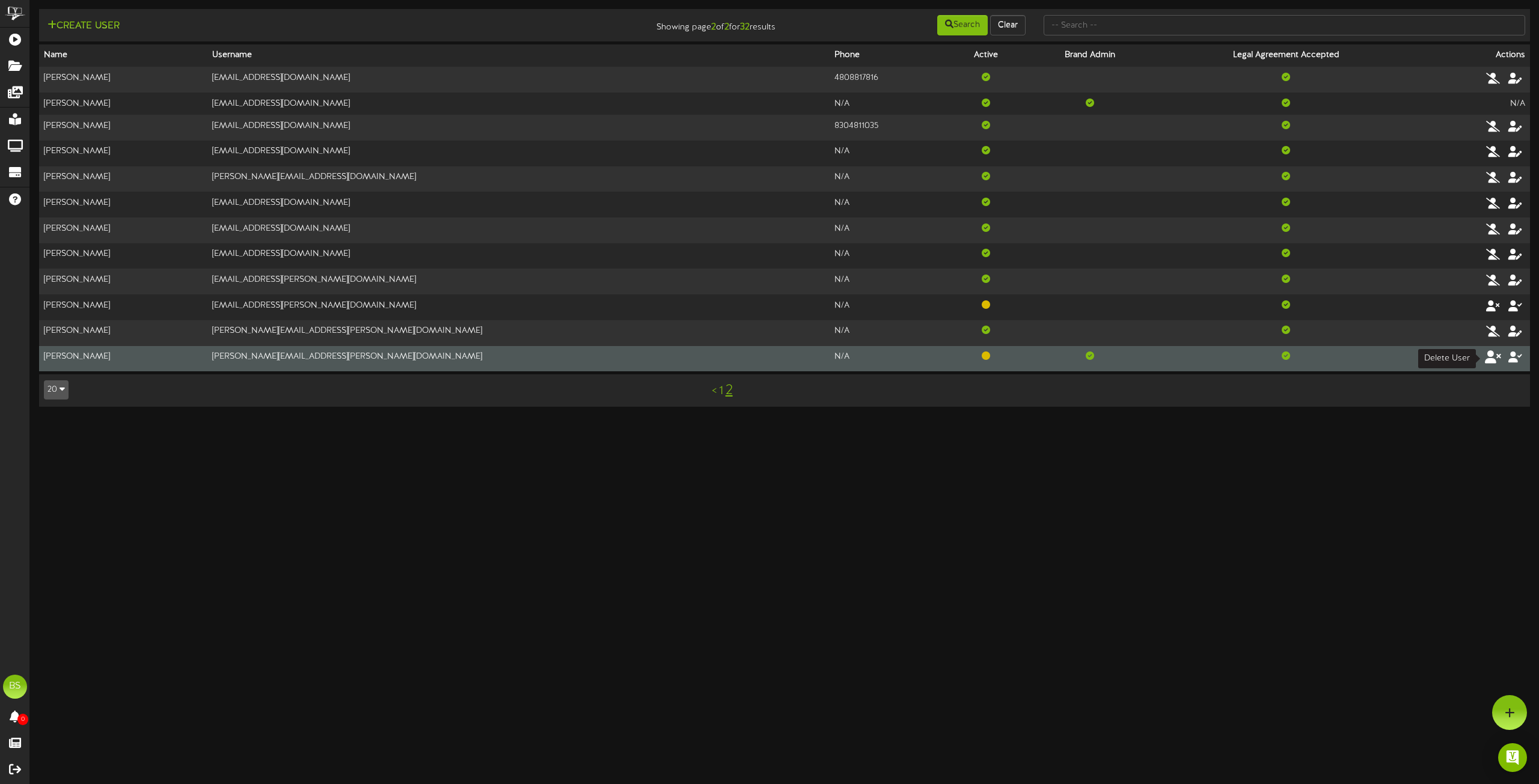
click at [1493, 359] on icon at bounding box center [1493, 357] width 16 height 14
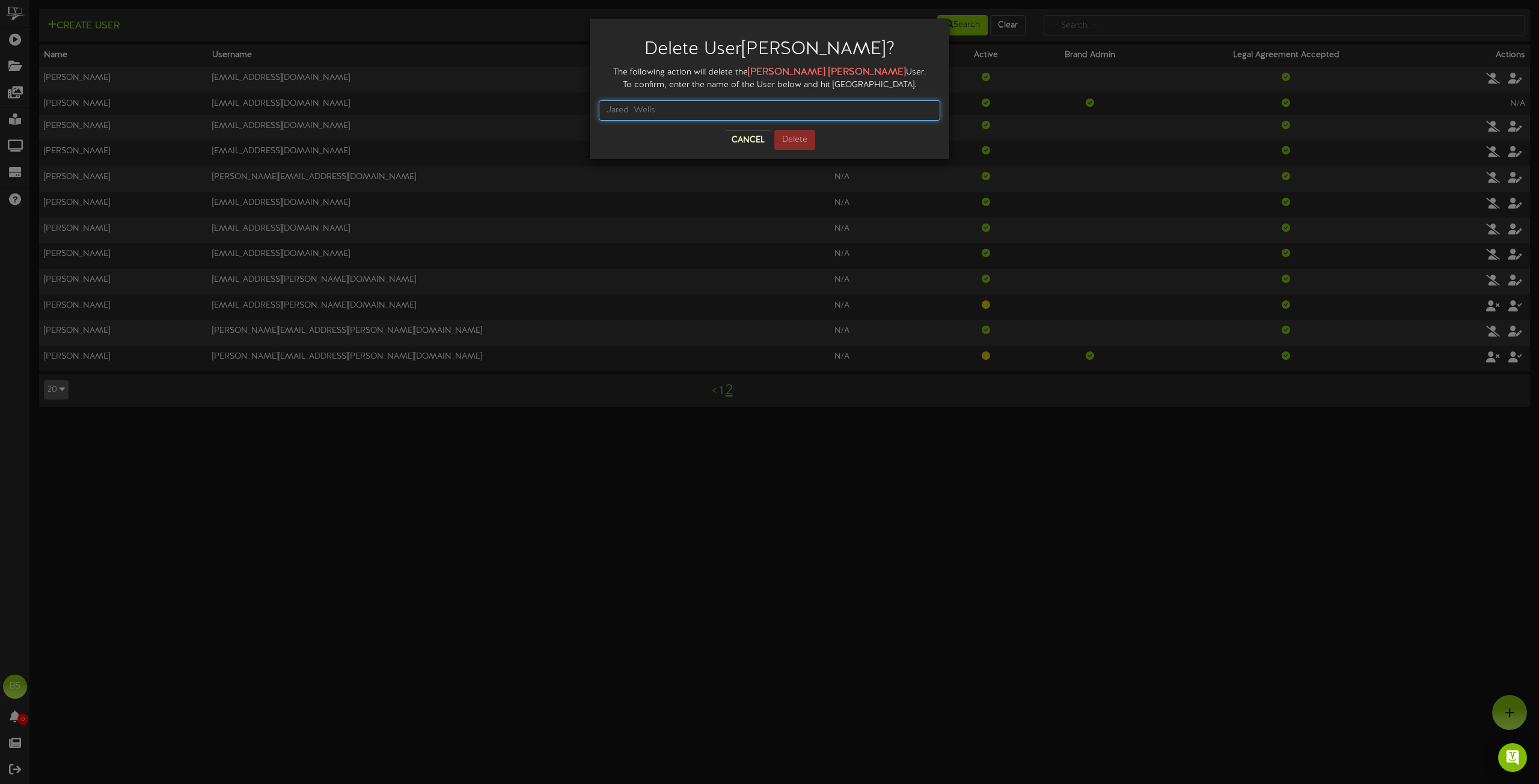
click at [665, 114] on input "text" at bounding box center [769, 110] width 341 height 20
type input "[PERSON_NAME]"
click at [810, 138] on button "Delete" at bounding box center [794, 140] width 41 height 20
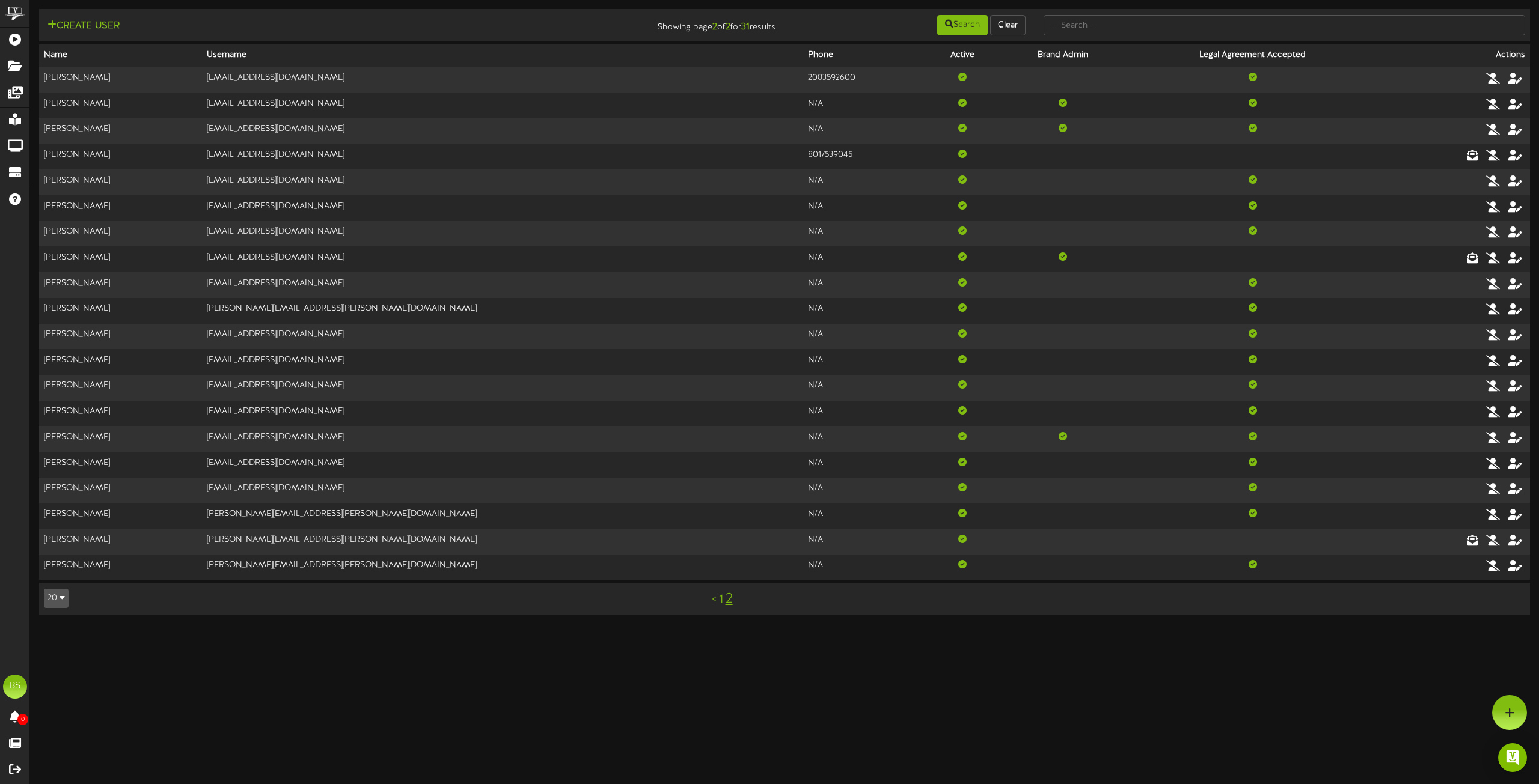
click at [727, 600] on link "2" at bounding box center [729, 598] width 7 height 15
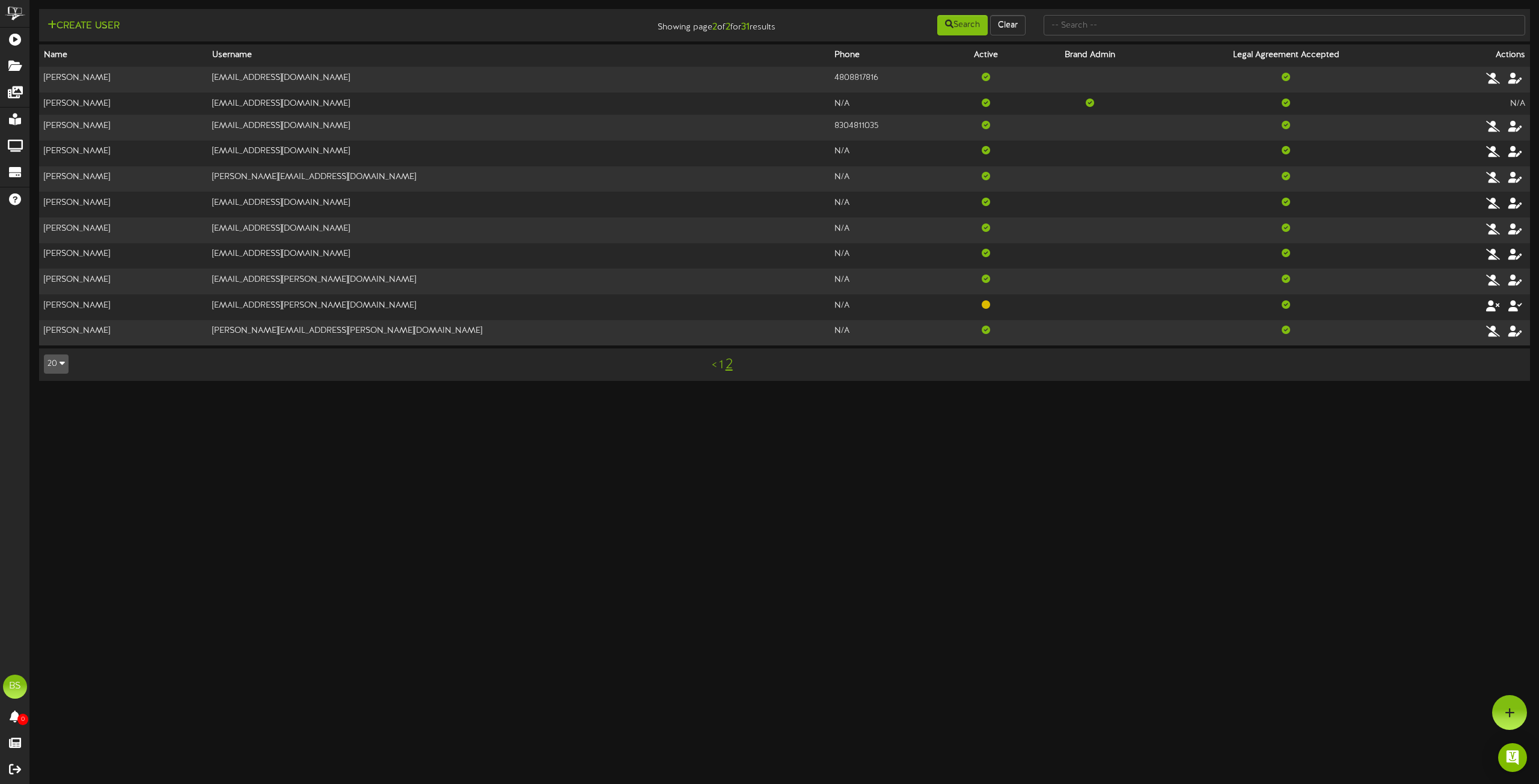
click at [720, 367] on link "1" at bounding box center [720, 365] width 5 height 14
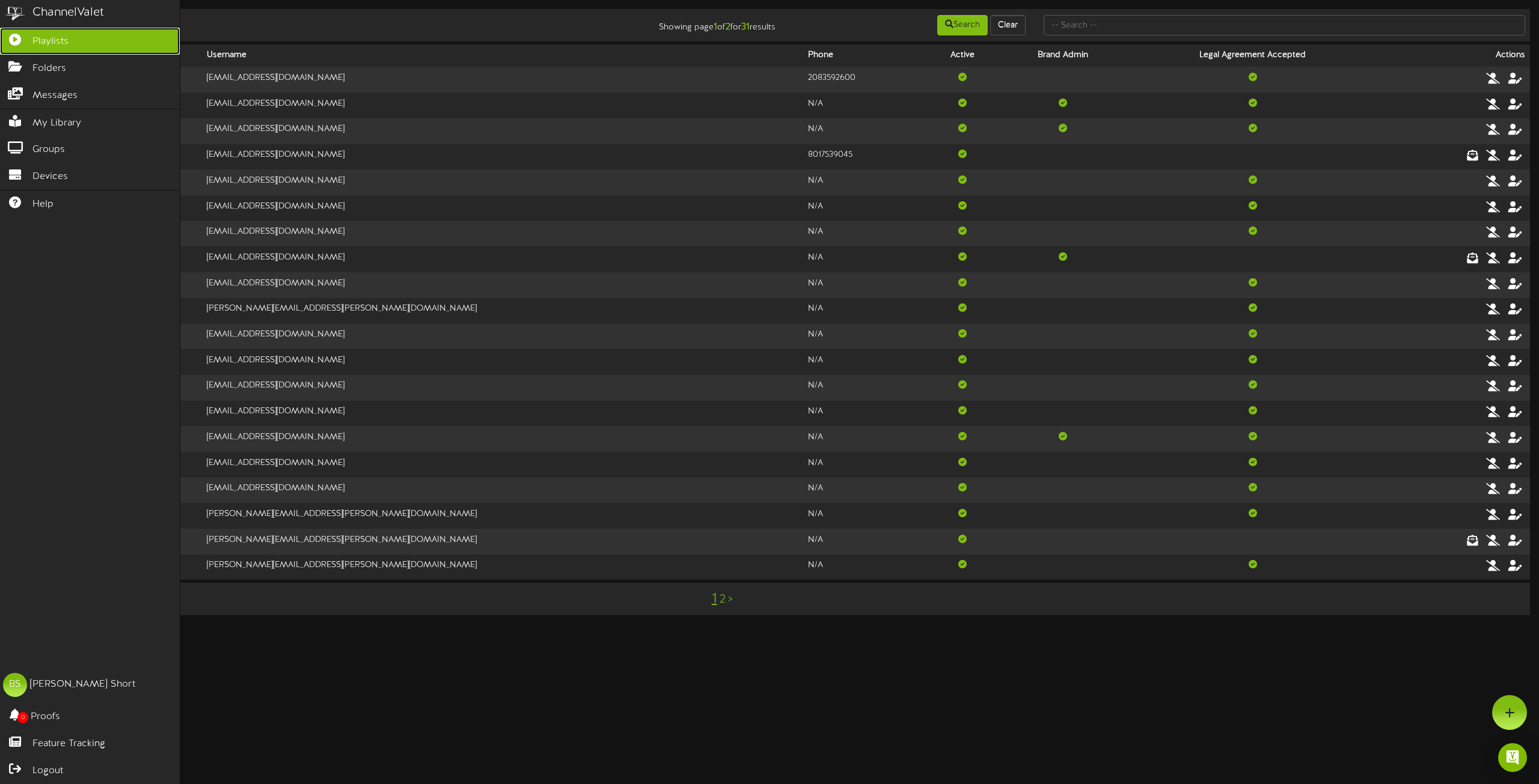
click at [61, 36] on span "Playlists" at bounding box center [51, 41] width 36 height 14
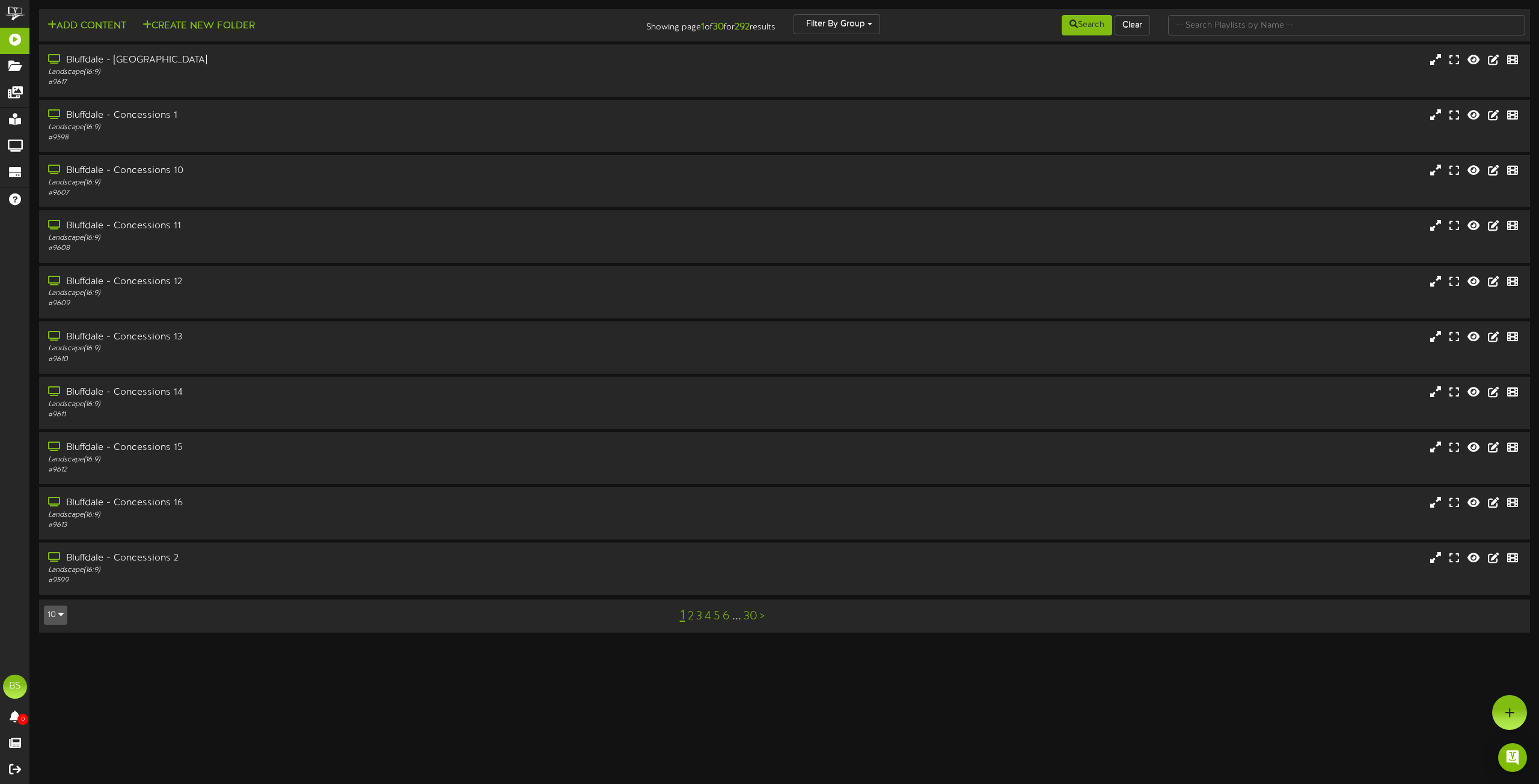
click at [59, 618] on icon "button" at bounding box center [61, 614] width 5 height 8
click at [56, 595] on div "100" at bounding box center [56, 592] width 23 height 18
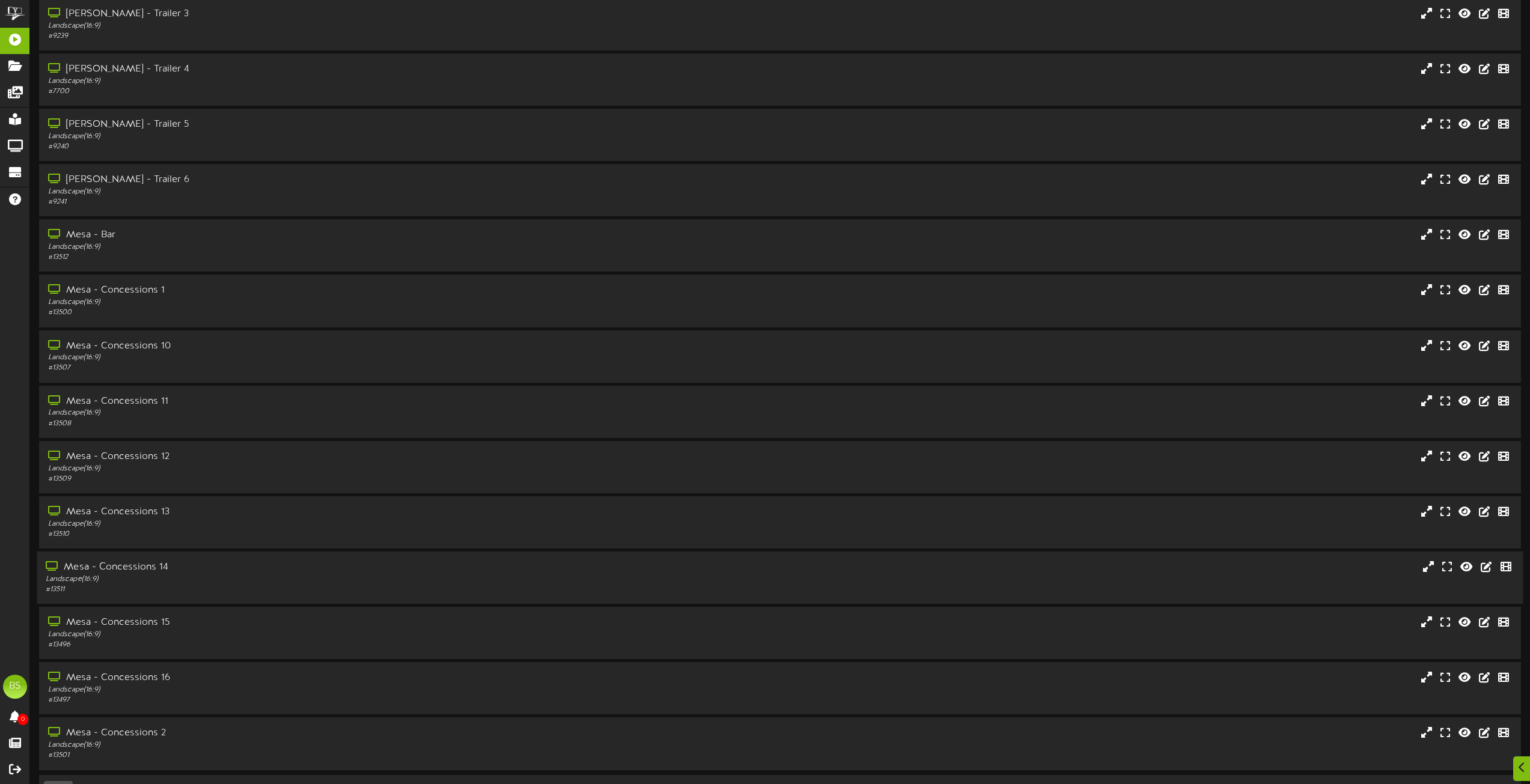
scroll to position [4843, 0]
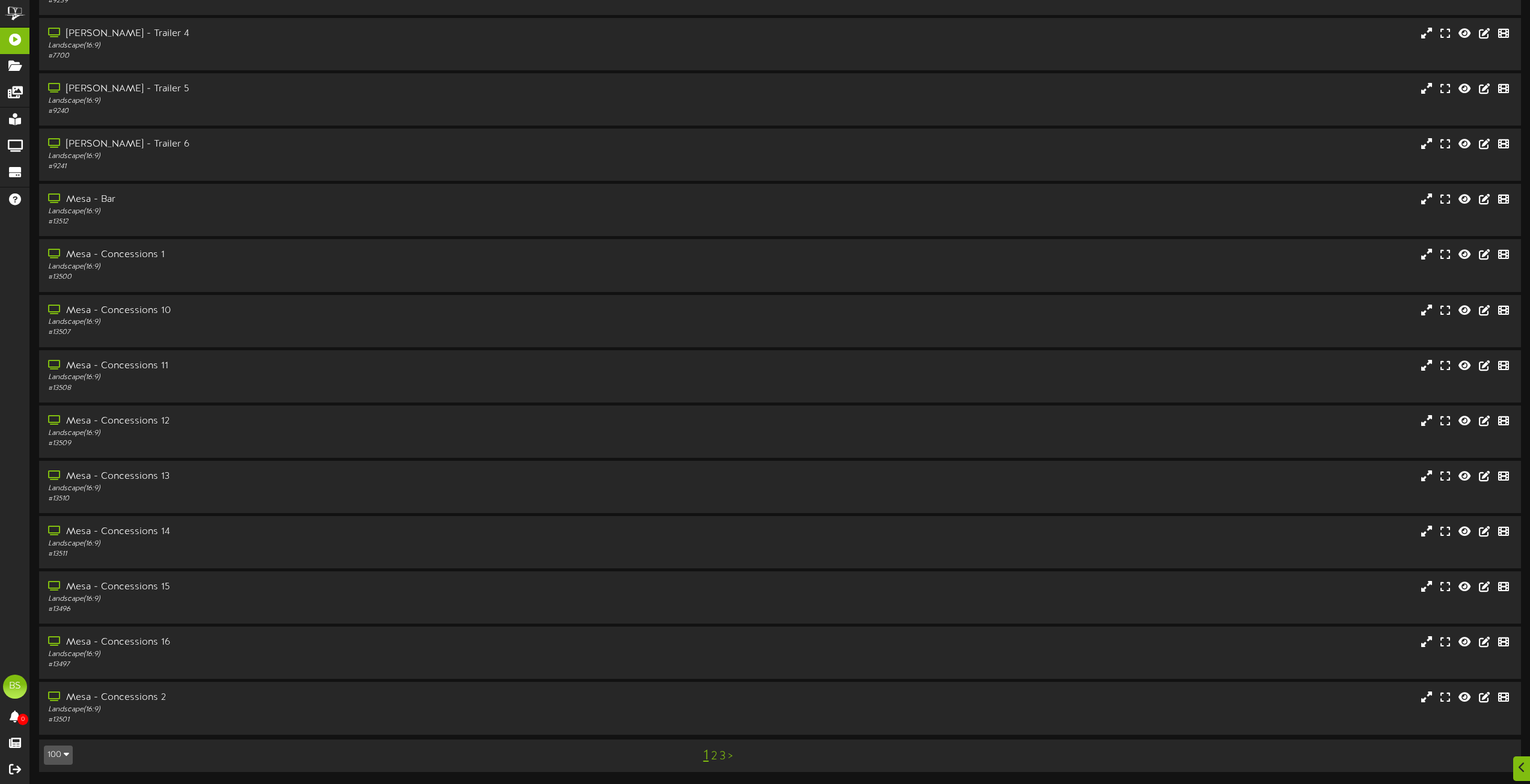
click at [713, 754] on link "2" at bounding box center [714, 757] width 6 height 14
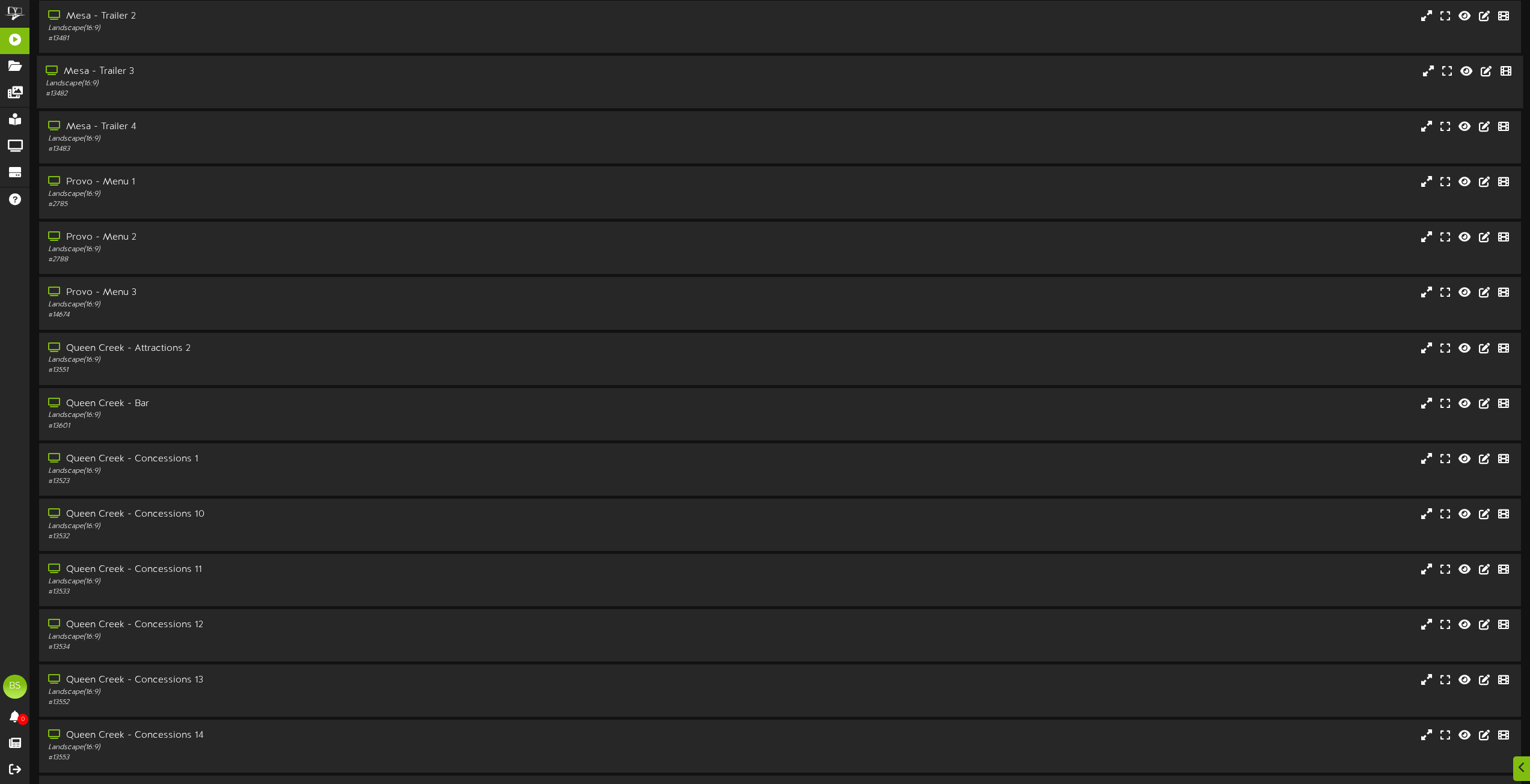
scroll to position [1202, 0]
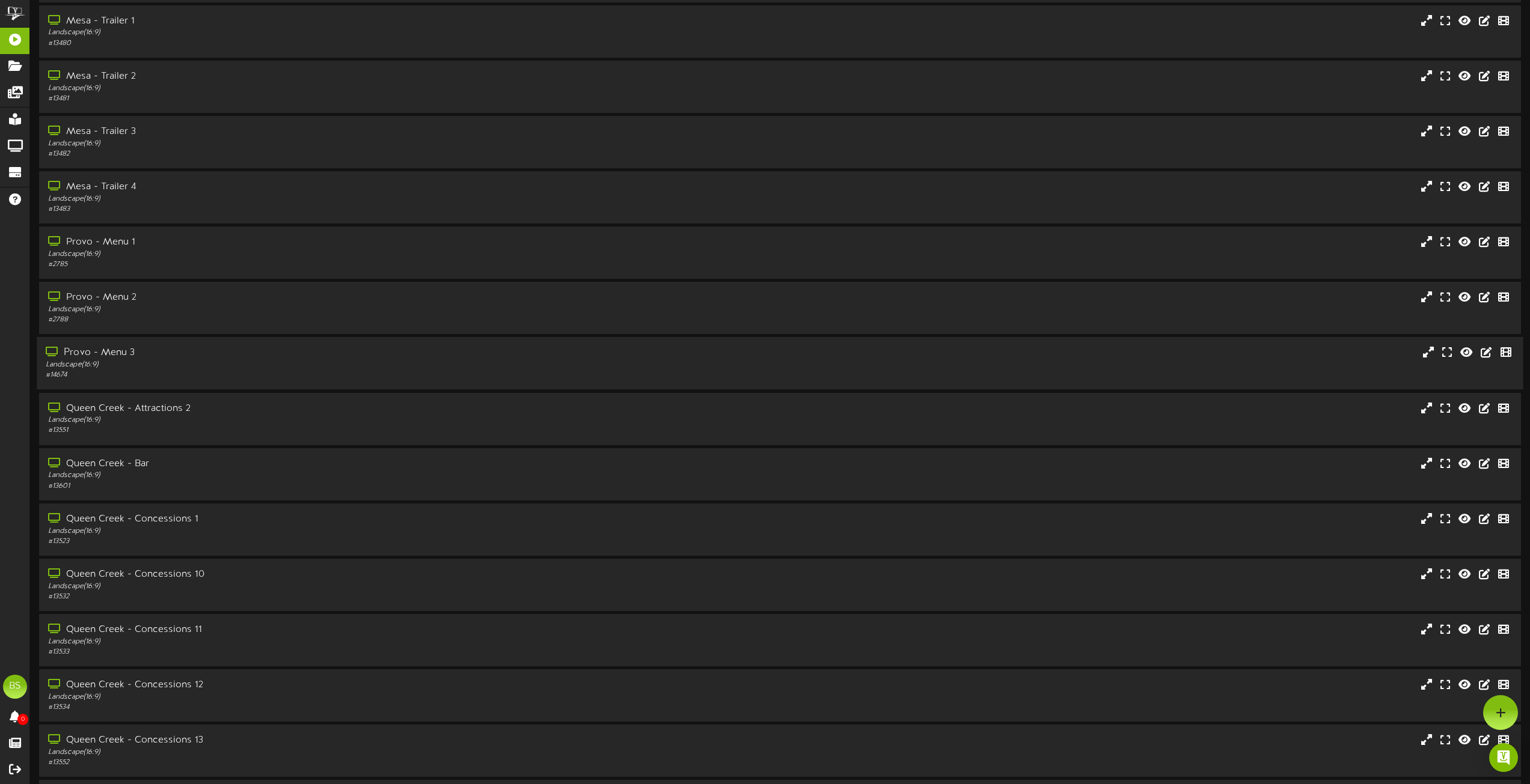
click at [116, 349] on div "Provo - Menu 3" at bounding box center [346, 352] width 601 height 14
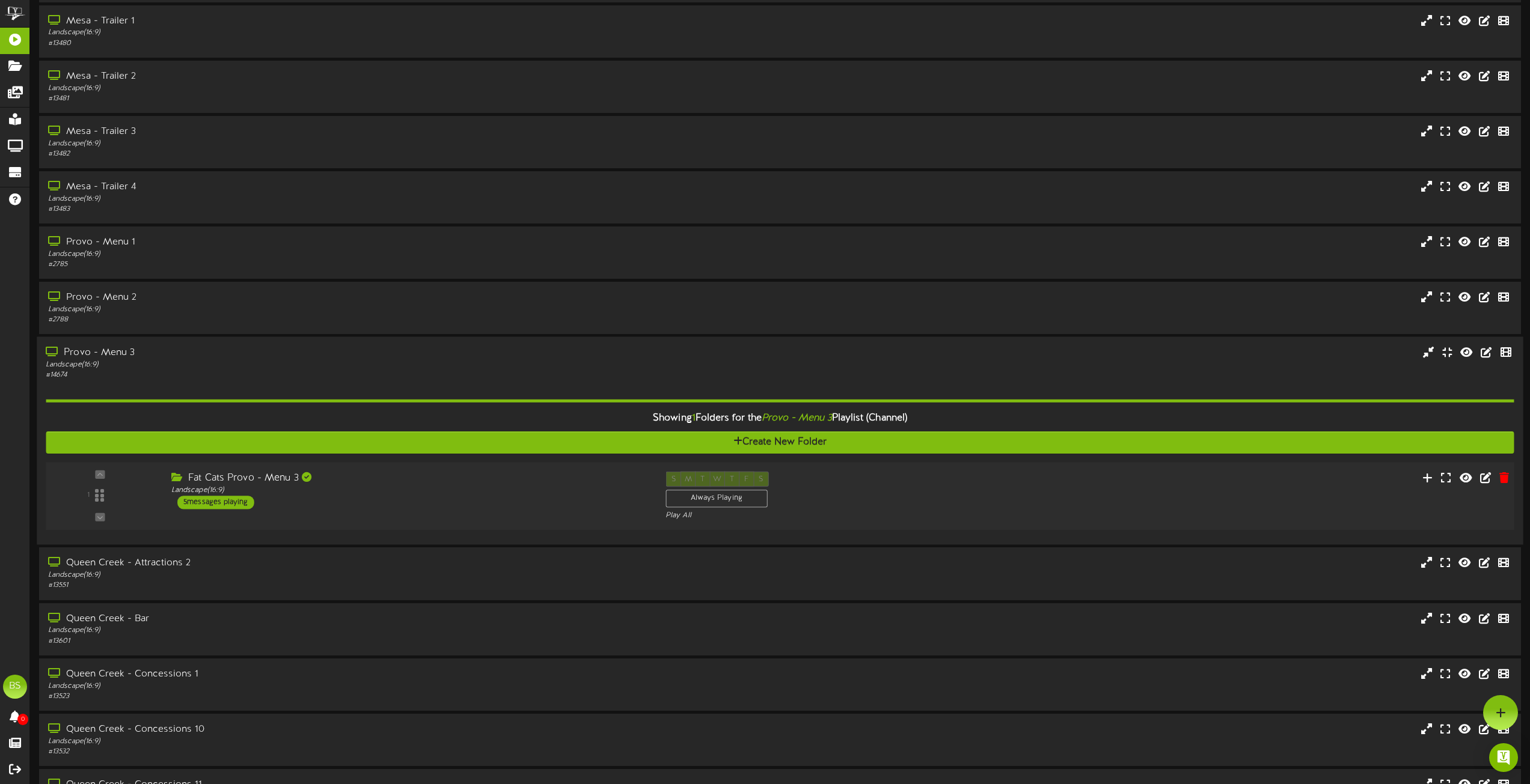
click at [229, 498] on div "5 messages playing" at bounding box center [216, 503] width 76 height 14
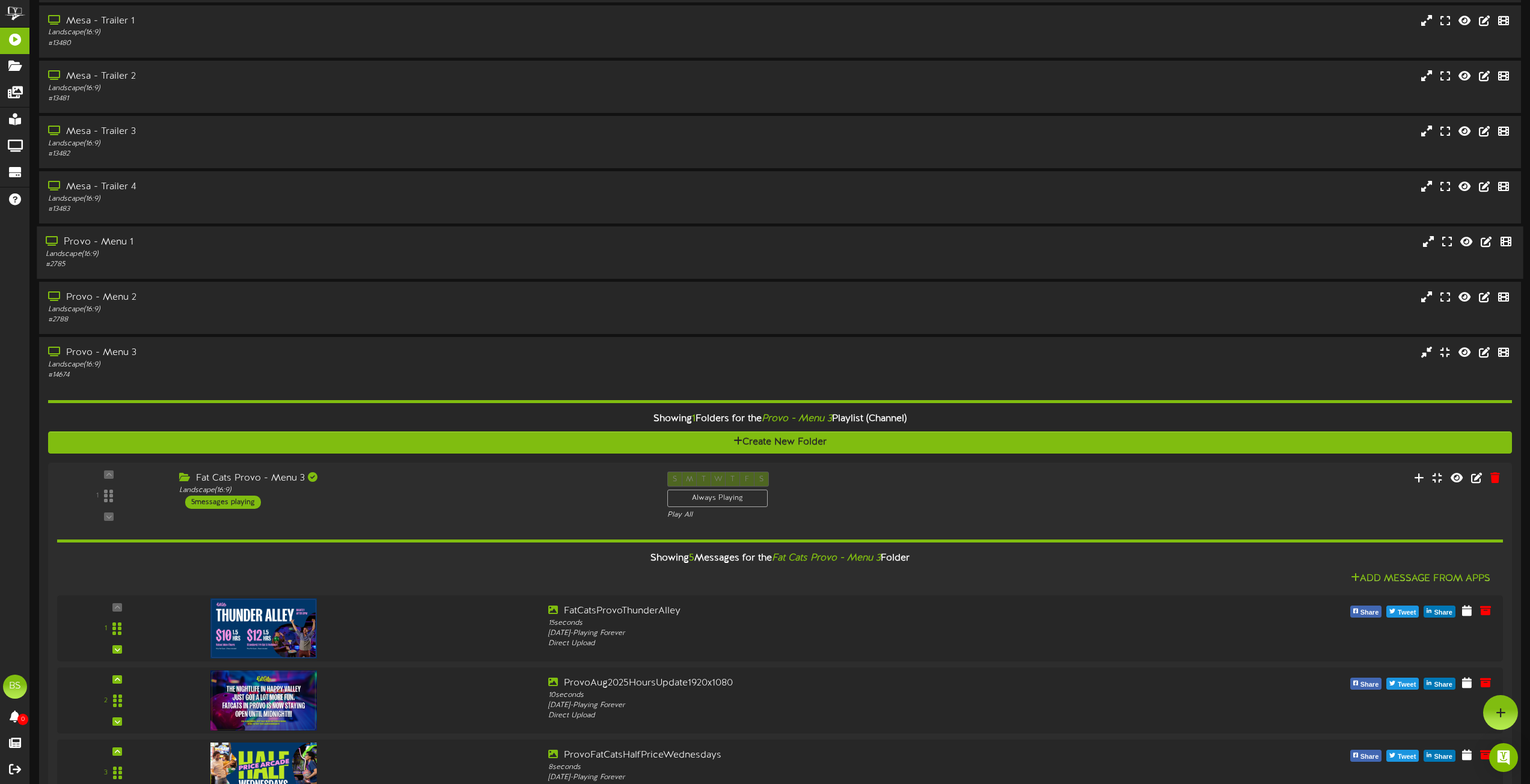
click at [113, 249] on div "Provo - Menu 1" at bounding box center [346, 242] width 601 height 14
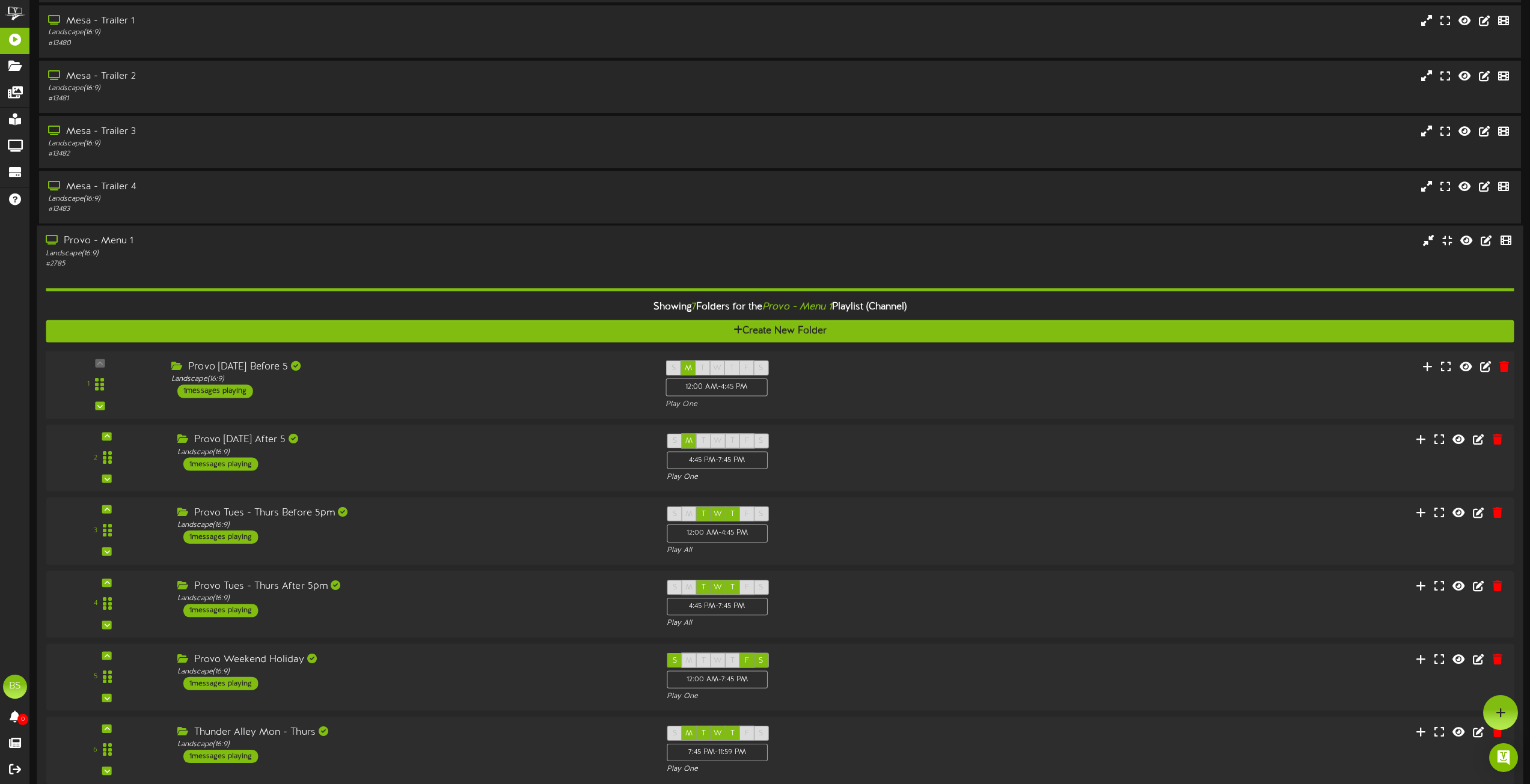
click at [229, 392] on div "1 messages playing" at bounding box center [215, 391] width 76 height 14
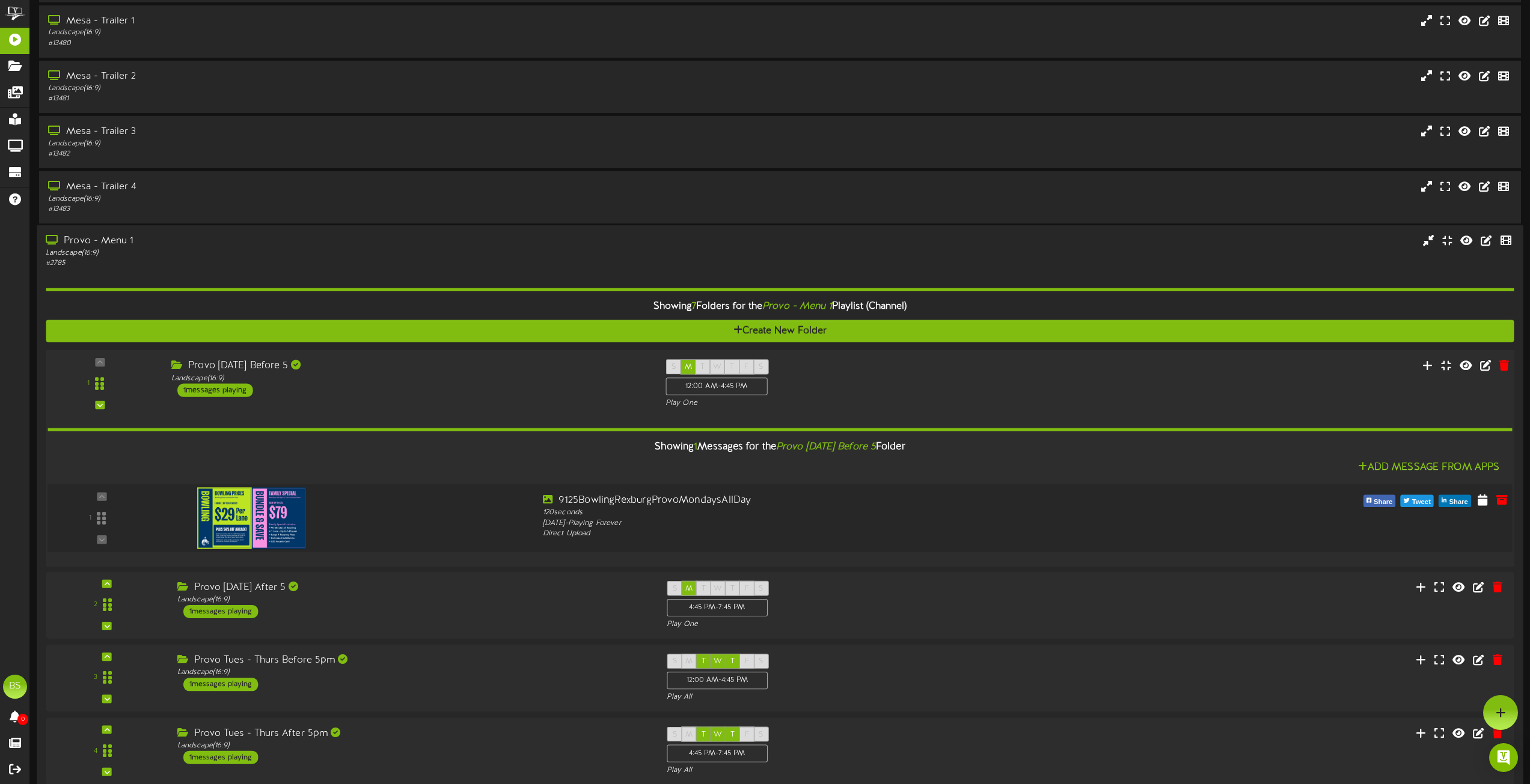
click at [282, 498] on img at bounding box center [251, 517] width 109 height 61
